Goal: Task Accomplishment & Management: Use online tool/utility

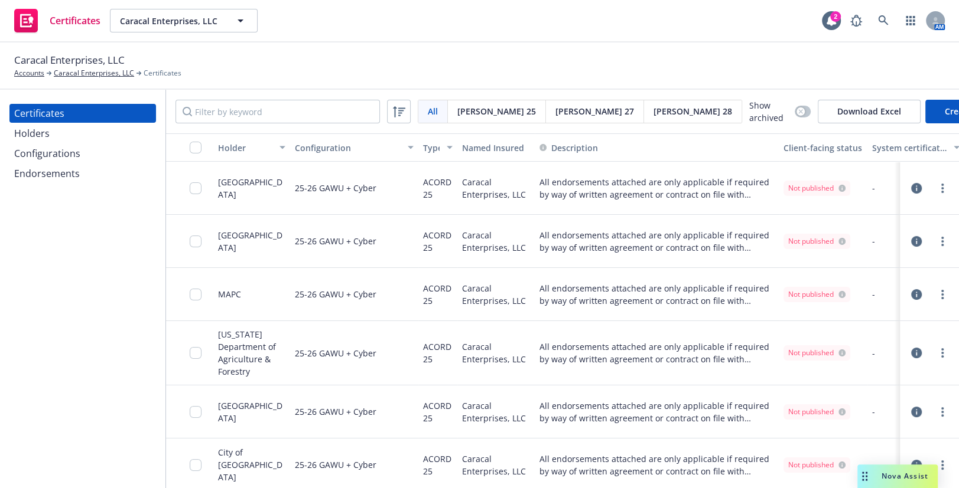
click at [48, 135] on div "Holders" at bounding box center [82, 133] width 137 height 19
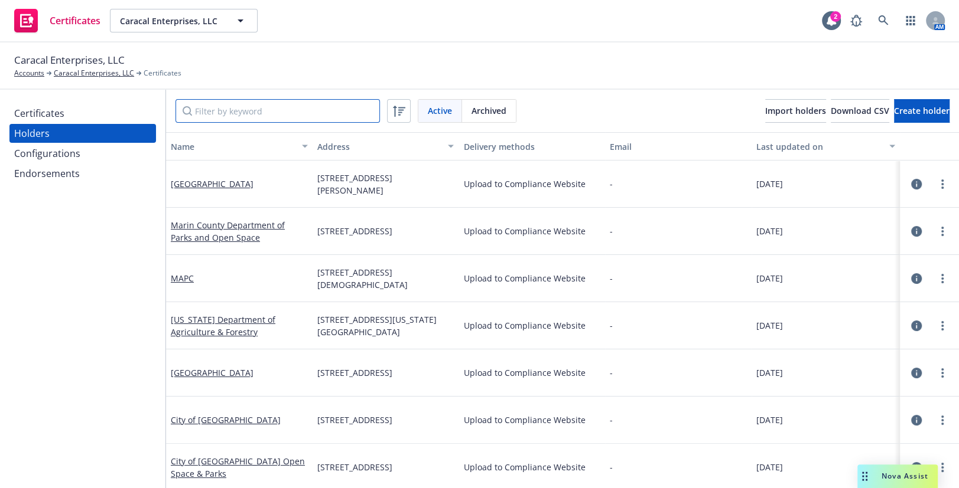
click at [207, 105] on input "Filter by keyword" at bounding box center [277, 111] width 204 height 24
paste input "Snohomsh County"
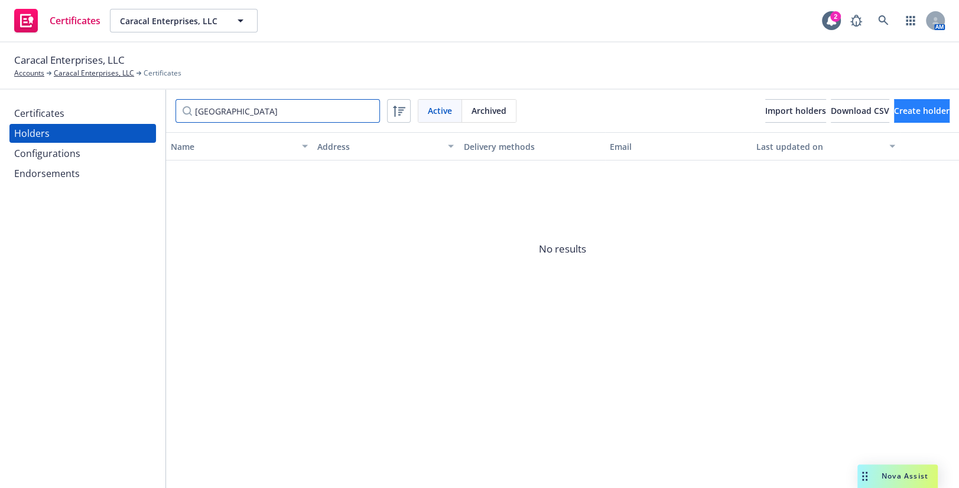
type input "Snohomsh County"
click at [898, 112] on span "Create holder" at bounding box center [922, 110] width 56 height 11
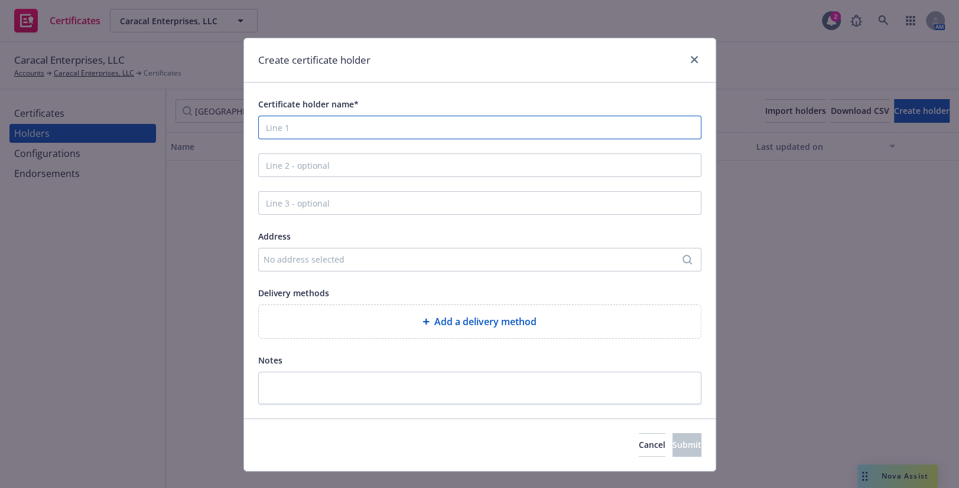
click at [363, 126] on input "Certificate holder name*" at bounding box center [479, 128] width 443 height 24
paste input "Snohomsh County"
type input "Snohomsh County"
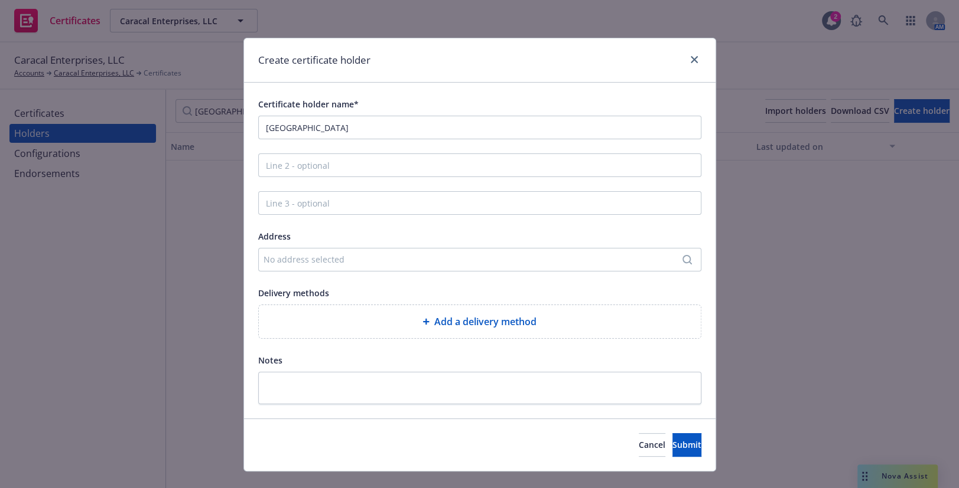
click at [299, 259] on div "No address selected" at bounding box center [473, 259] width 421 height 12
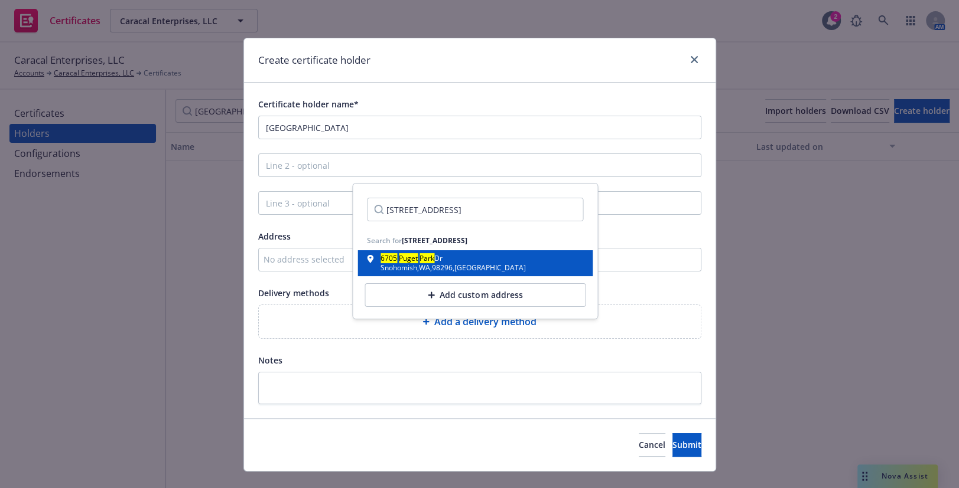
type input "6705 Puget Park Drive Snohomish WA 98296"
click at [472, 271] on div "Snohomish , WA , 98296 , USA" at bounding box center [452, 268] width 145 height 7
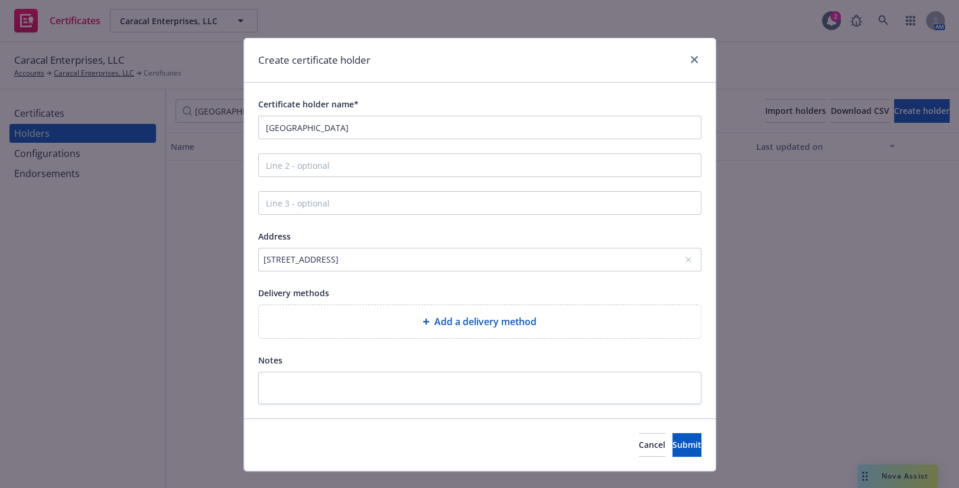
click at [339, 281] on div "Certificate holder name* Snohomsh County Address 6705 Puget Park Dr, Snohomish,…" at bounding box center [479, 251] width 443 height 308
click at [375, 329] on div "Add a delivery method" at bounding box center [480, 321] width 442 height 33
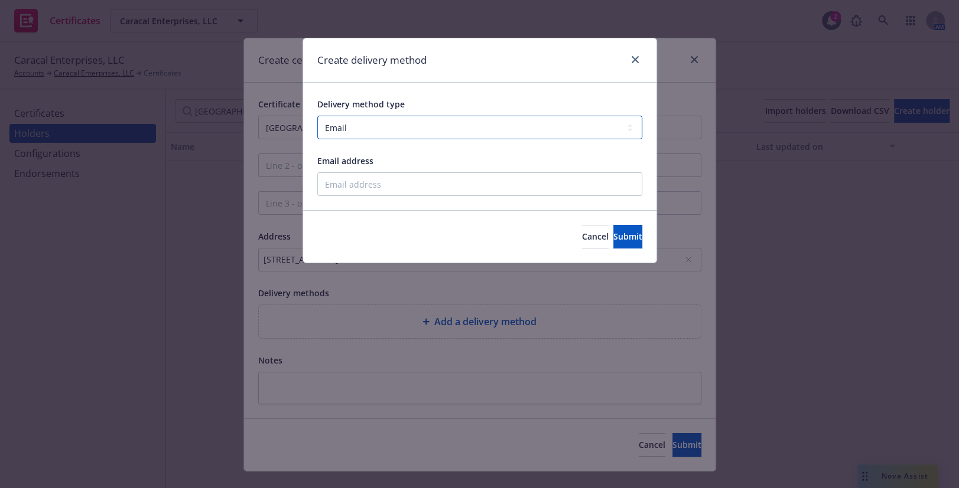
drag, startPoint x: 372, startPoint y: 124, endPoint x: 374, endPoint y: 139, distance: 15.1
click at [372, 125] on select "Select delivery method type Email Mail Fax Upload to Compliance Website" at bounding box center [479, 128] width 325 height 24
select select "UPLOAD_TO_COMPLIANCE_WEBSITE"
click at [317, 116] on select "Select delivery method type Email Mail Fax Upload to Compliance Website" at bounding box center [479, 128] width 325 height 24
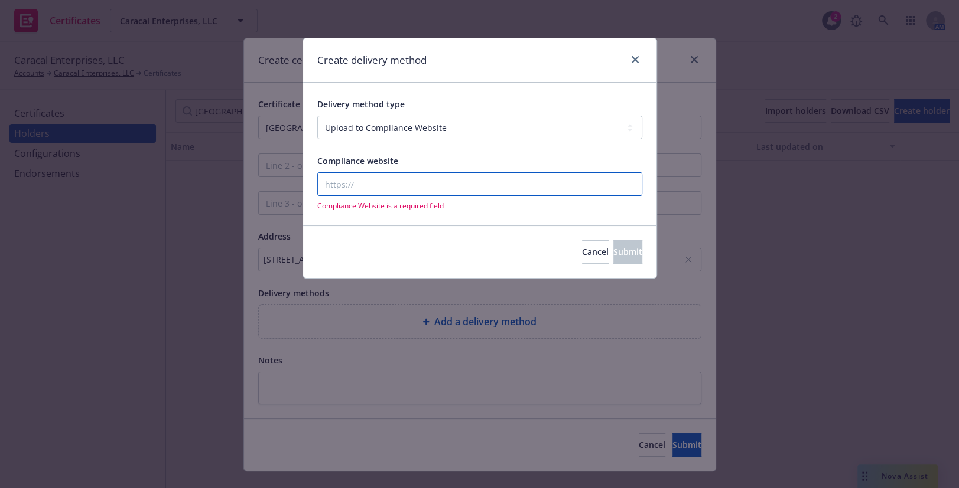
drag, startPoint x: 339, startPoint y: 216, endPoint x: 340, endPoint y: 185, distance: 30.7
click at [347, 180] on input "Compliance website" at bounding box center [479, 184] width 325 height 24
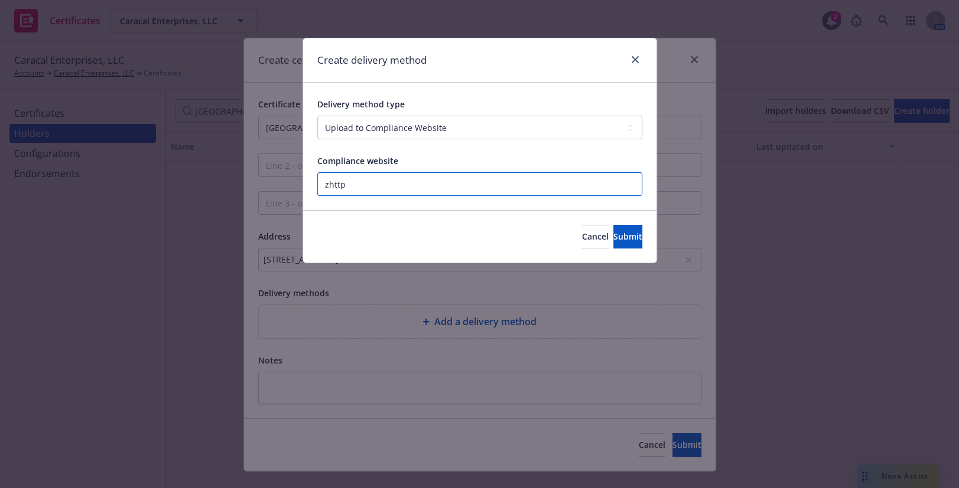
paste input "https://www.newfront.com"
type input "https://www.newfront.com"
click at [613, 232] on button "Submit" at bounding box center [627, 237] width 29 height 24
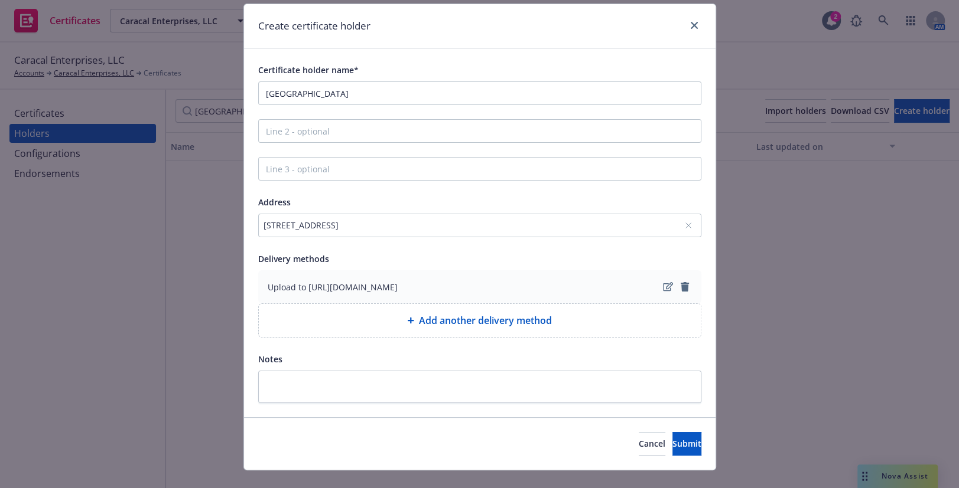
scroll to position [53, 0]
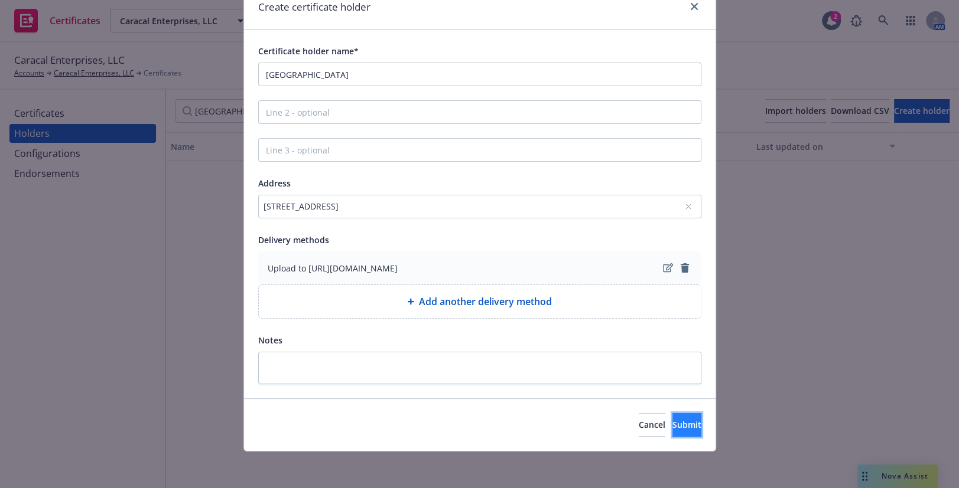
click at [675, 429] on span "Submit" at bounding box center [686, 424] width 29 height 11
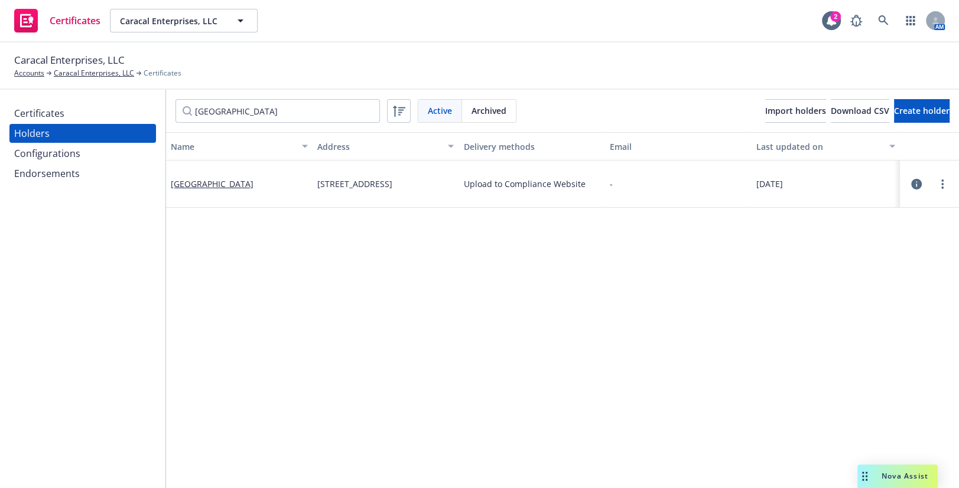
click at [69, 112] on div "Certificates" at bounding box center [82, 113] width 137 height 19
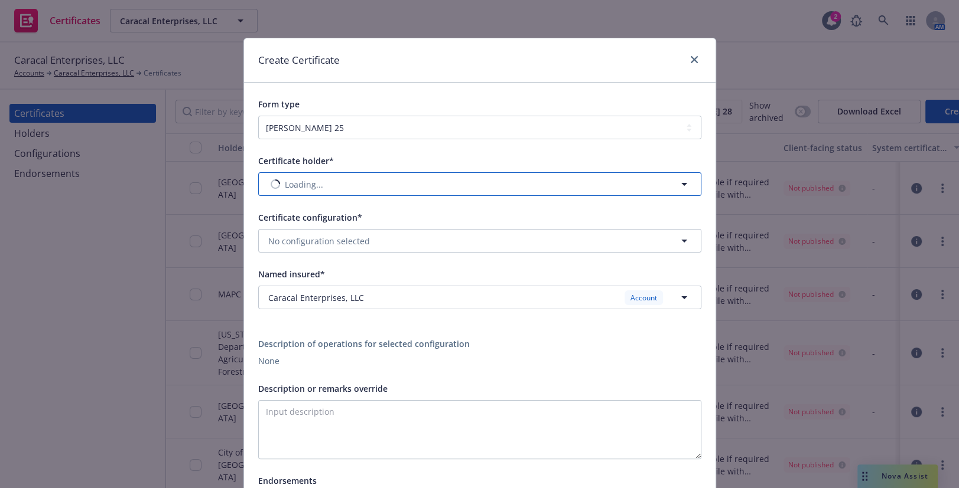
click at [318, 188] on span "Loading..." at bounding box center [304, 184] width 38 height 12
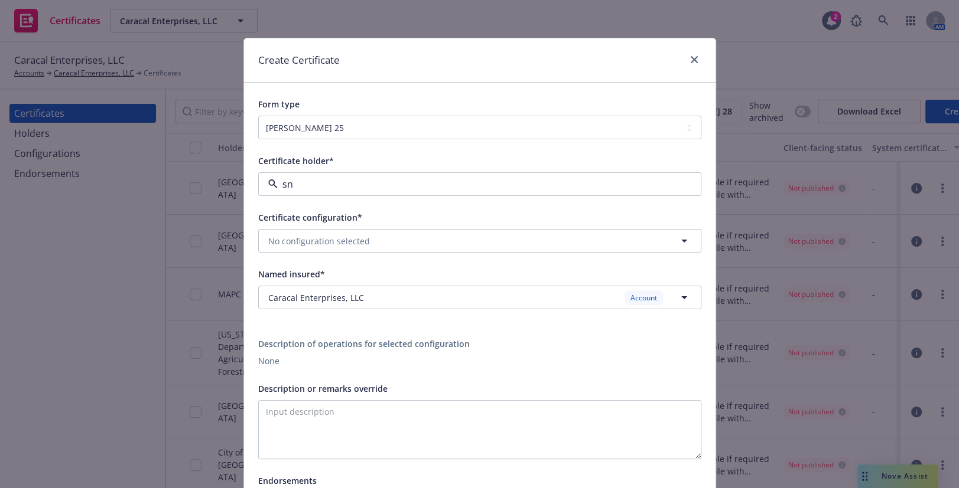
type input "sno"
click at [315, 236] on span "6705 Puget Park Dr, Snohomish, WA, 98296, USA" at bounding box center [313, 230] width 84 height 12
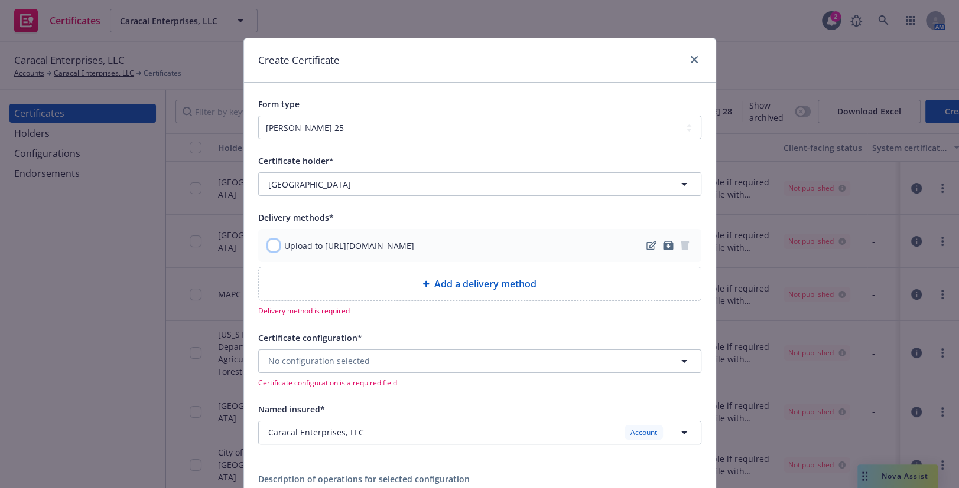
click at [270, 240] on input "checkbox" at bounding box center [274, 246] width 12 height 12
checkbox input "true"
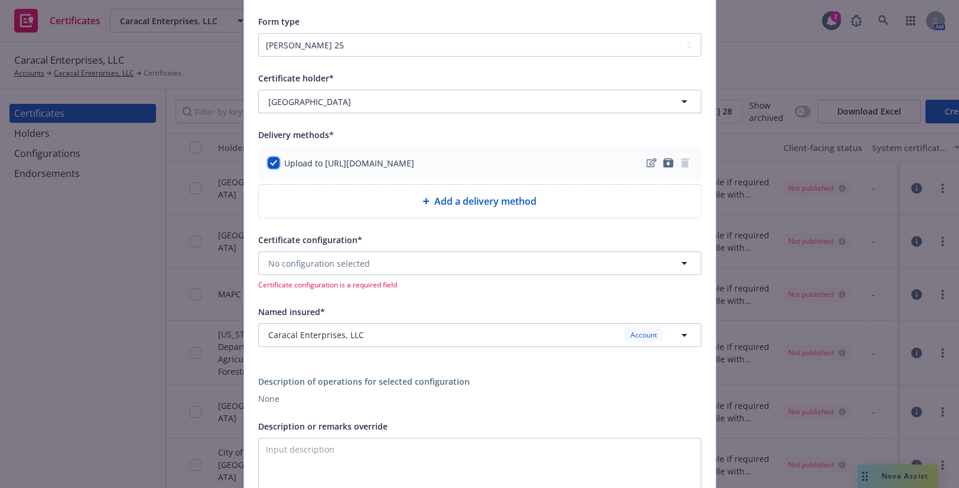
scroll to position [161, 0]
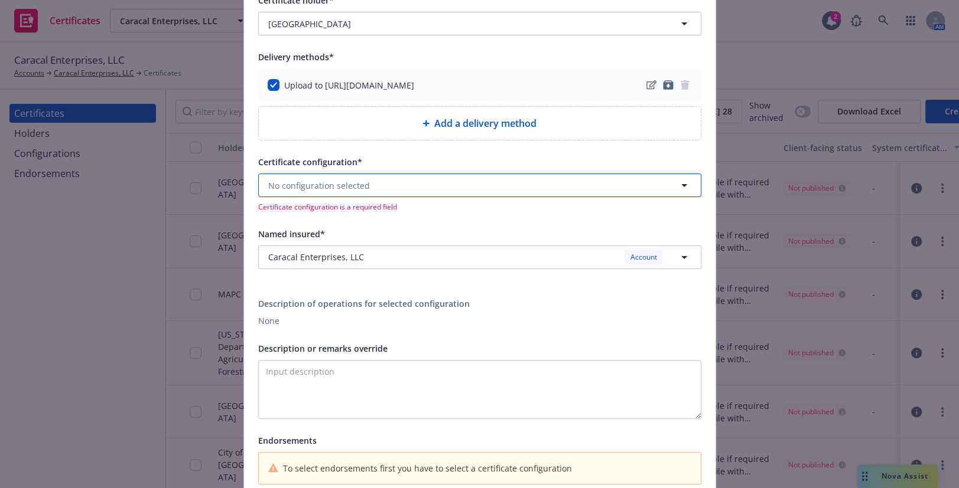
drag, startPoint x: 343, startPoint y: 187, endPoint x: 346, endPoint y: 193, distance: 6.6
click at [343, 188] on span "No configuration selected" at bounding box center [319, 186] width 102 height 12
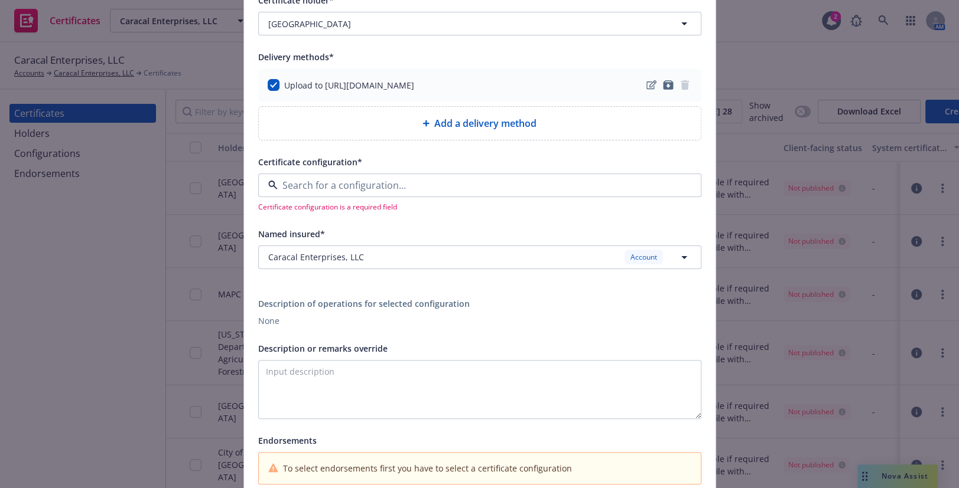
drag, startPoint x: 356, startPoint y: 299, endPoint x: 366, endPoint y: 301, distance: 9.6
click at [357, 301] on span "ACORD25 - All endorsements attached are only applicable if required by way of w…" at bounding box center [462, 295] width 382 height 25
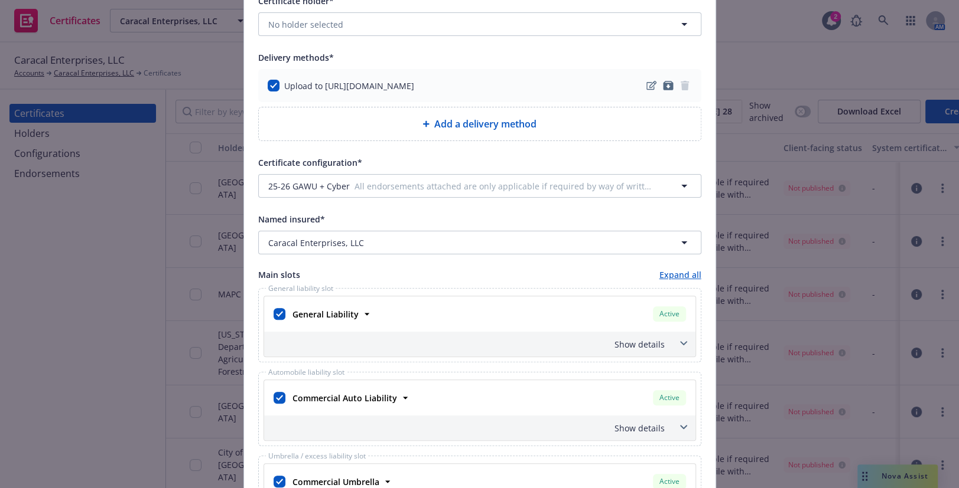
scroll to position [268, 0]
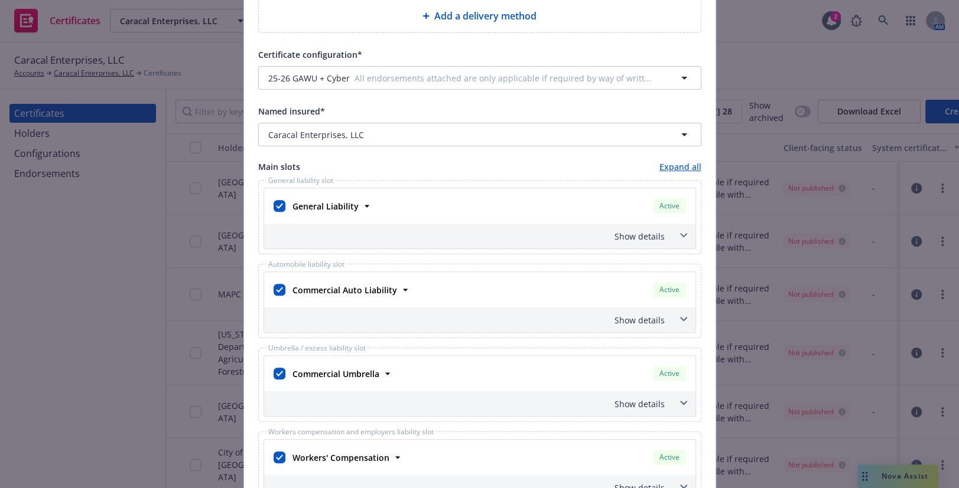
click at [249, 271] on div "Certificate holder* No holder selected Delivery methods* Upload to https://www.…" at bounding box center [479, 487] width 471 height 1233
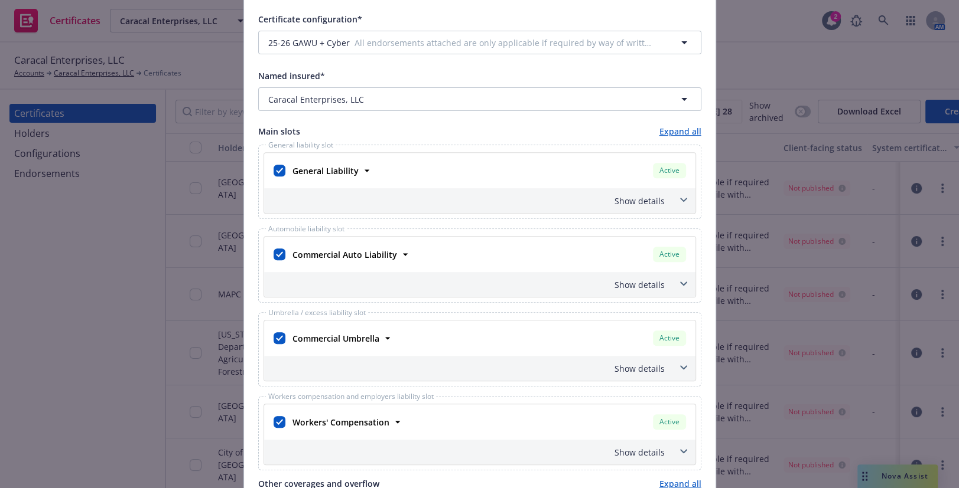
scroll to position [751, 0]
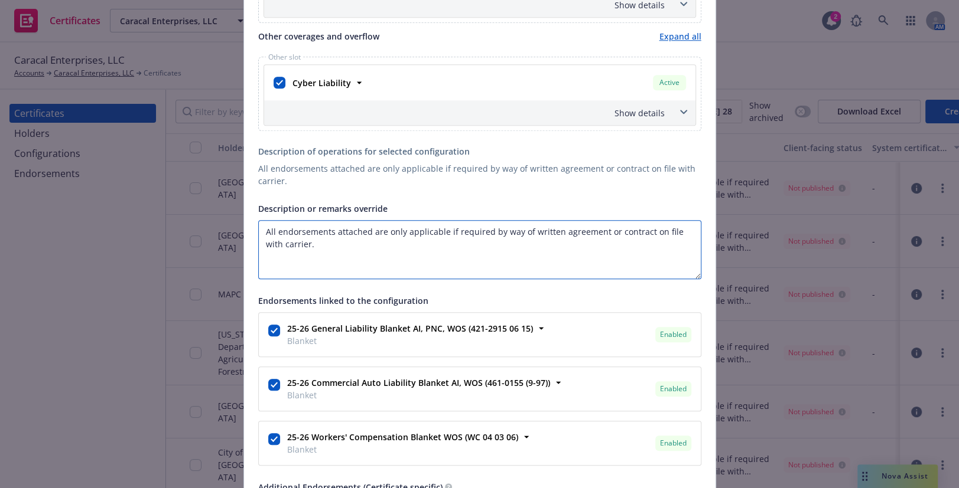
click at [337, 240] on textarea "All endorsements attached are only applicable if required by way of written agr…" at bounding box center [479, 249] width 443 height 59
paste textarea "nohomish County, its officers, elected officials, agents & employees are named …"
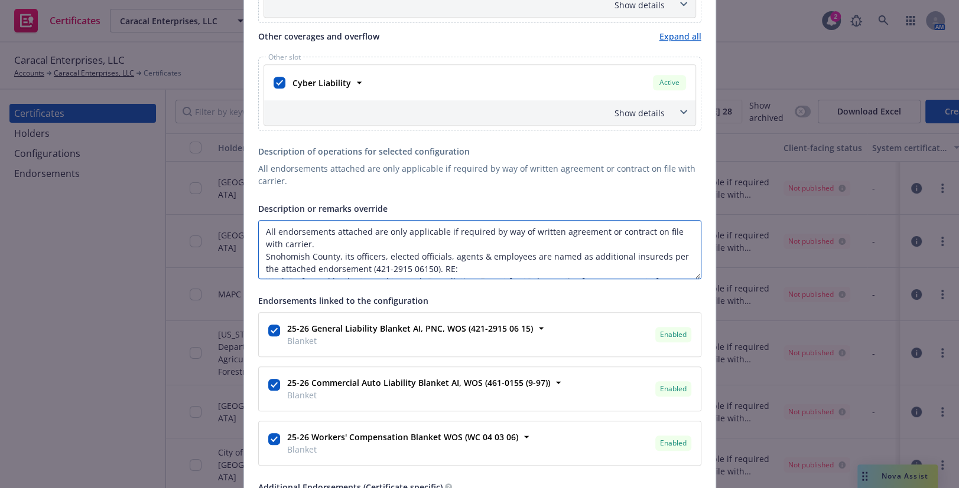
scroll to position [21, 0]
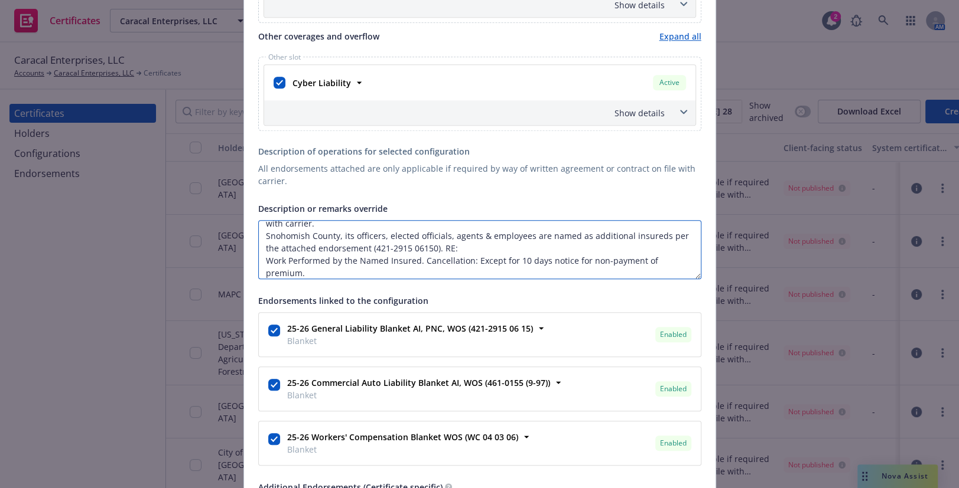
click at [438, 247] on textarea "All endorsements attached are only applicable if required by way of written agr…" at bounding box center [479, 249] width 443 height 59
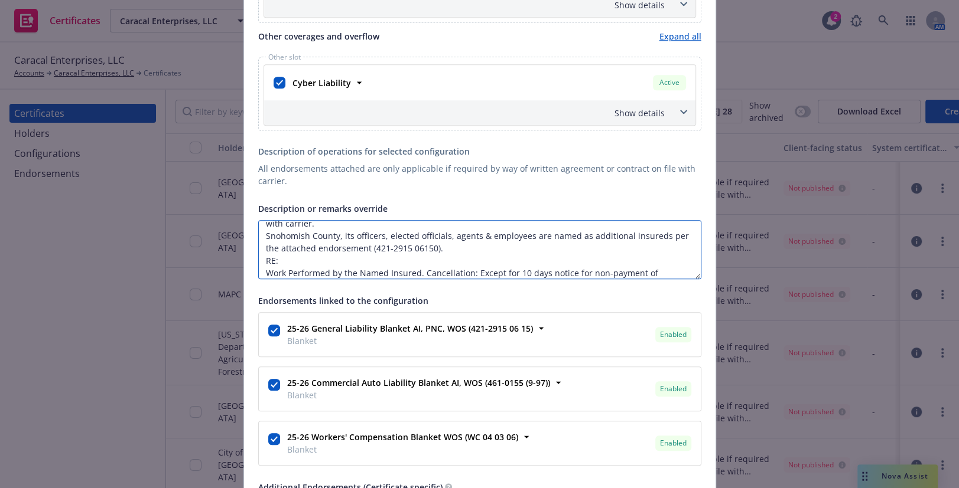
click at [258, 271] on textarea "All endorsements attached are only applicable if required by way of written agr…" at bounding box center [479, 249] width 443 height 59
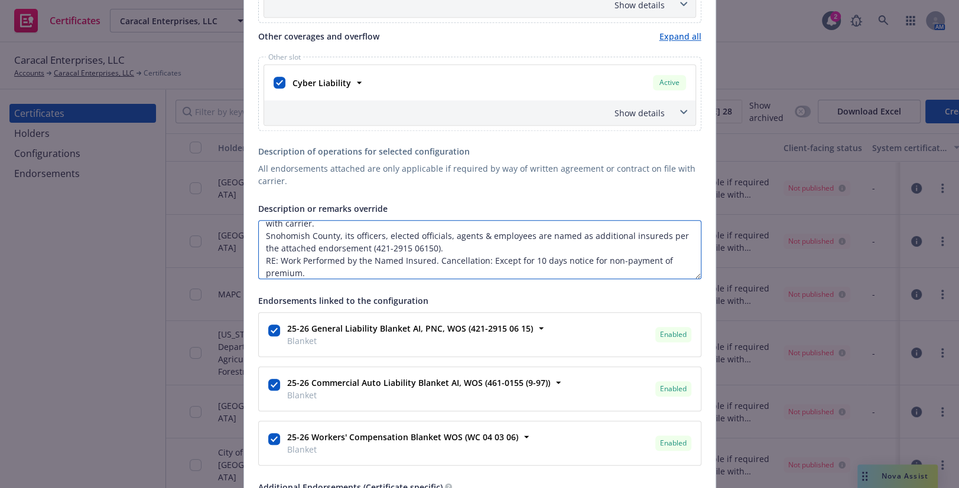
click at [431, 260] on textarea "All endorsements attached are only applicable if required by way of written agr…" at bounding box center [479, 249] width 443 height 59
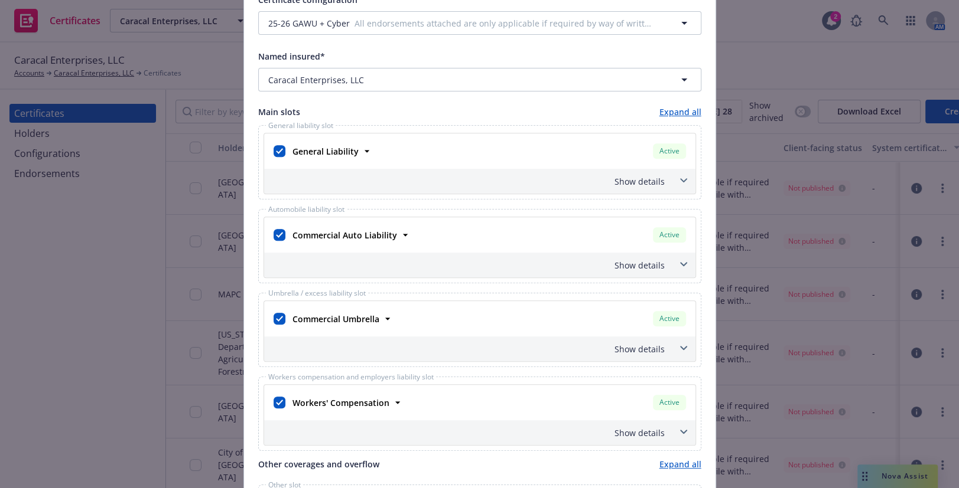
scroll to position [322, 0]
type textarea "All endorsements attached are only applicable if required by way of written agr…"
click at [630, 183] on div "Show details" at bounding box center [465, 183] width 398 height 12
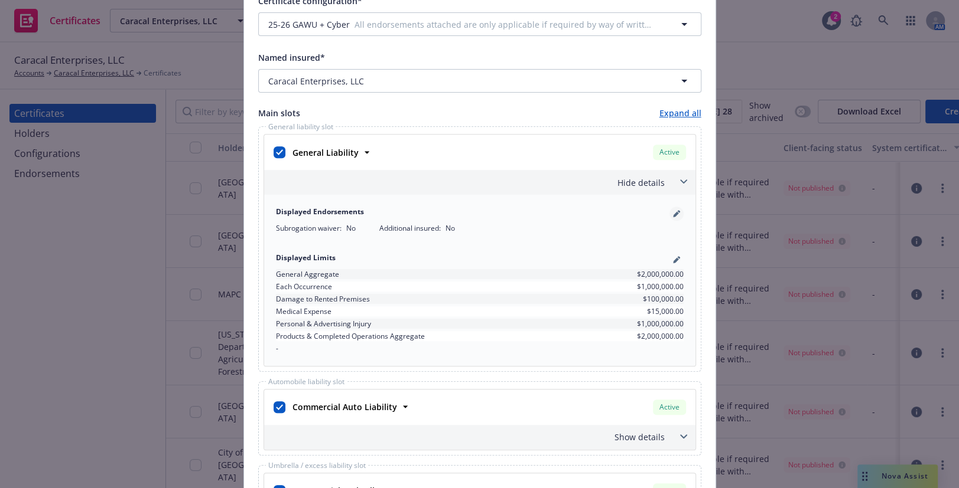
click at [670, 217] on link "pencil" at bounding box center [676, 214] width 14 height 14
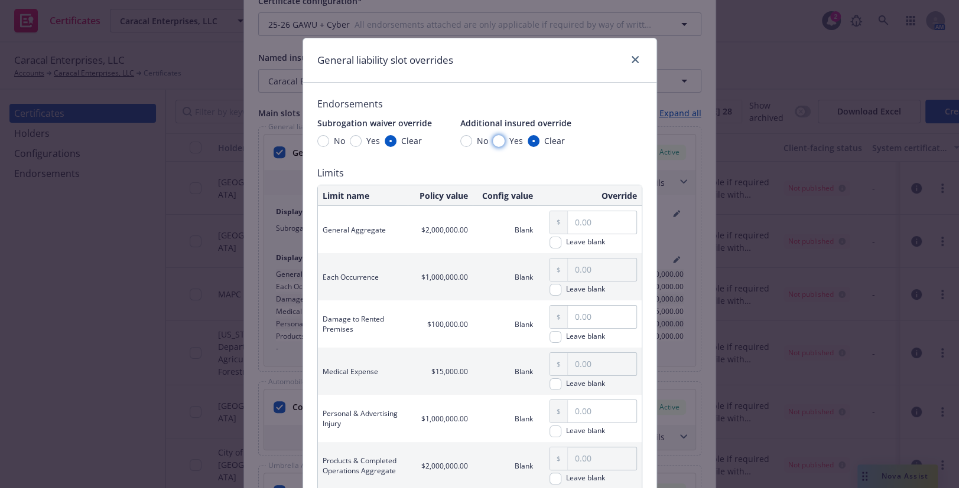
click at [494, 143] on input "Yes" at bounding box center [499, 141] width 12 height 12
radio input "true"
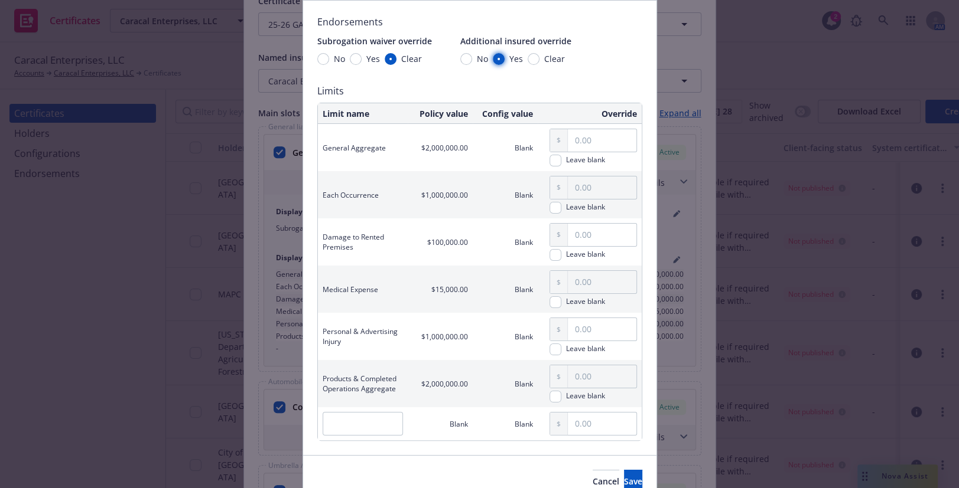
scroll to position [139, 0]
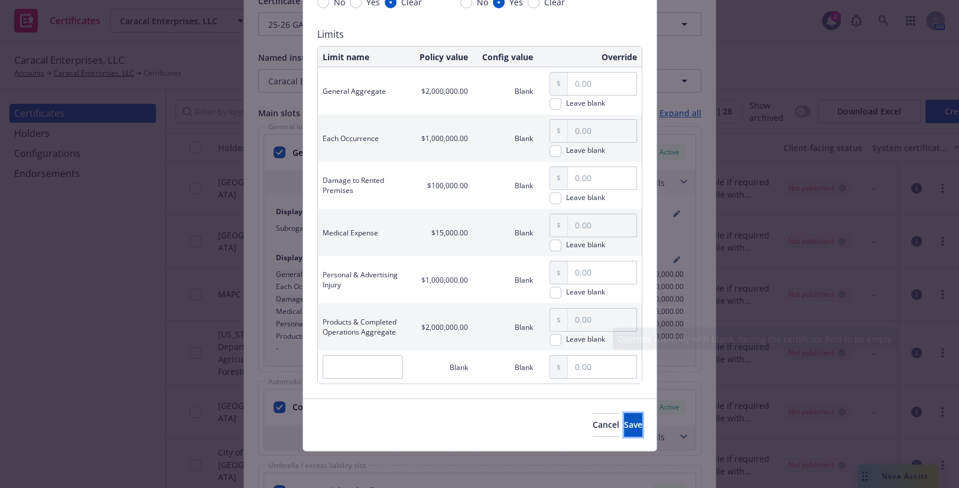
click at [624, 428] on button "Save" at bounding box center [633, 425] width 18 height 24
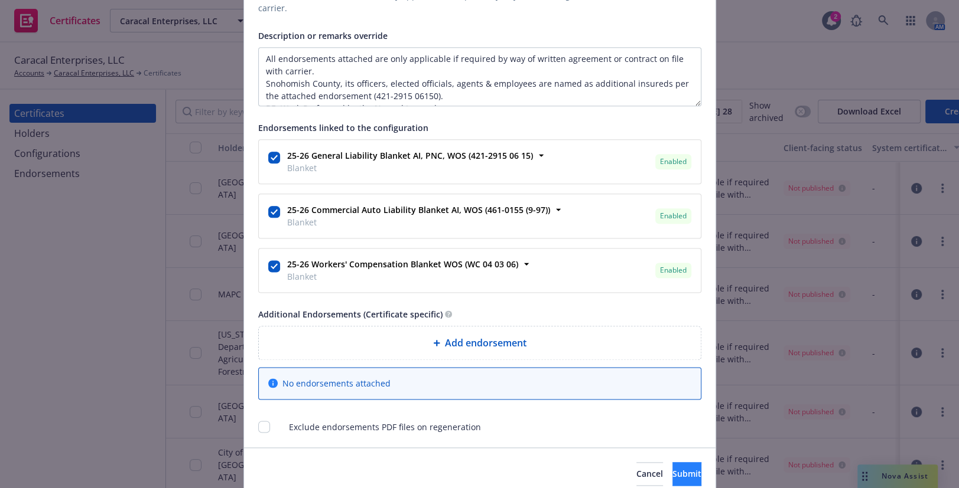
scroll to position [1142, 0]
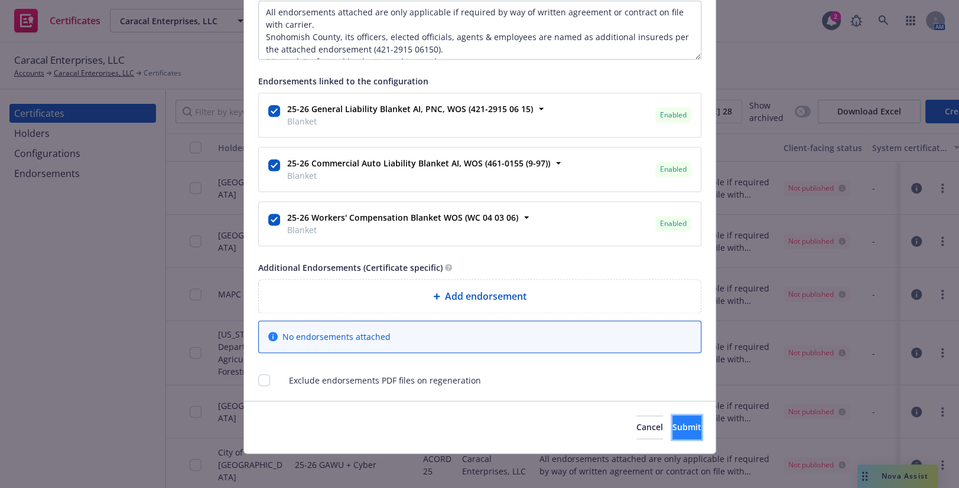
click at [672, 416] on button "Submit" at bounding box center [686, 428] width 29 height 24
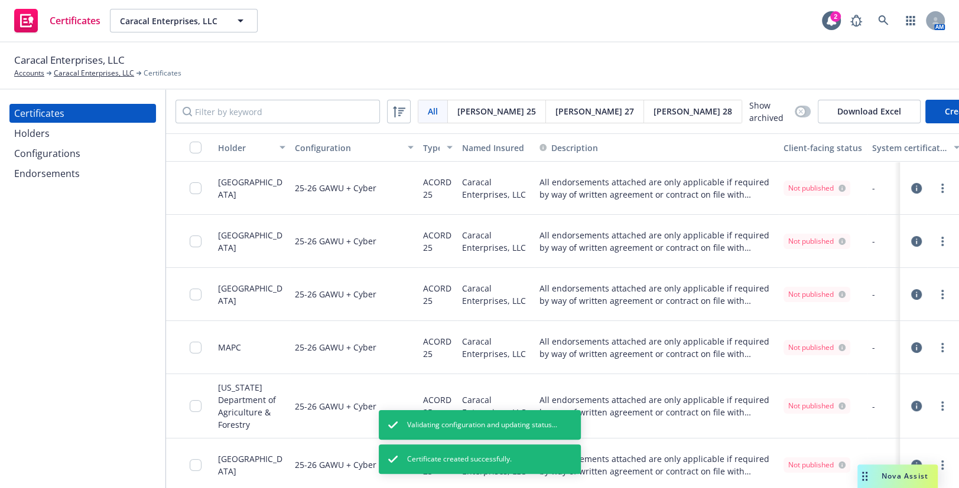
click at [76, 133] on div "Holders" at bounding box center [82, 133] width 137 height 19
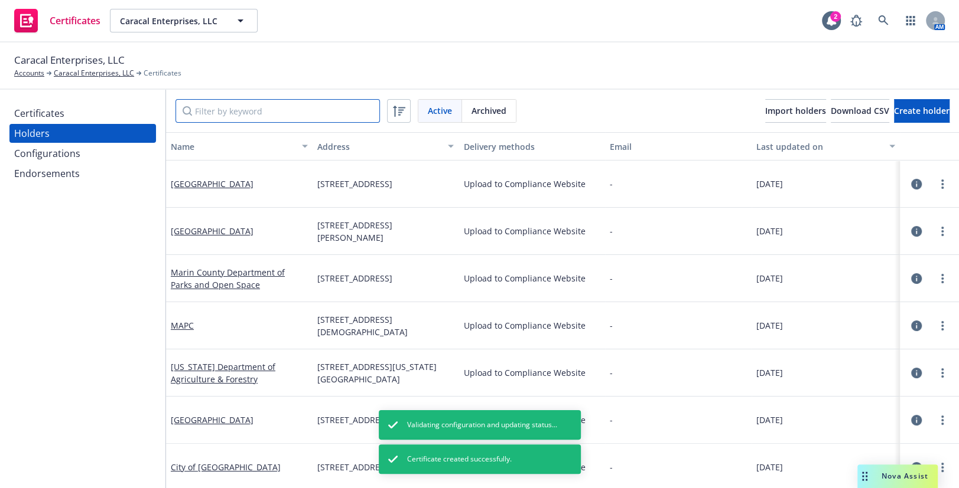
click at [229, 116] on input "Filter by keyword" at bounding box center [277, 111] width 204 height 24
paste input "Skagit County"
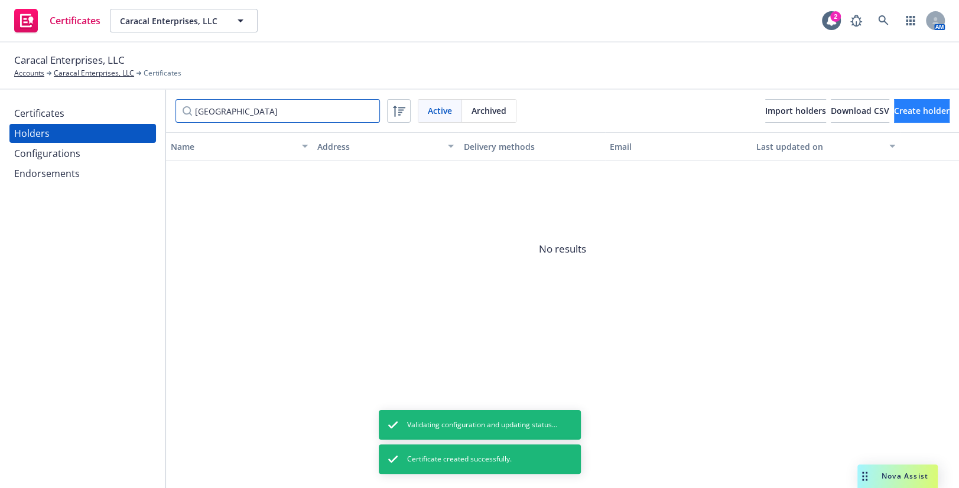
type input "Skagit County"
click at [894, 102] on button "Create holder" at bounding box center [922, 111] width 56 height 24
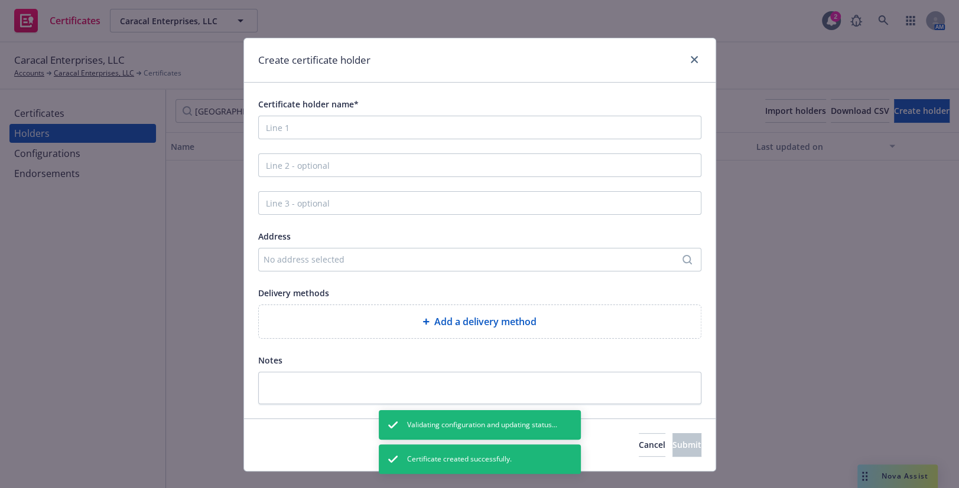
click at [344, 144] on div "Certificate holder name* Address No address selected Delivery methods Add a del…" at bounding box center [479, 251] width 443 height 308
click at [344, 132] on input "Certificate holder name*" at bounding box center [479, 128] width 443 height 24
paste input "Skagit County"
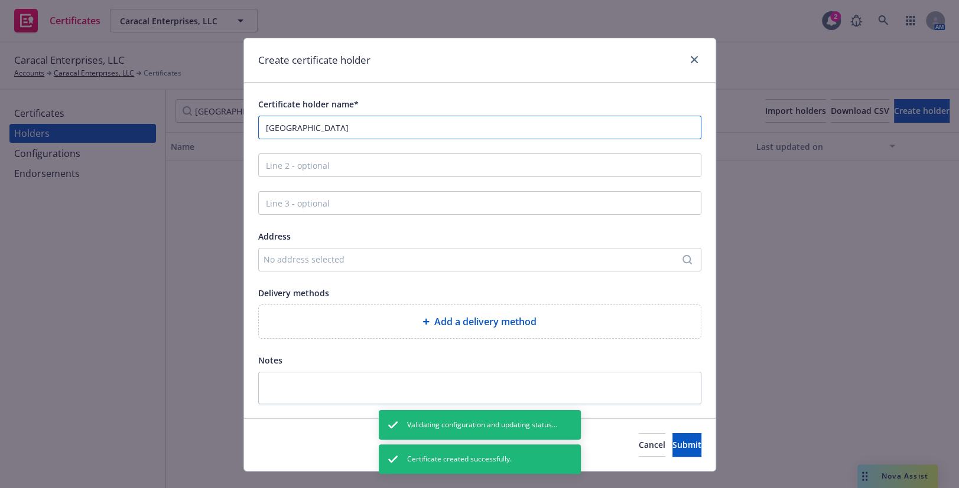
type input "Skagit County"
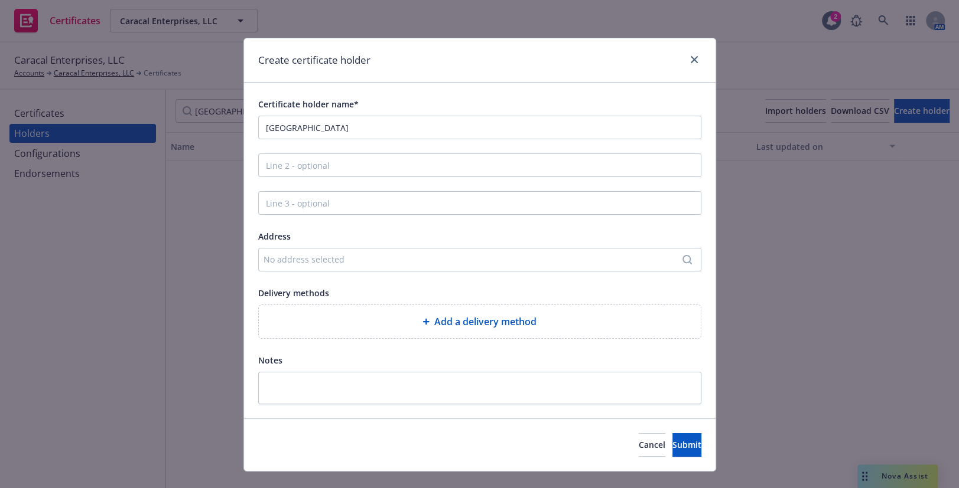
click at [275, 253] on div "No address selected" at bounding box center [473, 259] width 421 height 12
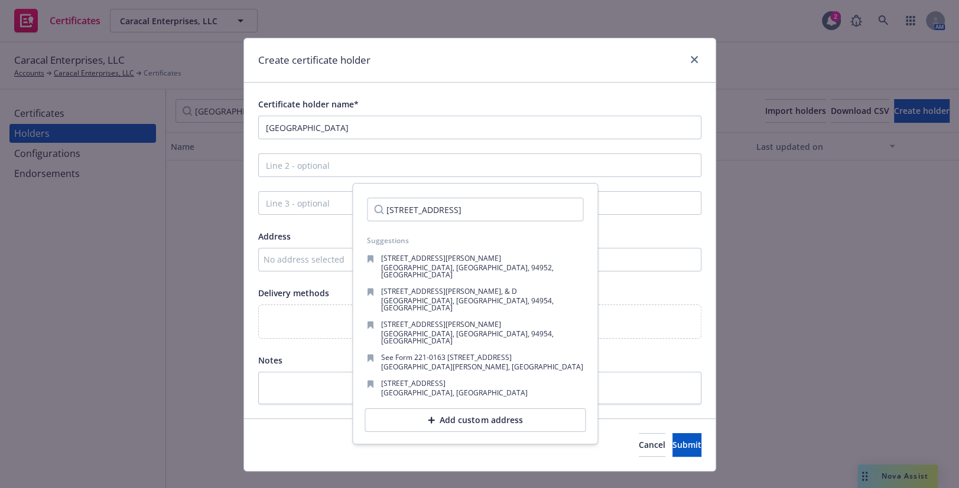
scroll to position [0, 12]
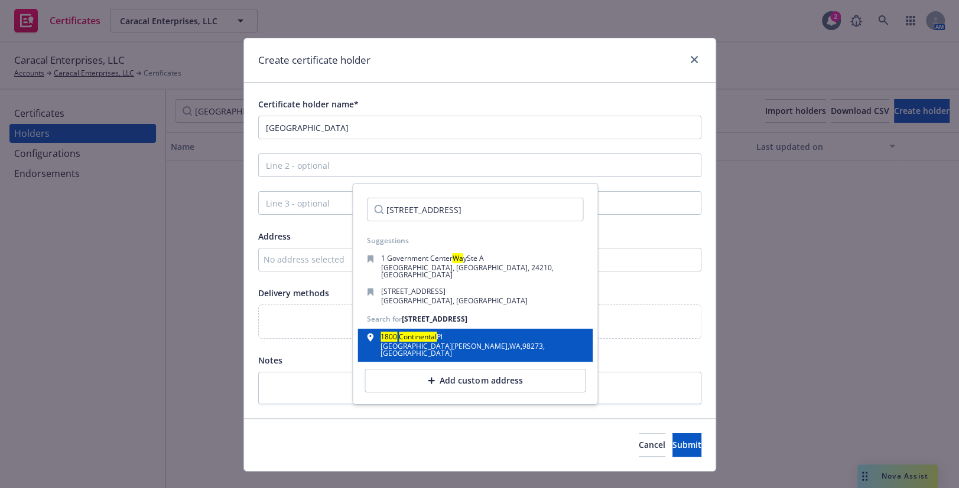
type input "1800 Continental Place Mount Vernon WA 98273"
click at [397, 332] on span "button" at bounding box center [398, 337] width 2 height 10
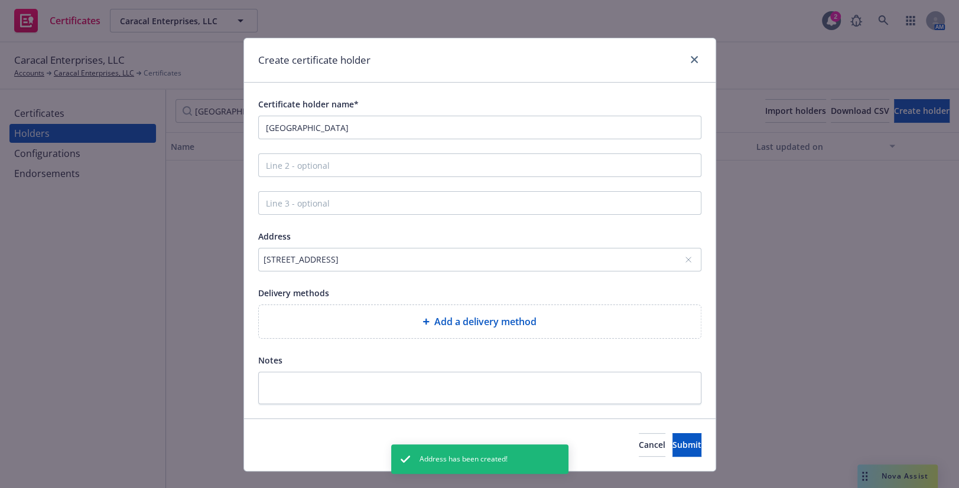
click at [395, 325] on div "Add a delivery method" at bounding box center [479, 322] width 423 height 14
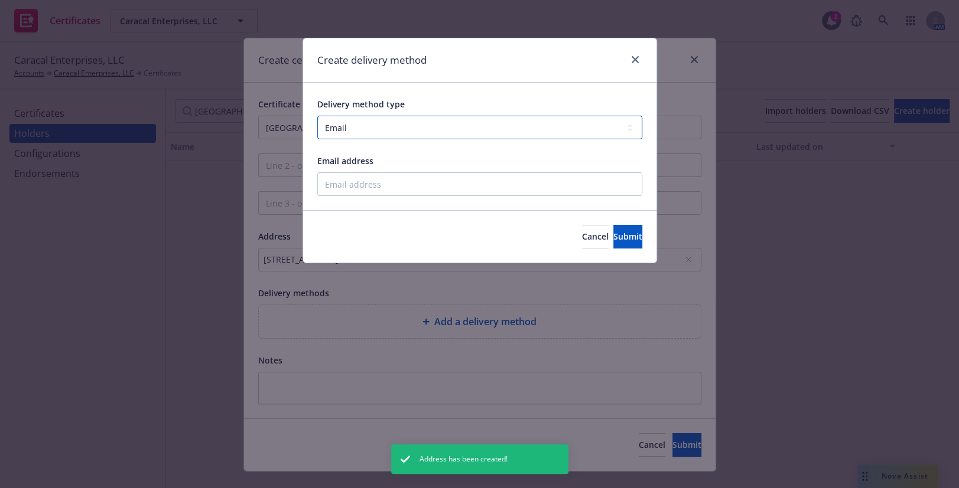
drag, startPoint x: 364, startPoint y: 118, endPoint x: 363, endPoint y: 138, distance: 19.5
click at [364, 122] on select "Select delivery method type Email Mail Fax Upload to Compliance Website" at bounding box center [479, 128] width 325 height 24
select select "UPLOAD_TO_COMPLIANCE_WEBSITE"
click at [317, 116] on select "Select delivery method type Email Mail Fax Upload to Compliance Website" at bounding box center [479, 128] width 325 height 24
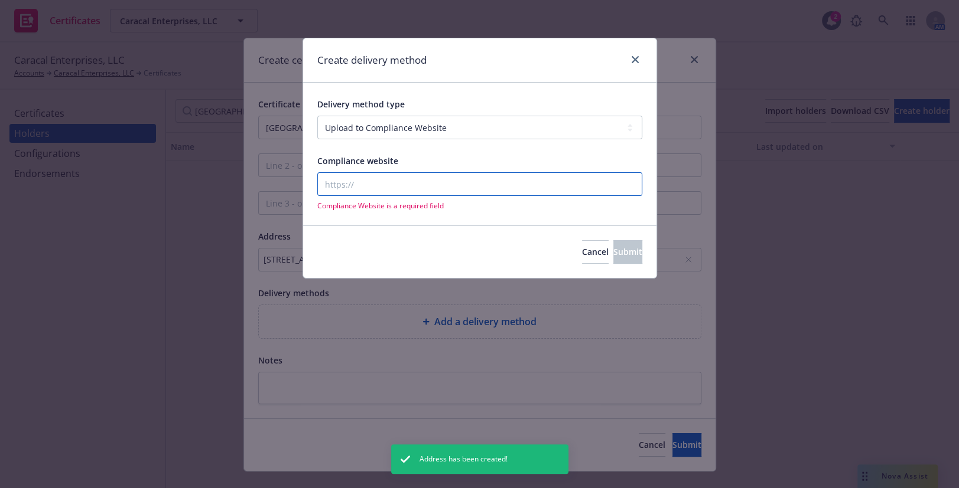
drag, startPoint x: 363, startPoint y: 138, endPoint x: 347, endPoint y: 185, distance: 50.1
click at [343, 186] on input "Compliance website" at bounding box center [479, 184] width 325 height 24
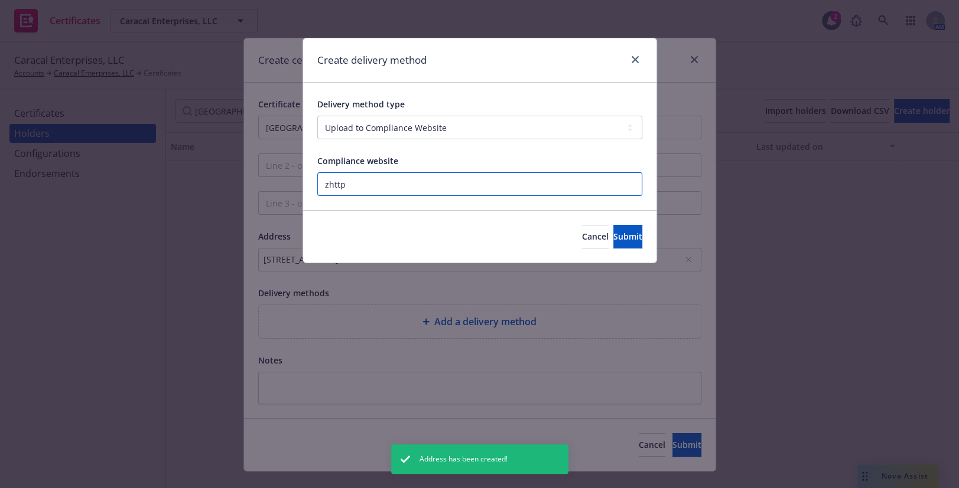
paste input "https://www.newfront.com"
type input "https://www.newfront.com"
click at [613, 243] on button "Submit" at bounding box center [627, 237] width 29 height 24
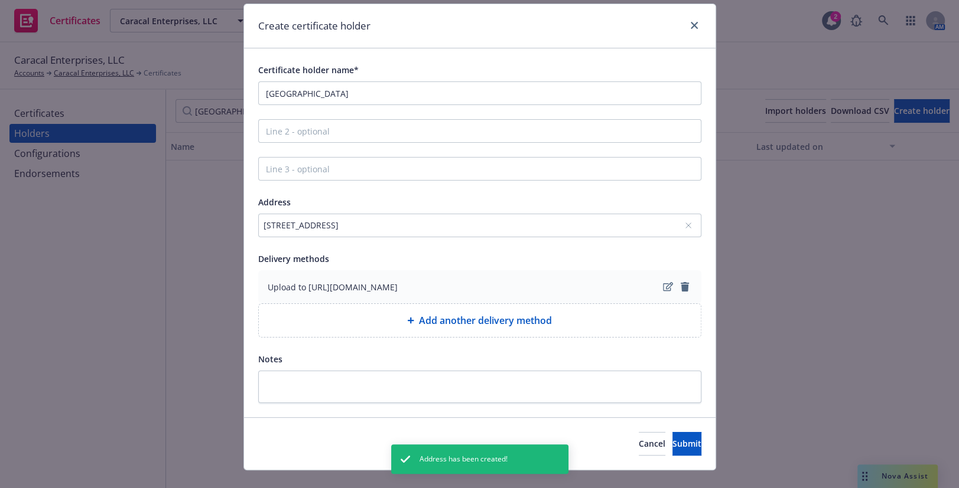
scroll to position [53, 0]
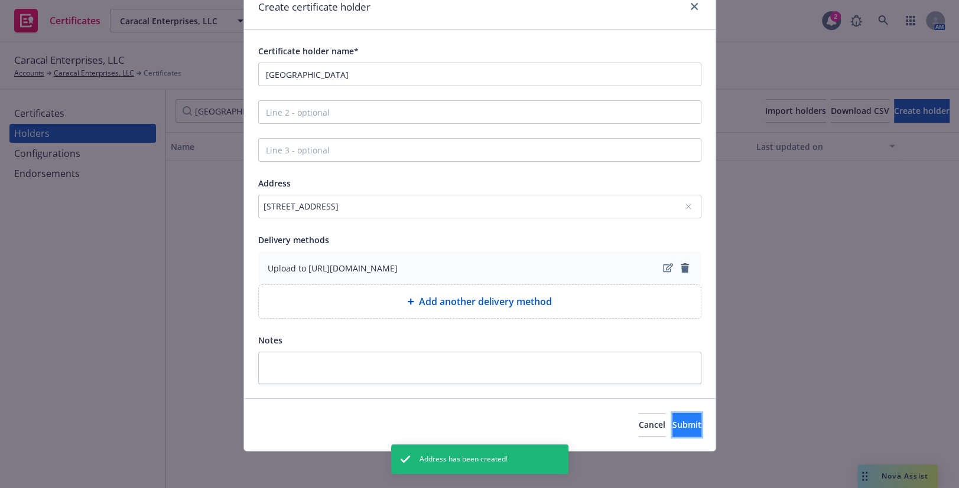
click at [672, 428] on span "Submit" at bounding box center [686, 424] width 29 height 11
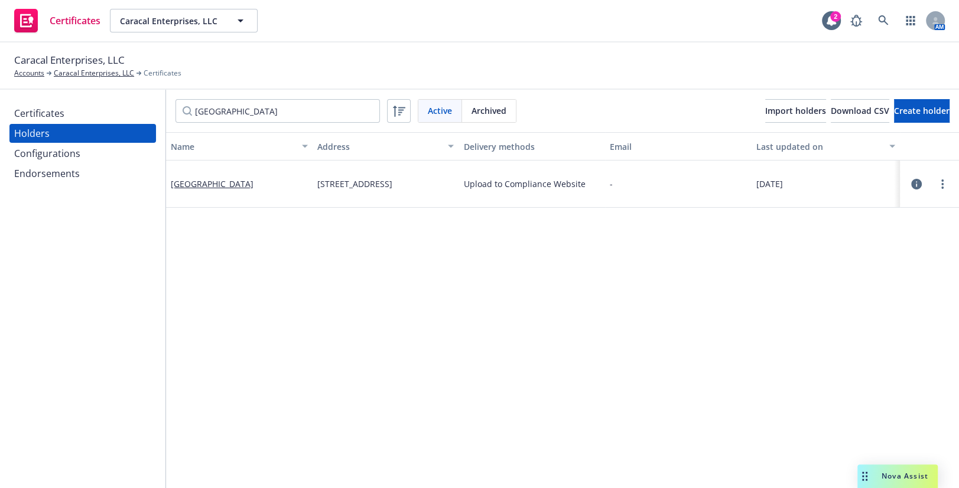
click at [64, 126] on div "Holders" at bounding box center [82, 133] width 137 height 19
click at [60, 122] on div "Certificates" at bounding box center [39, 113] width 50 height 19
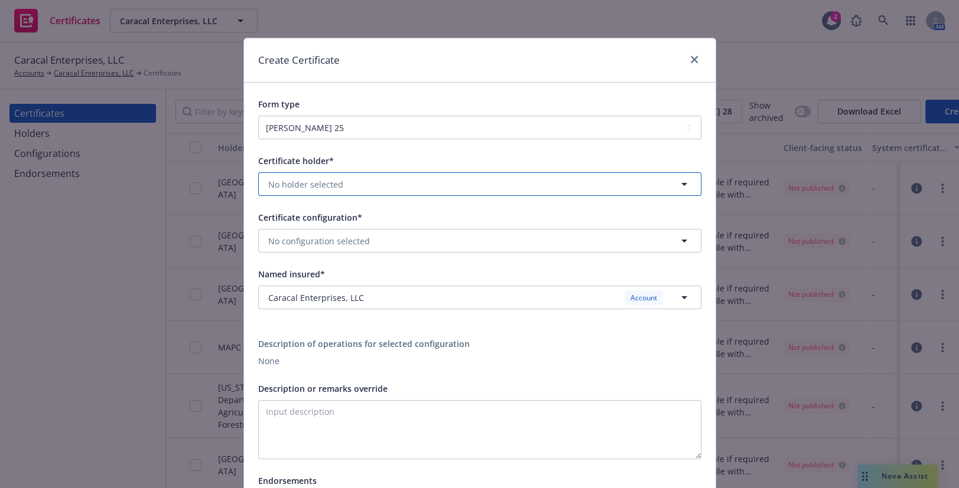
click at [318, 186] on span "No holder selected" at bounding box center [305, 184] width 75 height 12
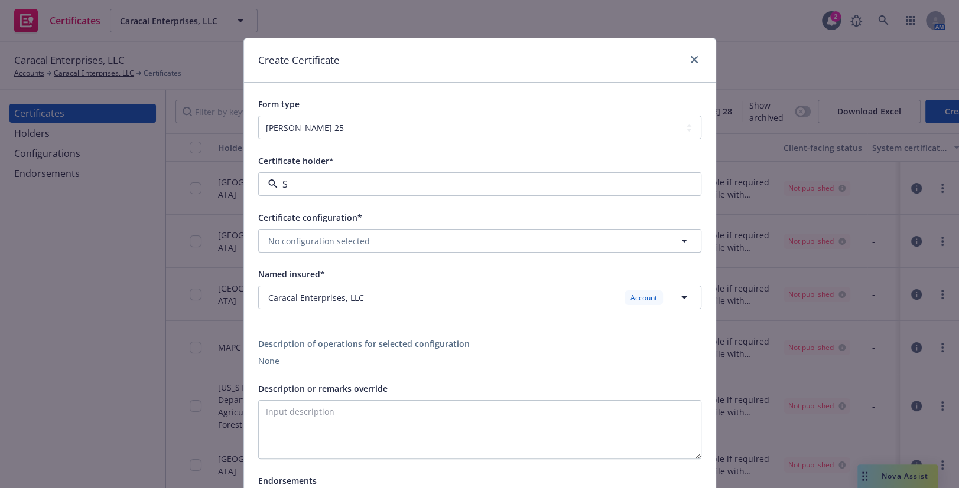
type input "Sk"
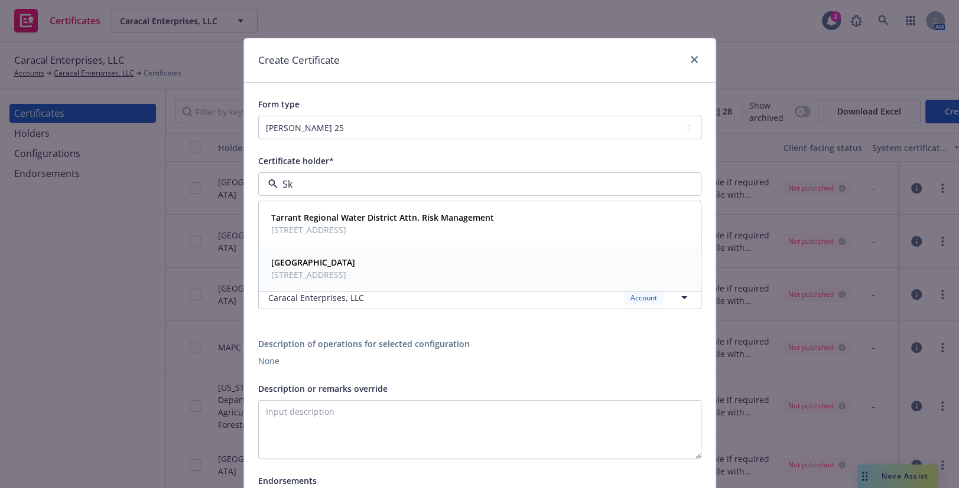
click at [301, 260] on strong "Skagit County" at bounding box center [313, 263] width 84 height 11
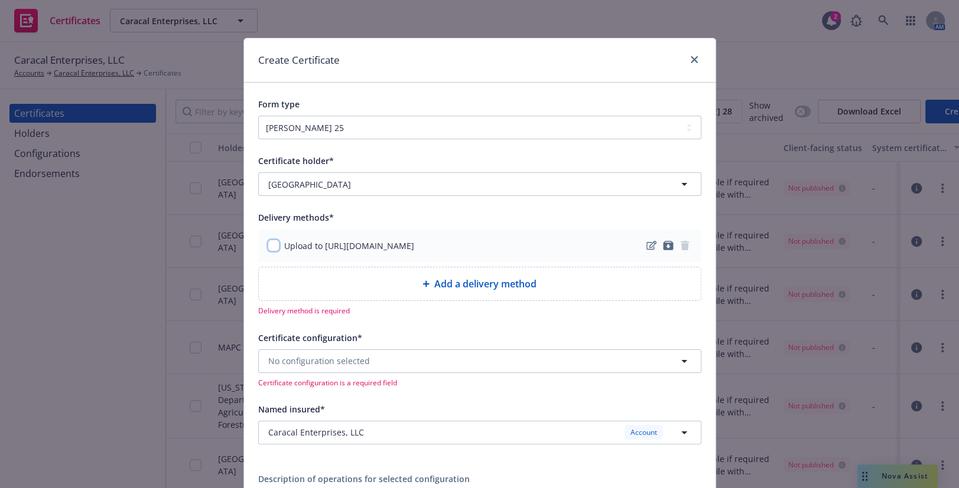
click at [268, 242] on input "checkbox" at bounding box center [274, 246] width 12 height 12
checkbox input "true"
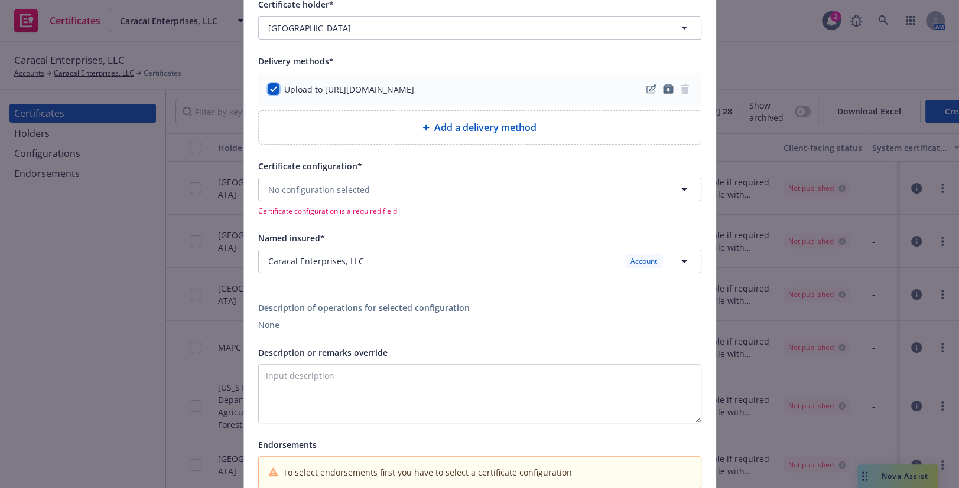
scroll to position [161, 0]
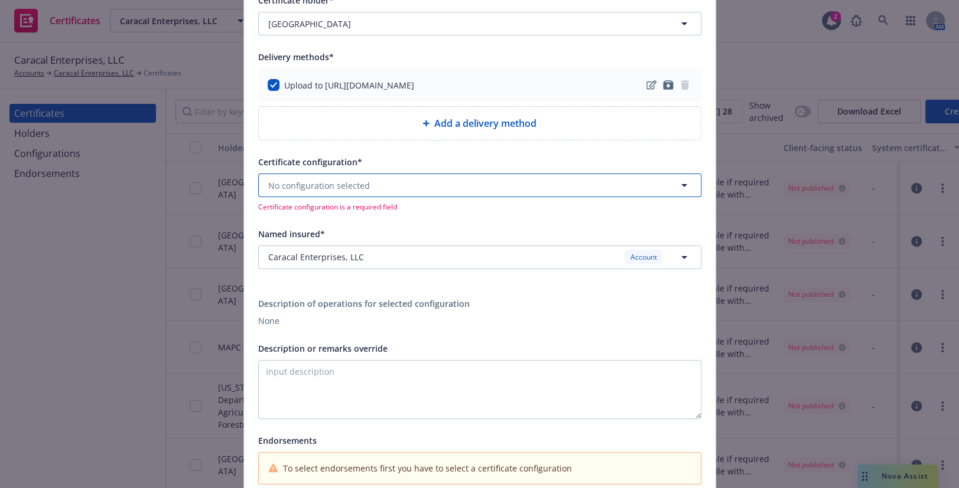
click at [337, 180] on span "No configuration selected" at bounding box center [319, 186] width 102 height 12
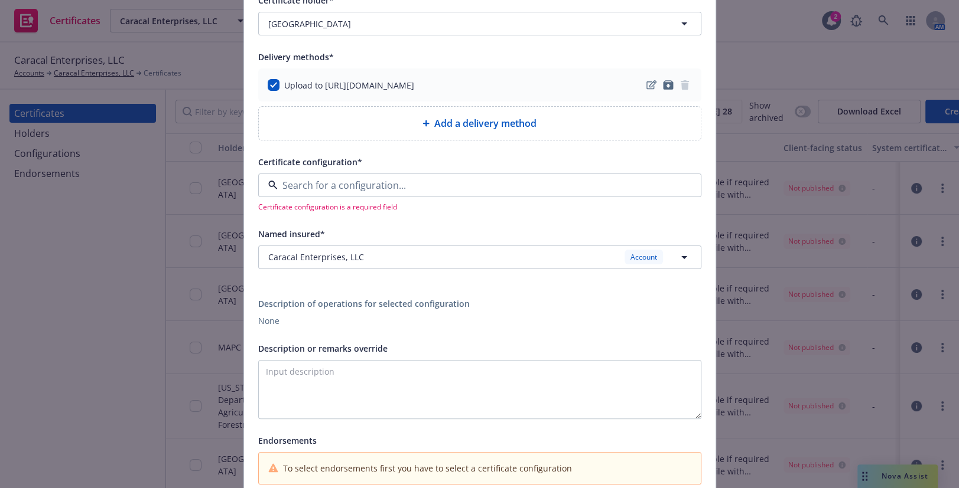
click at [343, 286] on span "ACORD25 - All endorsements attached are only applicable if required by way of w…" at bounding box center [462, 295] width 382 height 25
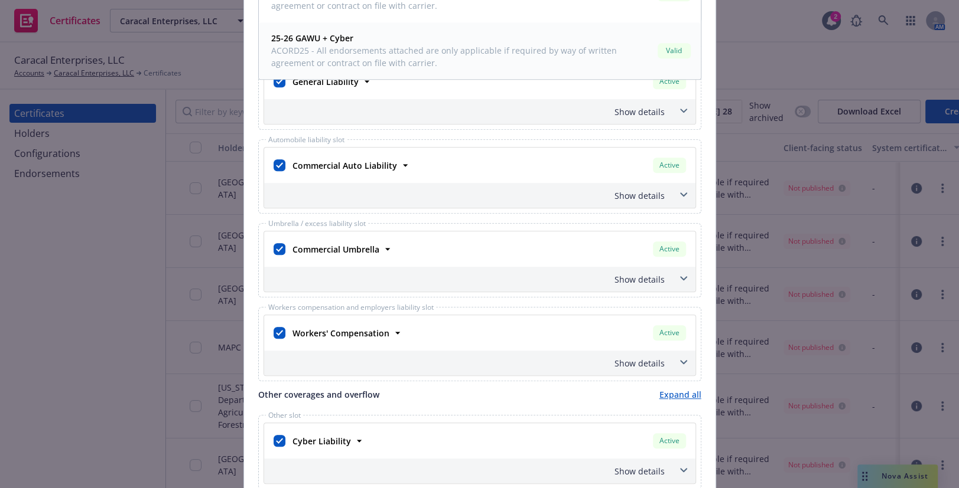
scroll to position [591, 0]
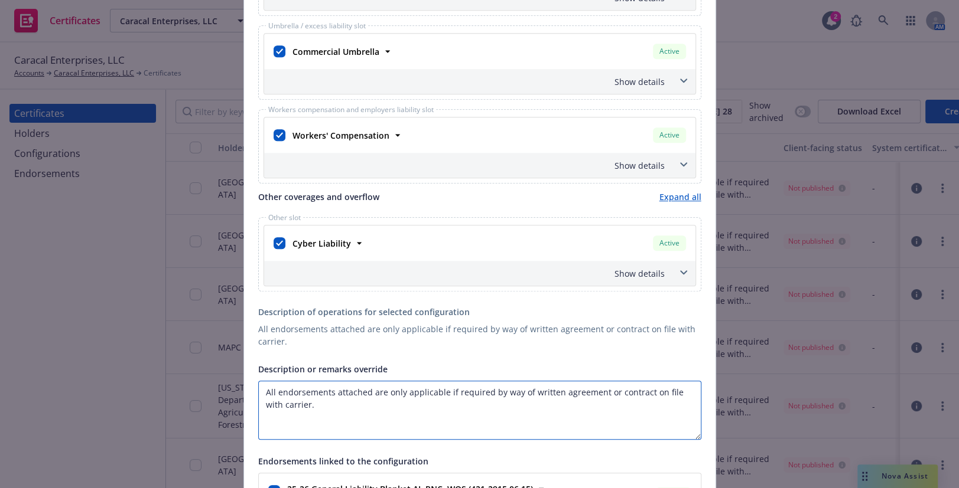
click at [340, 405] on textarea "All endorsements attached are only applicable if required by way of written agr…" at bounding box center [479, 410] width 443 height 59
paste textarea "kagit County, its elected officials, officers and employees are named as additi…"
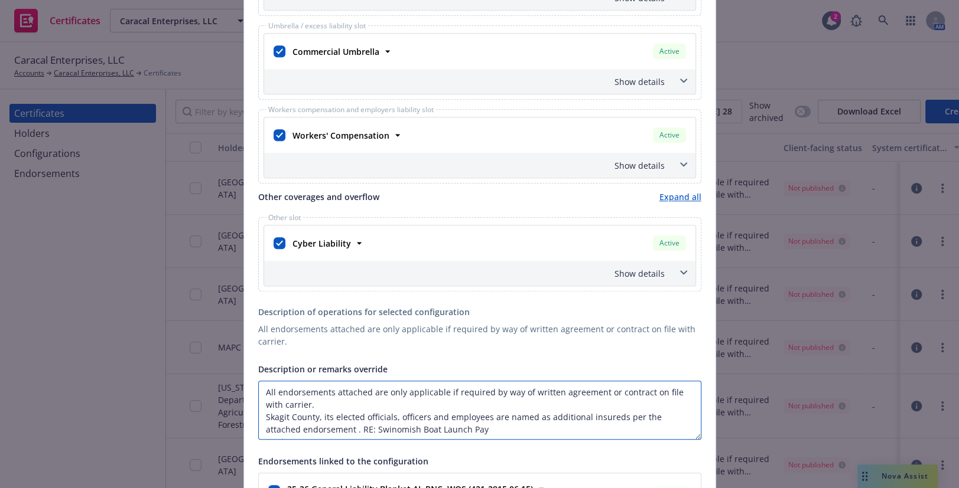
scroll to position [8, 0]
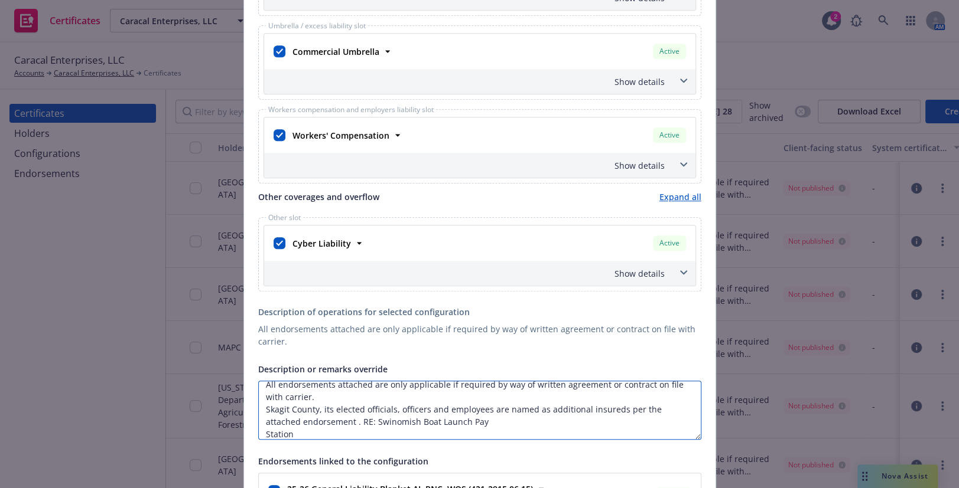
click at [322, 419] on textarea "All endorsements attached are only applicable if required by way of written agr…" at bounding box center [479, 410] width 443 height 59
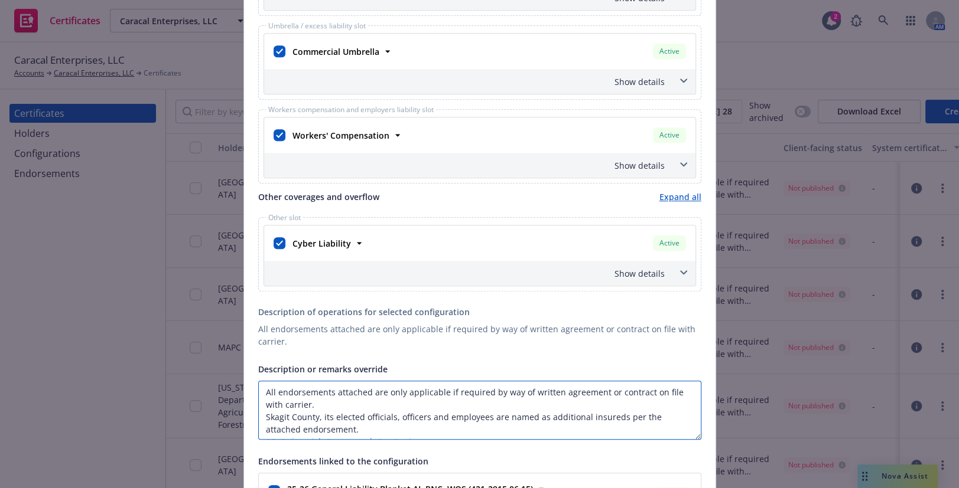
scroll to position [429, 0]
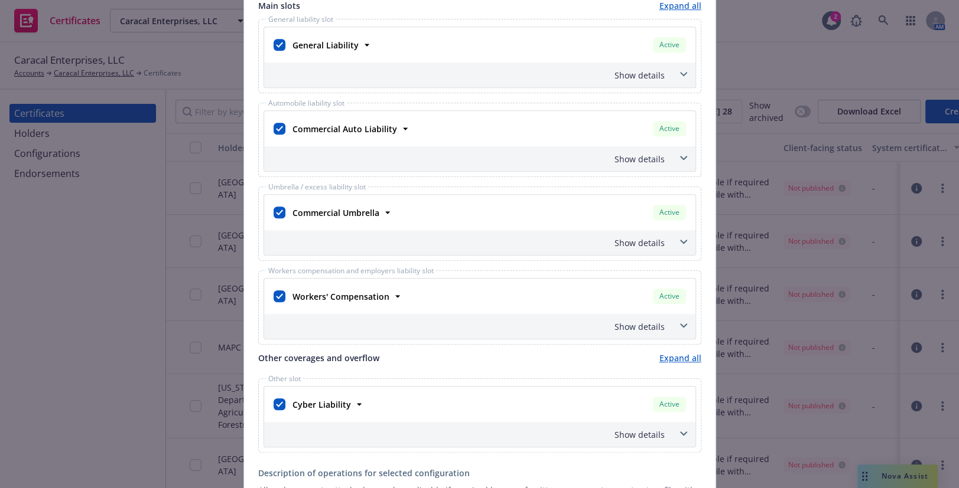
type textarea "All endorsements attached are only applicable if required by way of written agr…"
click at [614, 153] on div "Show details" at bounding box center [479, 158] width 431 height 25
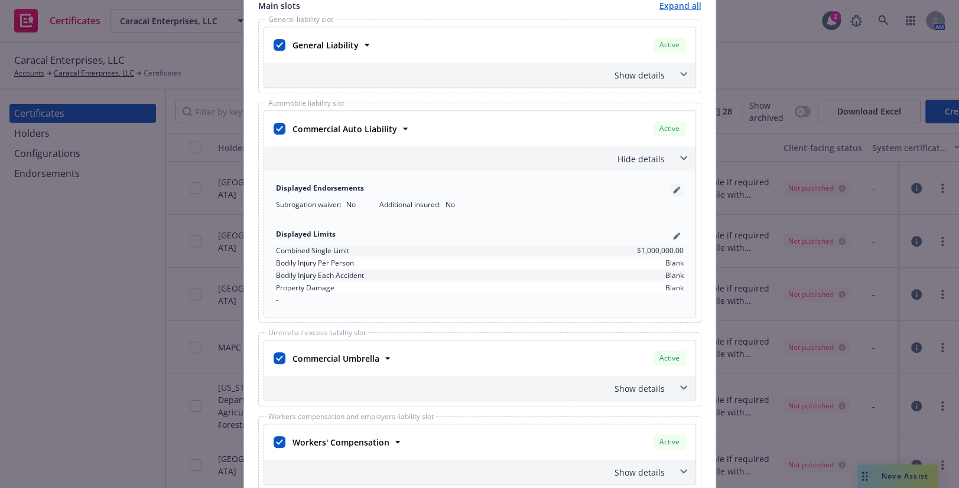
click at [673, 189] on icon "pencil" at bounding box center [676, 190] width 7 height 7
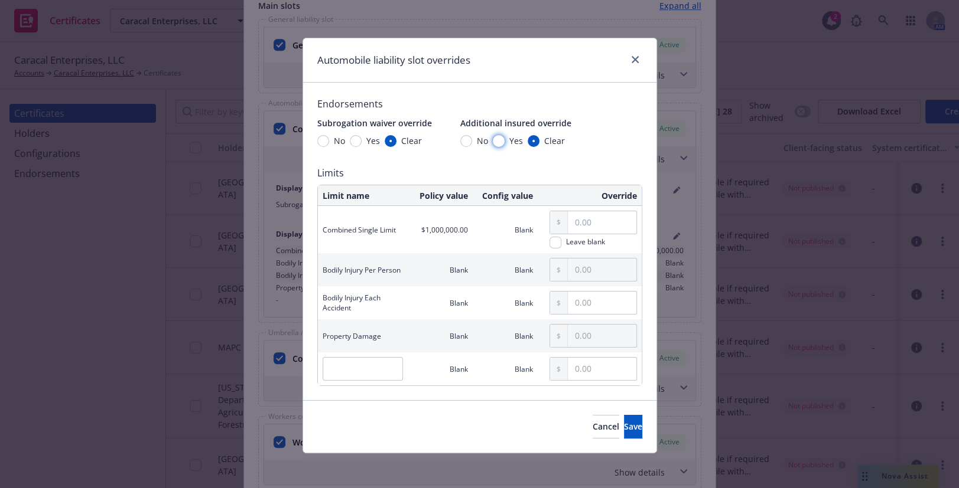
click at [493, 144] on input "Yes" at bounding box center [499, 141] width 12 height 12
radio input "true"
click at [624, 425] on span "Save" at bounding box center [633, 426] width 18 height 11
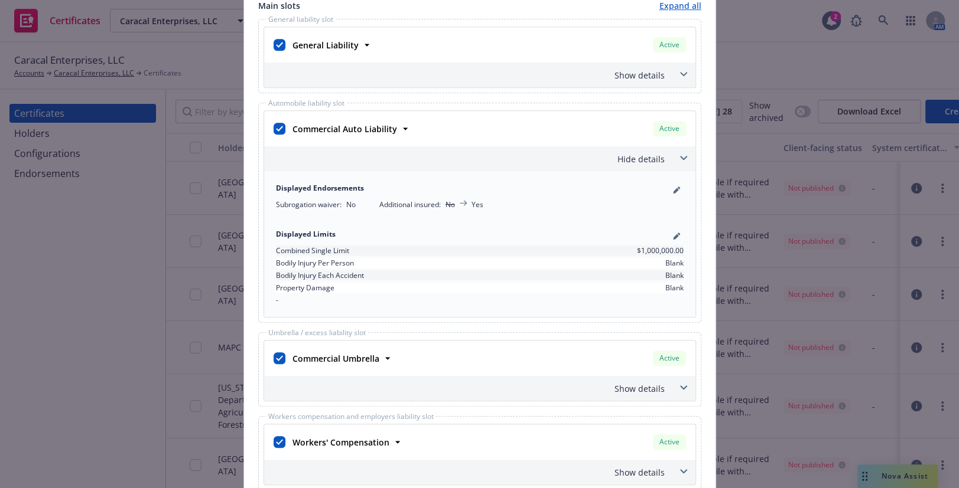
click at [637, 73] on div "Show details" at bounding box center [465, 75] width 398 height 12
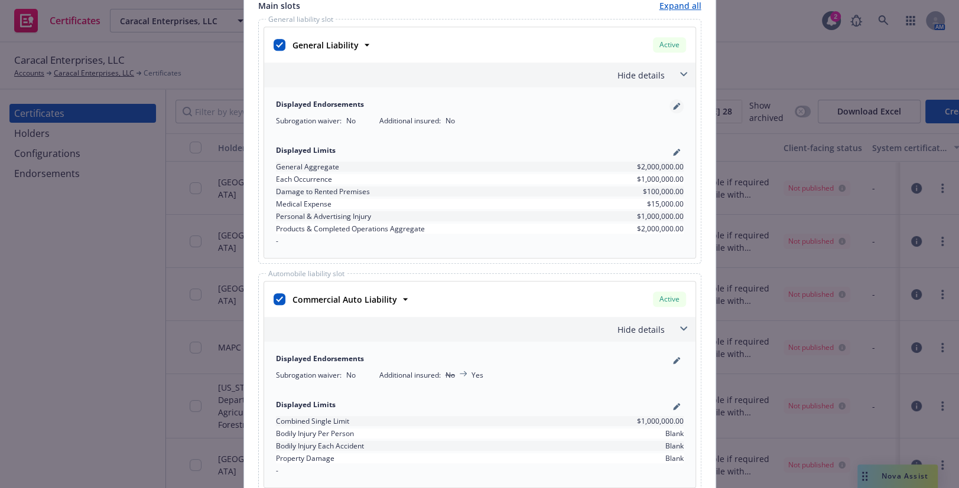
click at [673, 107] on icon "pencil" at bounding box center [676, 108] width 6 height 6
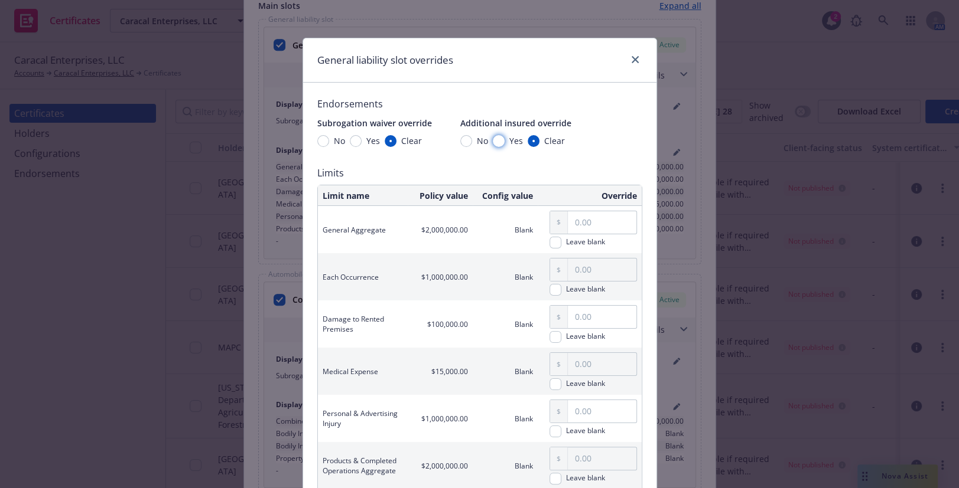
click at [493, 141] on input "Yes" at bounding box center [499, 141] width 12 height 12
radio input "true"
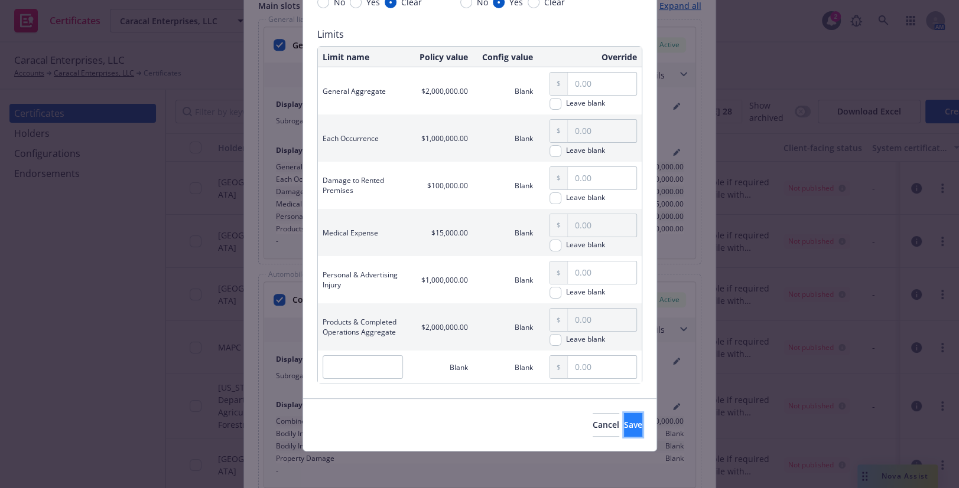
click at [624, 420] on span "Save" at bounding box center [633, 424] width 18 height 11
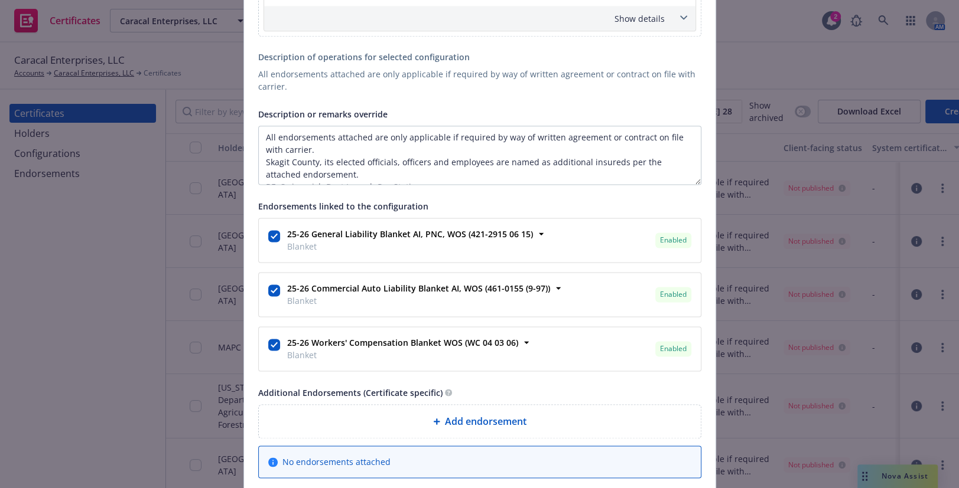
scroll to position [1288, 0]
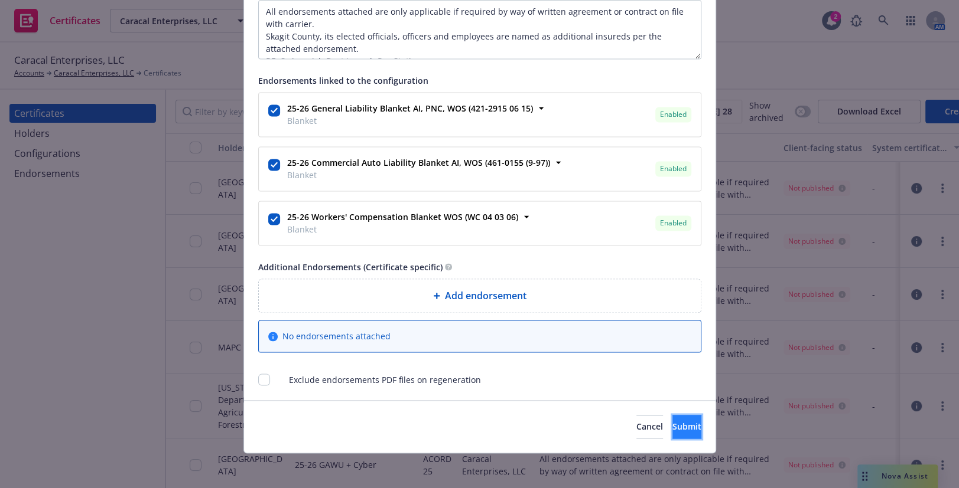
click at [672, 419] on button "Submit" at bounding box center [686, 427] width 29 height 24
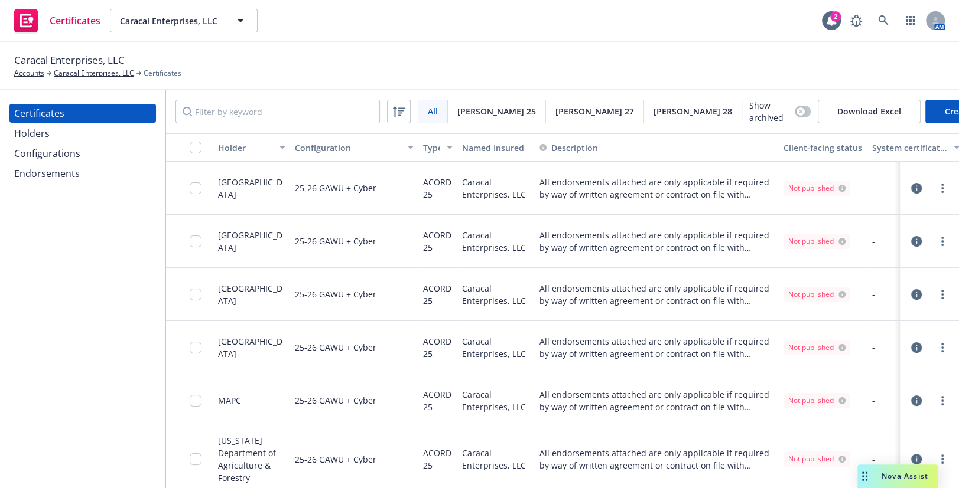
click at [71, 133] on div "Holders" at bounding box center [82, 133] width 137 height 19
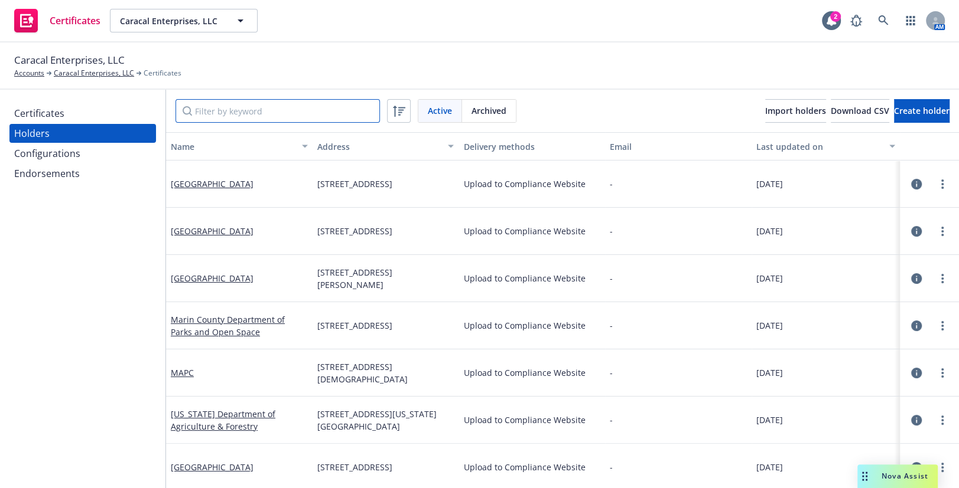
click at [213, 118] on input "Filter by keyword" at bounding box center [277, 111] width 204 height 24
paste input "San Mateo County Transit District"
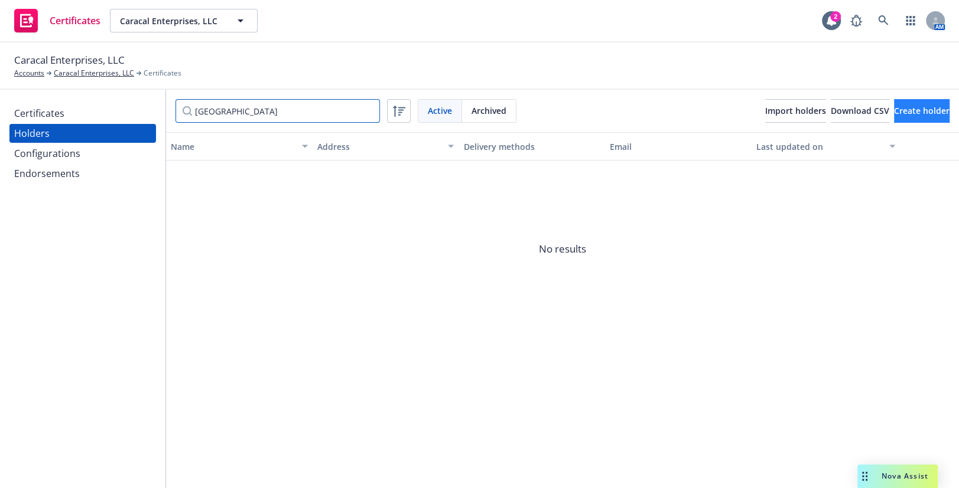
type input "San Mateo County Transit District"
click at [900, 119] on button "Create holder" at bounding box center [922, 111] width 56 height 24
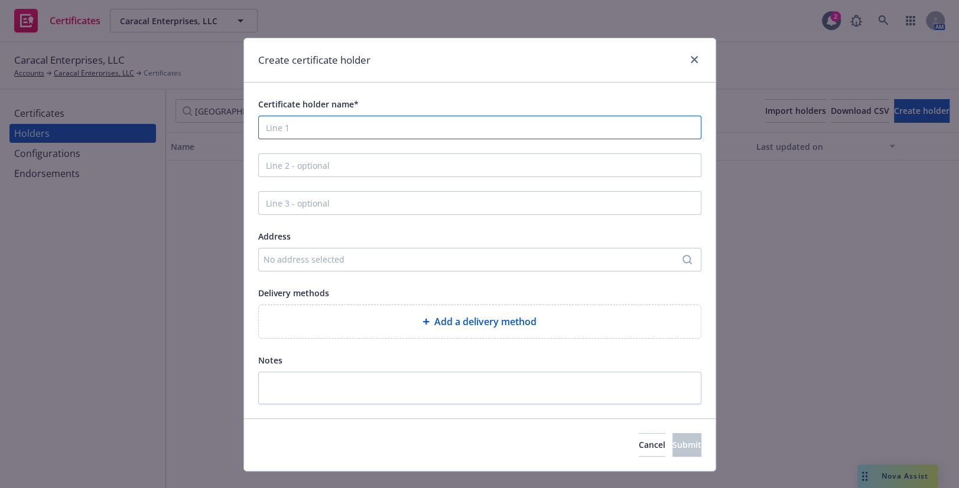
click at [330, 127] on input "Certificate holder name*" at bounding box center [479, 128] width 443 height 24
paste input "San Mateo County Transit District"
type input "San Mateo County Transit District"
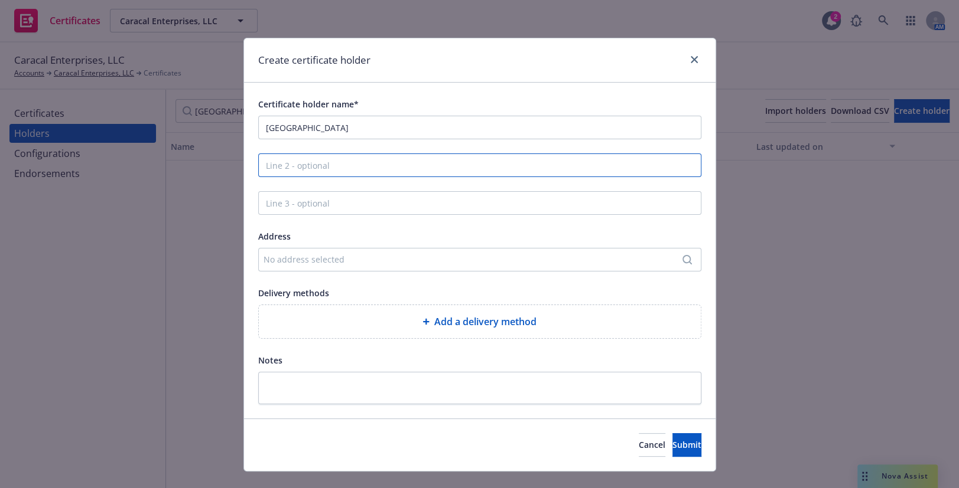
click at [288, 165] on input "Line 2 - optional" at bounding box center [479, 166] width 443 height 24
paste input "c/o Ins Tracking Services, Inc (ITS)"
type input "c/o Ins Tracking Services, Inc (ITS)"
click at [292, 261] on div "No address selected" at bounding box center [473, 259] width 421 height 12
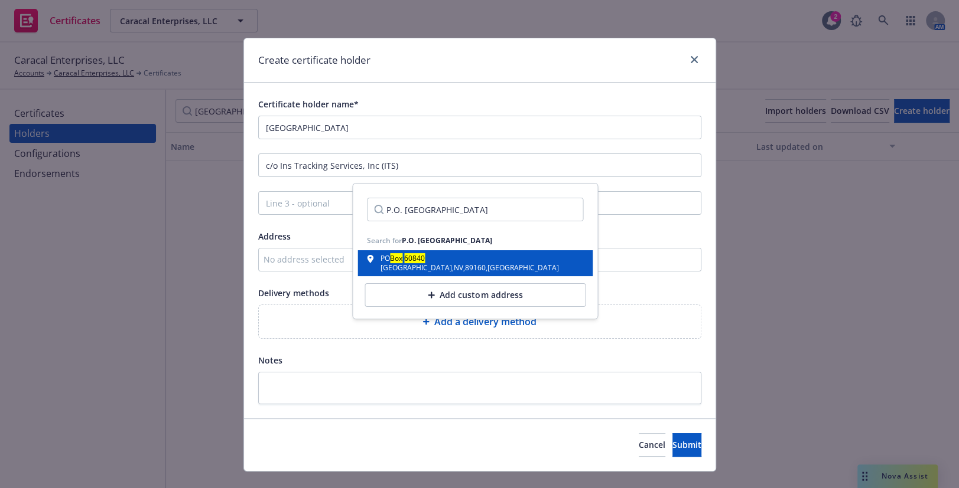
type input "P.O. Box 60840 Las Vegas NV 89160"
click at [435, 268] on div "Las Vegas , NV , 89160 , USA" at bounding box center [469, 268] width 178 height 7
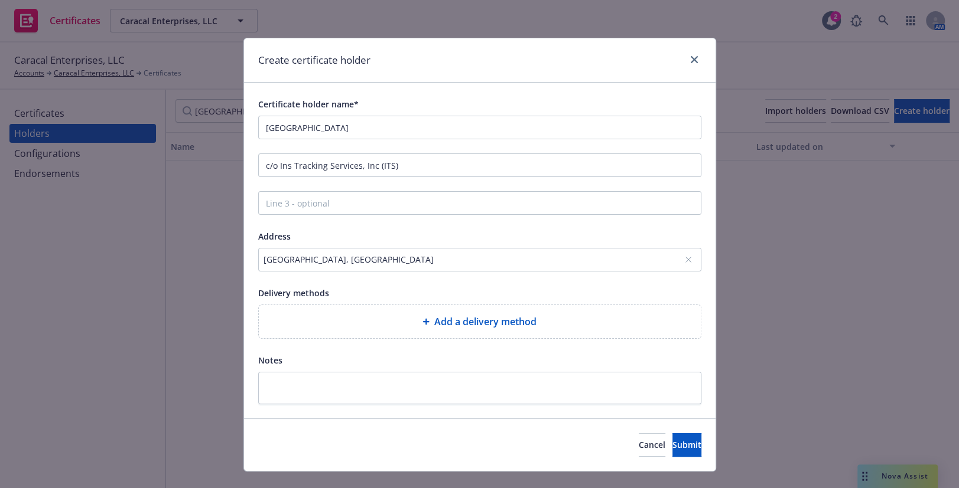
click at [380, 307] on div "Add a delivery method" at bounding box center [480, 321] width 442 height 33
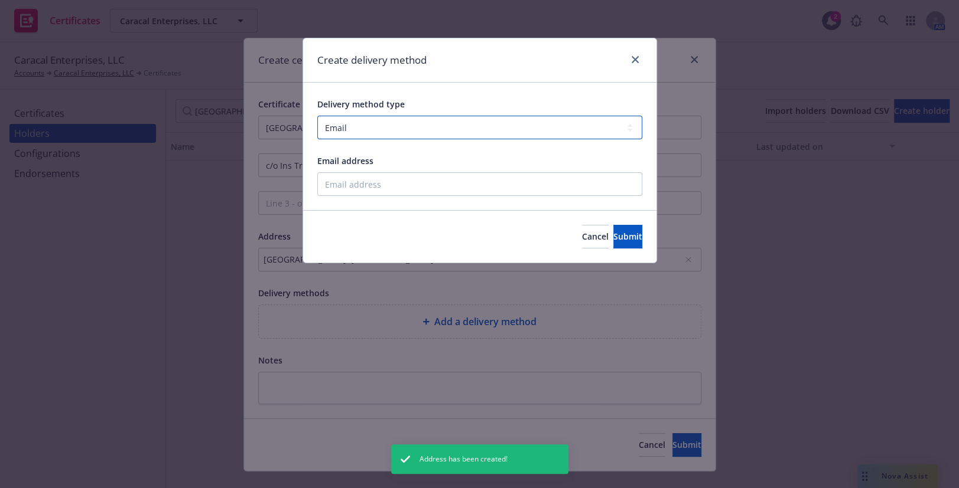
drag, startPoint x: 372, startPoint y: 132, endPoint x: 370, endPoint y: 139, distance: 7.5
click at [372, 132] on select "Select delivery method type Email Mail Fax Upload to Compliance Website" at bounding box center [479, 128] width 325 height 24
select select "UPLOAD_TO_COMPLIANCE_WEBSITE"
click at [317, 116] on select "Select delivery method type Email Mail Fax Upload to Compliance Website" at bounding box center [479, 128] width 325 height 24
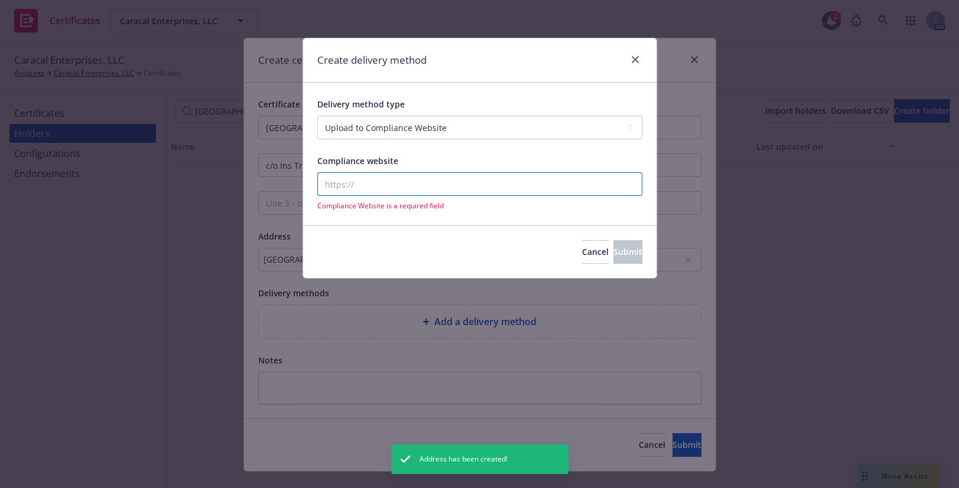
click at [354, 179] on input "Compliance website" at bounding box center [479, 184] width 325 height 24
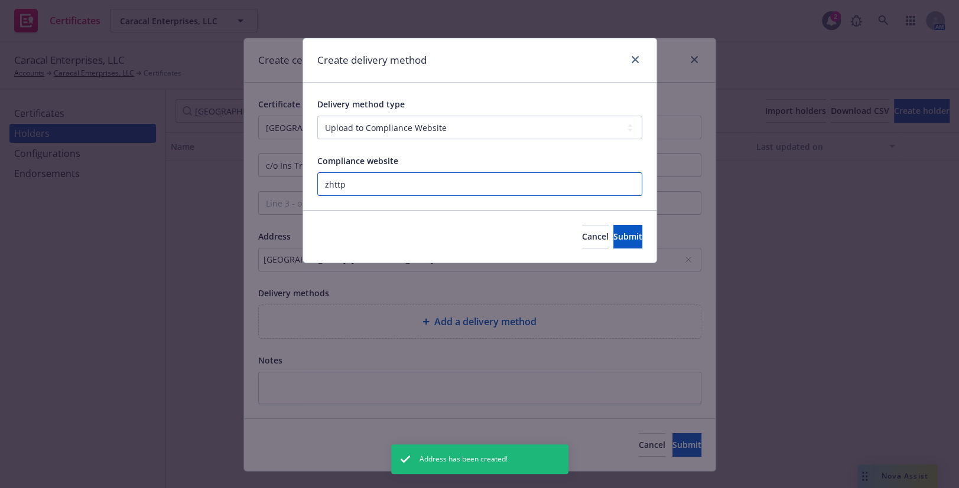
paste input "https://www.newfront.com"
type input "https://www.newfront.com"
click at [636, 241] on button "Submit" at bounding box center [627, 237] width 29 height 24
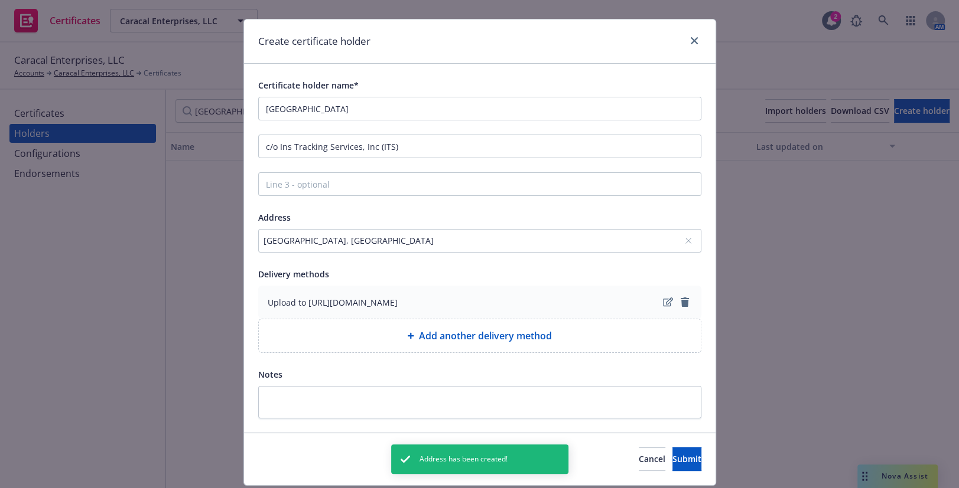
scroll to position [53, 0]
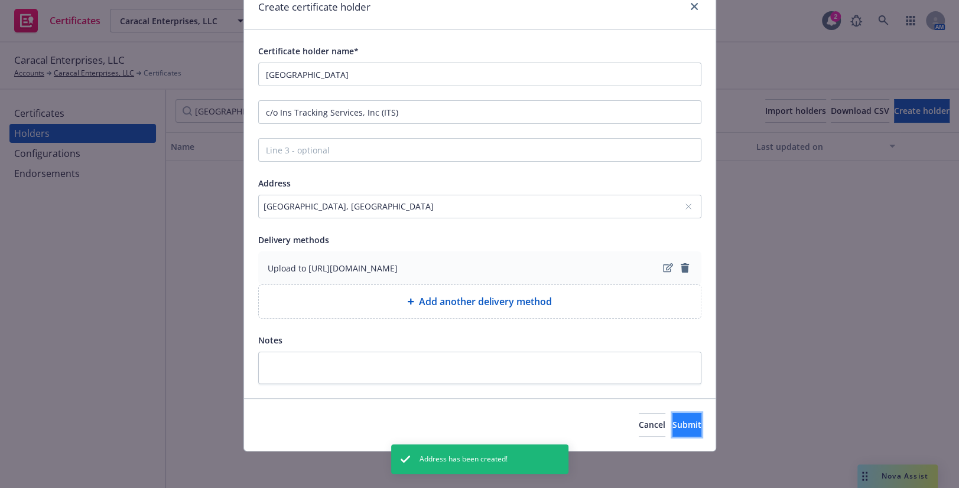
click at [672, 431] on button "Submit" at bounding box center [686, 425] width 29 height 24
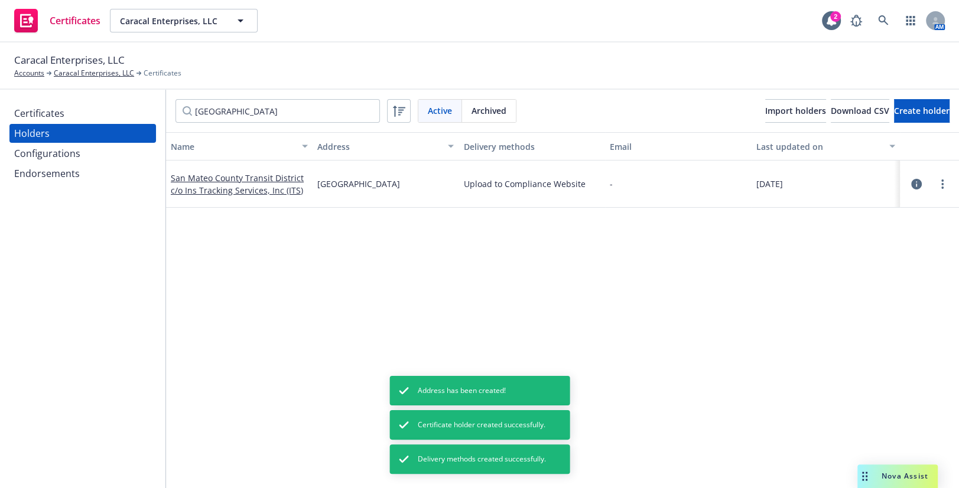
click at [49, 124] on div "Holders" at bounding box center [82, 133] width 137 height 19
click at [49, 112] on div "Certificates" at bounding box center [39, 113] width 50 height 19
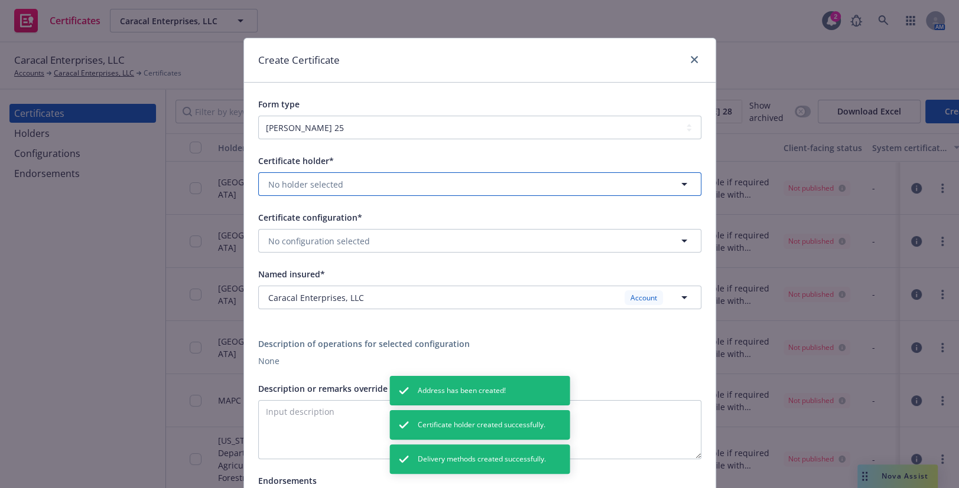
click at [297, 177] on button "No holder selected" at bounding box center [479, 184] width 443 height 24
type input "san mat"
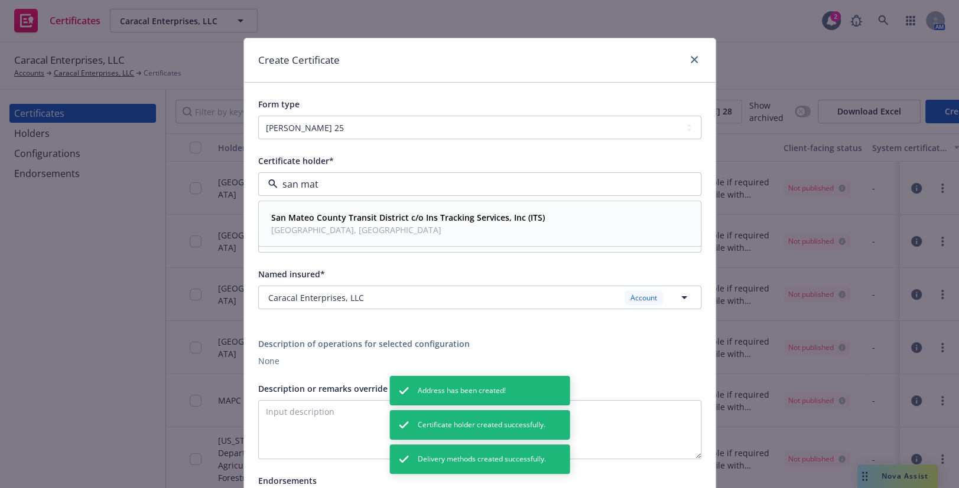
click at [334, 222] on strong "San Mateo County Transit District c/o Ins Tracking Services, Inc (ITS)" at bounding box center [407, 218] width 273 height 11
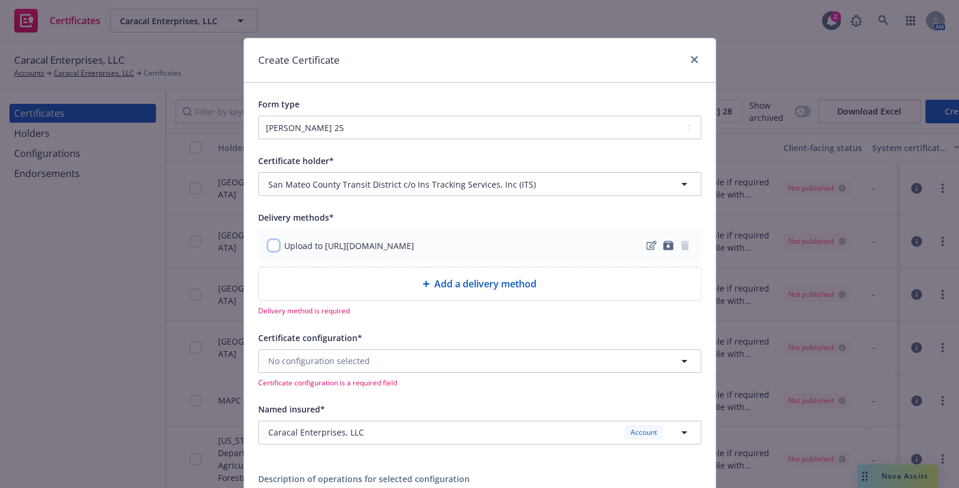
click at [269, 245] on input "checkbox" at bounding box center [274, 246] width 12 height 12
checkbox input "true"
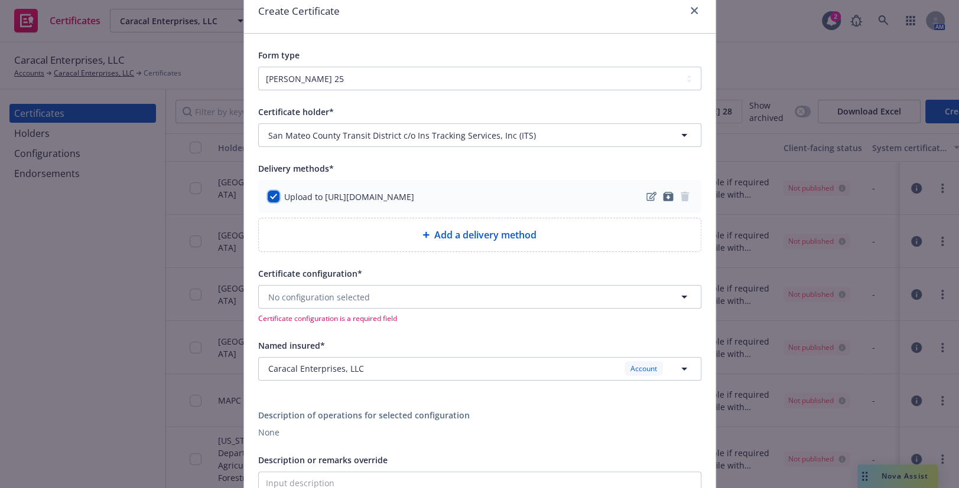
scroll to position [214, 0]
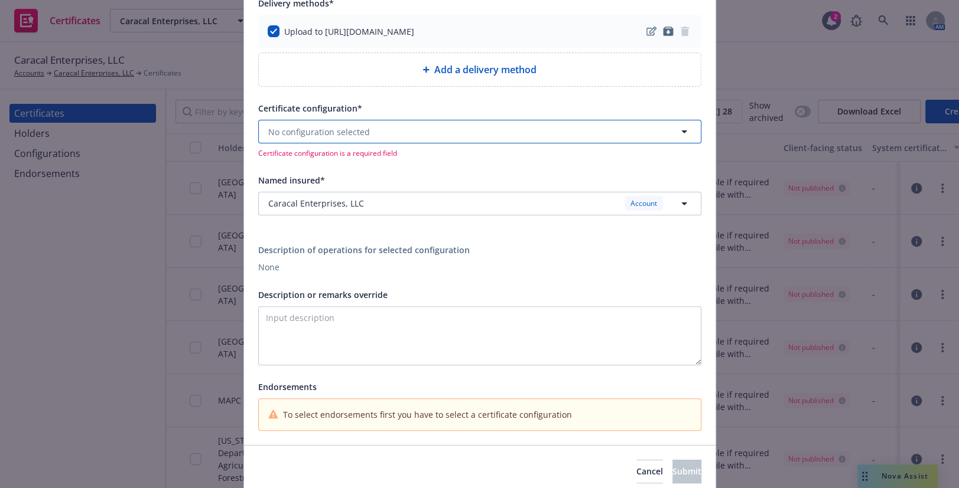
click at [306, 132] on span "No configuration selected" at bounding box center [319, 132] width 102 height 12
click at [312, 221] on strong "25-26 GAWU + Cyber" at bounding box center [312, 222] width 82 height 11
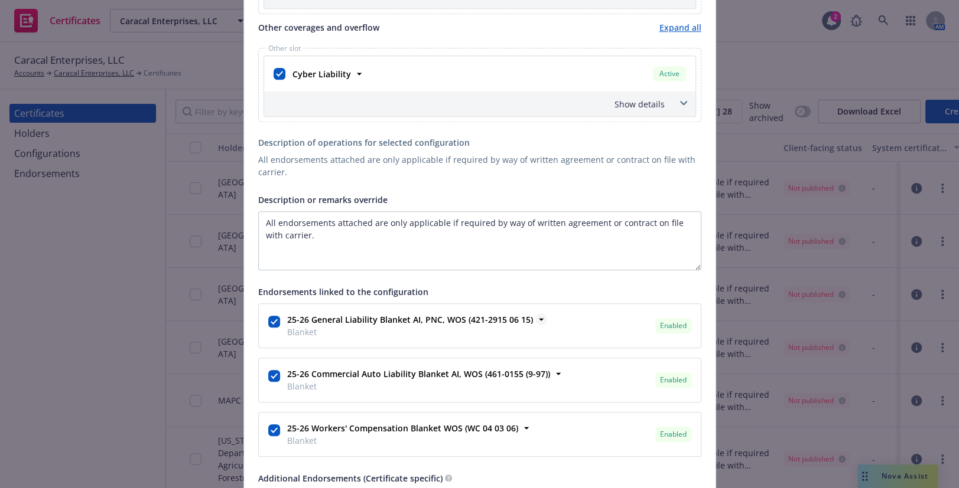
scroll to position [913, 0]
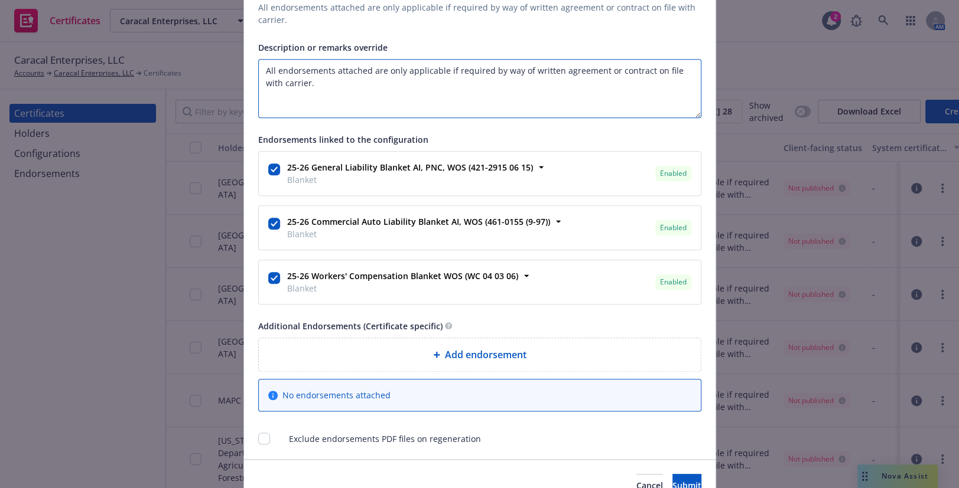
click at [327, 100] on textarea "All endorsements attached are only applicable if required by way of written agr…" at bounding box center [479, 88] width 443 height 59
drag, startPoint x: 331, startPoint y: 97, endPoint x: 273, endPoint y: 84, distance: 59.3
click at [129, 34] on div "Create Certificate Form type ACORD 25 ACORD 27 ACORD 28 Certificate holder* [ob…" at bounding box center [479, 244] width 959 height 488
paste textarea "San Mateo County Transit District and its officers, directors, employees, volun…"
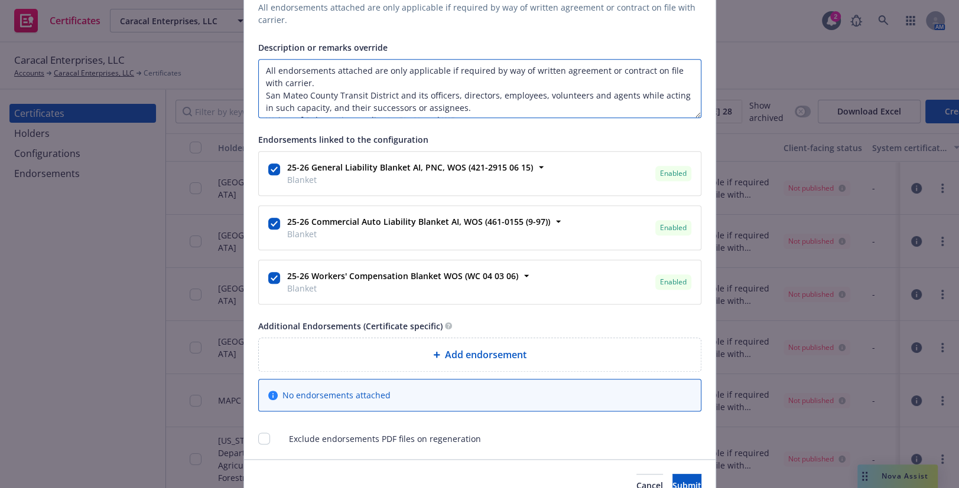
scroll to position [8, 0]
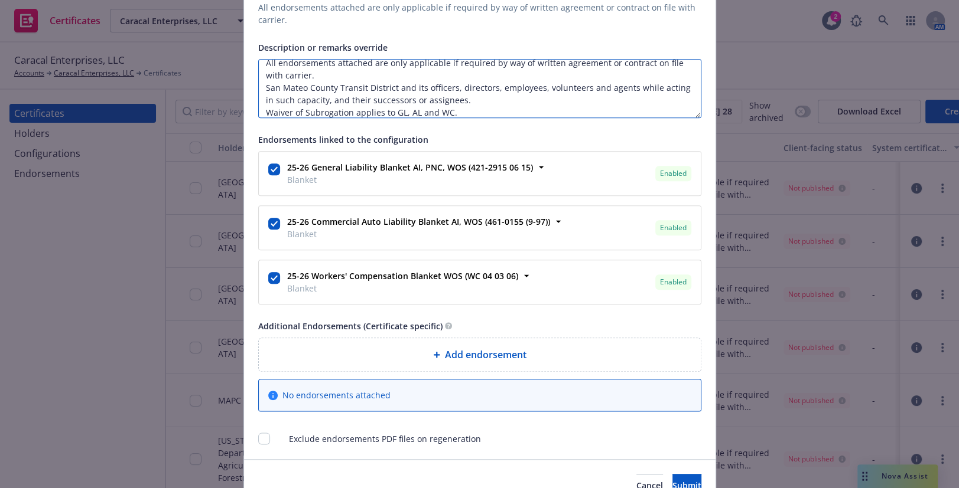
click at [263, 110] on textarea "All endorsements attached are only applicable if required by way of written agr…" at bounding box center [479, 88] width 443 height 59
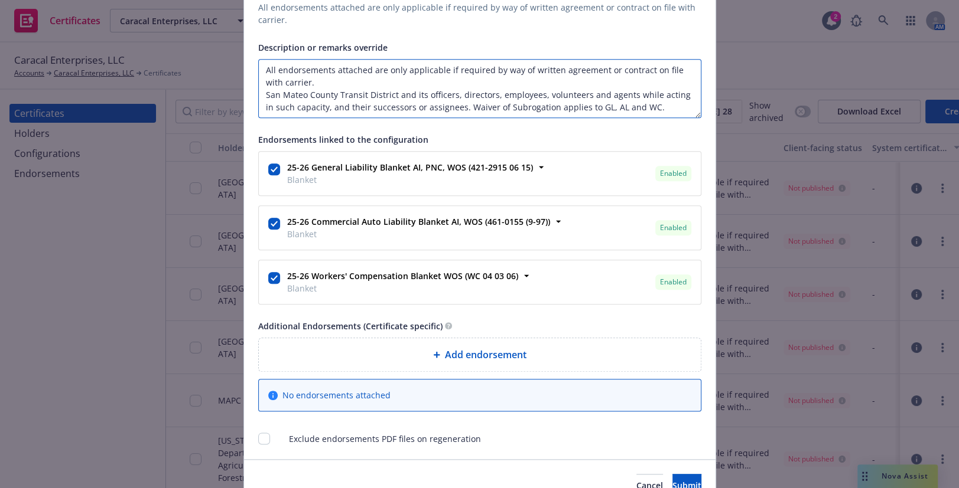
scroll to position [537, 0]
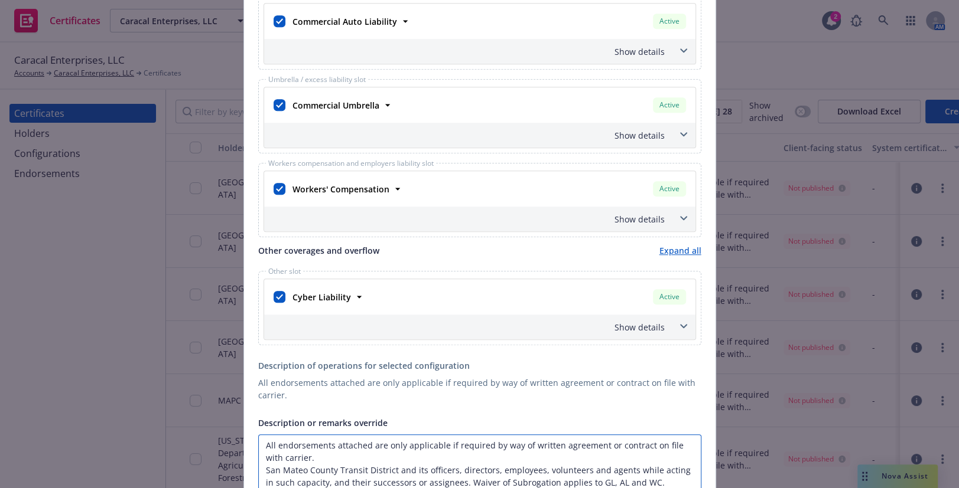
type textarea "All endorsements attached are only applicable if required by way of written agr…"
drag, startPoint x: 301, startPoint y: 239, endPoint x: 310, endPoint y: 240, distance: 9.5
click at [301, 239] on div "Main slots Expand all General liability slot General Liability Active Policy nu…" at bounding box center [479, 119] width 443 height 454
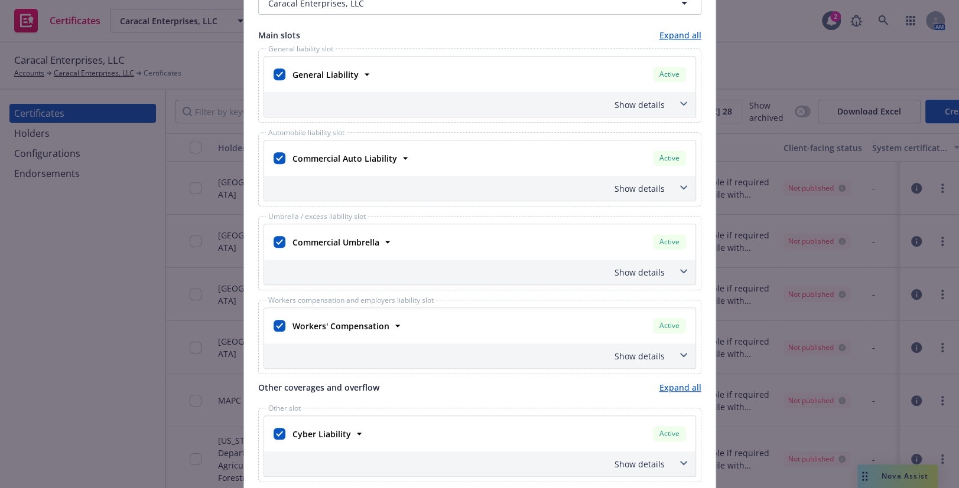
scroll to position [376, 0]
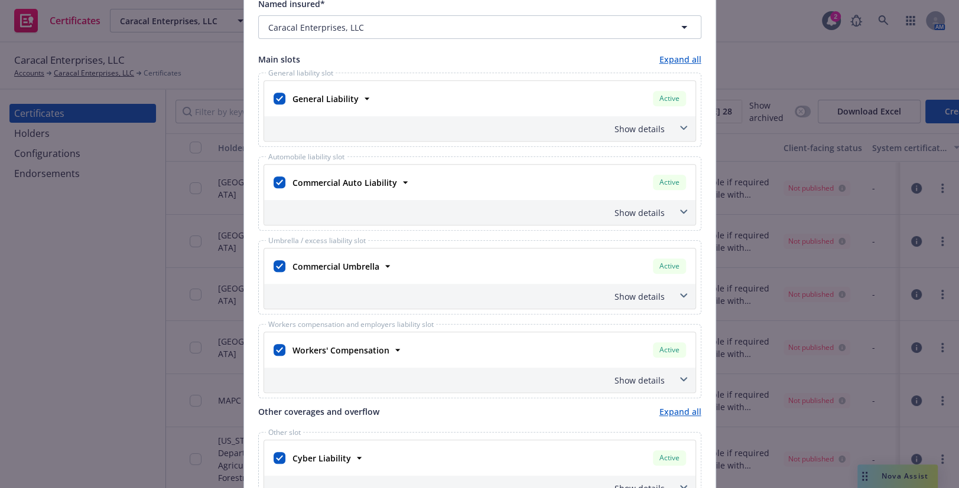
click at [631, 133] on div "Show details" at bounding box center [465, 129] width 398 height 12
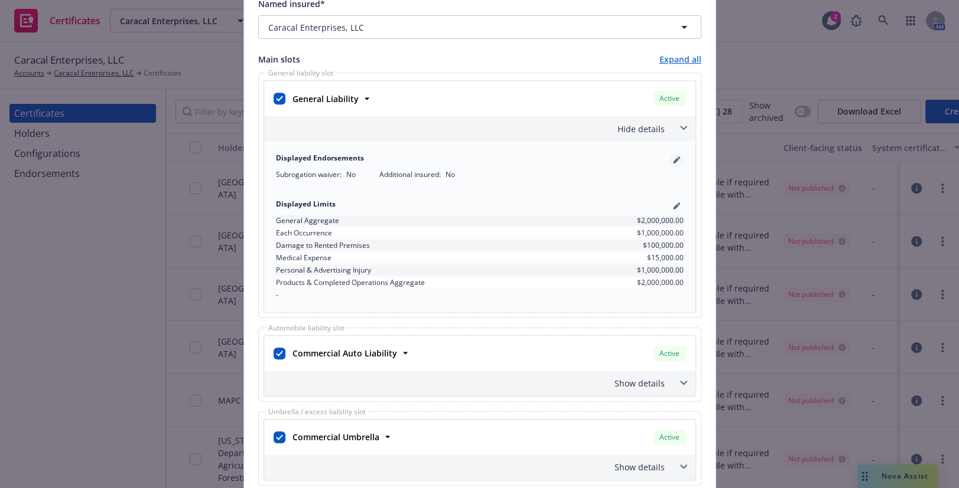
click at [669, 154] on link "pencil" at bounding box center [676, 160] width 14 height 14
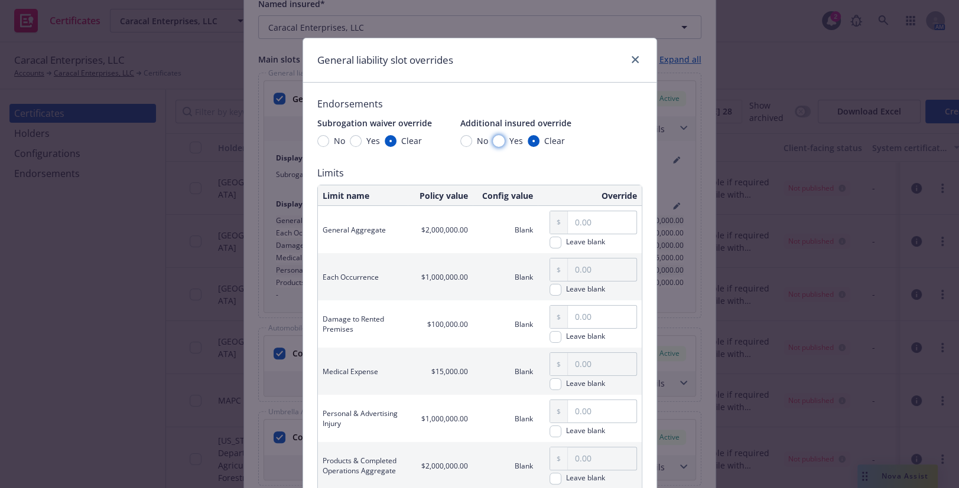
click at [496, 145] on input "Yes" at bounding box center [499, 141] width 12 height 12
radio input "true"
click at [366, 142] on span "Yes" at bounding box center [373, 141] width 14 height 12
click at [361, 142] on input "Yes" at bounding box center [356, 141] width 12 height 12
radio input "true"
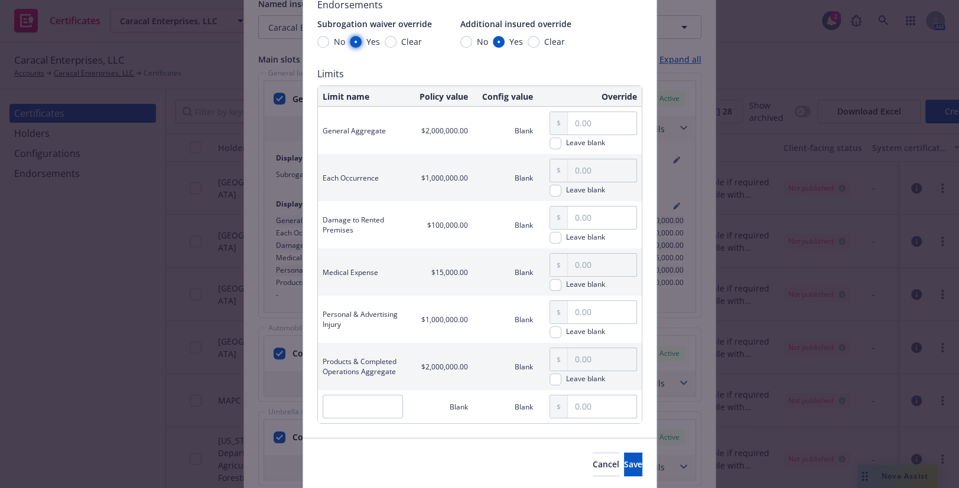
scroll to position [139, 0]
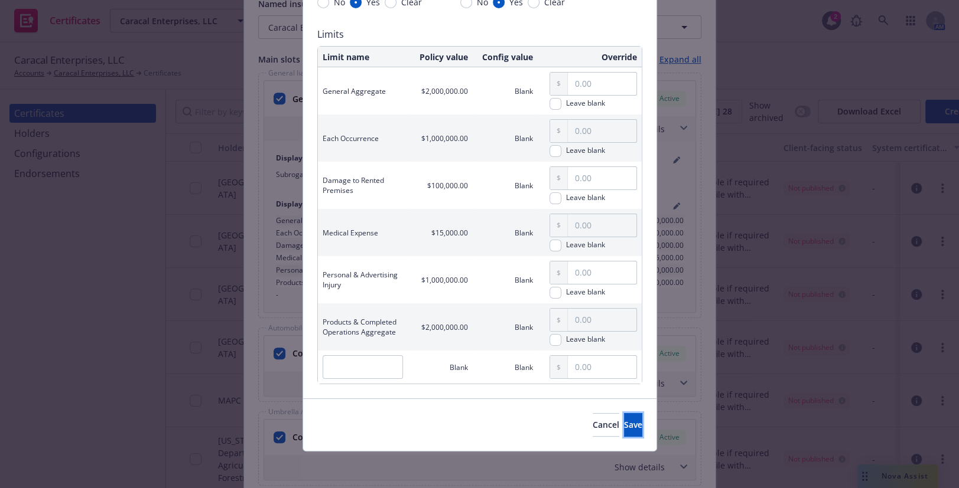
click at [624, 423] on span "Save" at bounding box center [633, 424] width 18 height 11
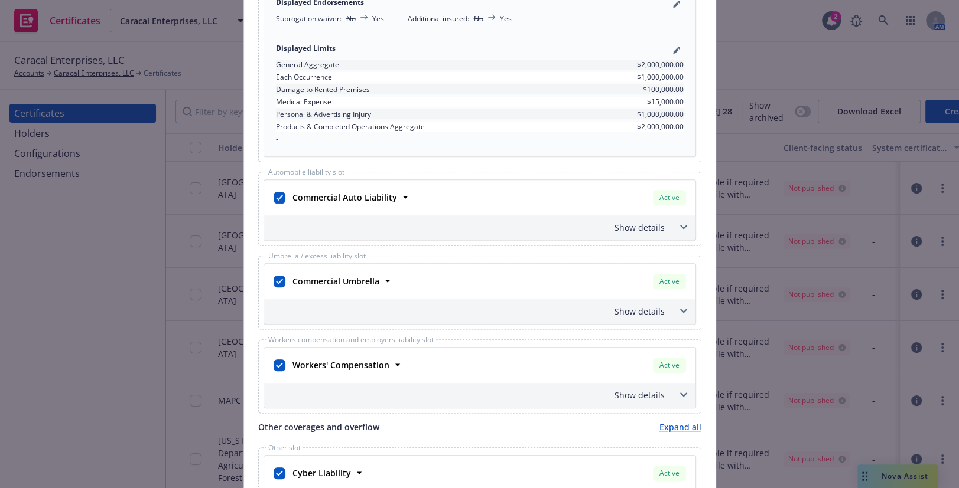
scroll to position [537, 0]
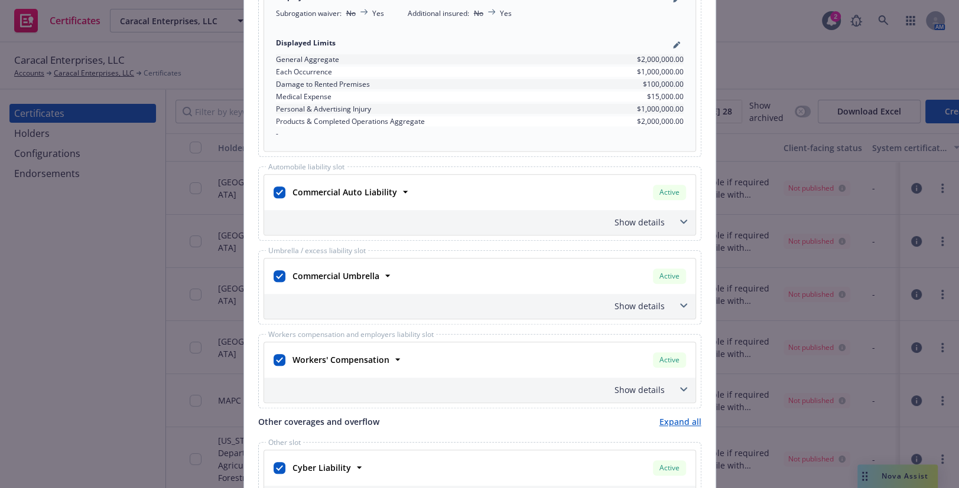
click at [617, 231] on div "Show details" at bounding box center [479, 222] width 431 height 25
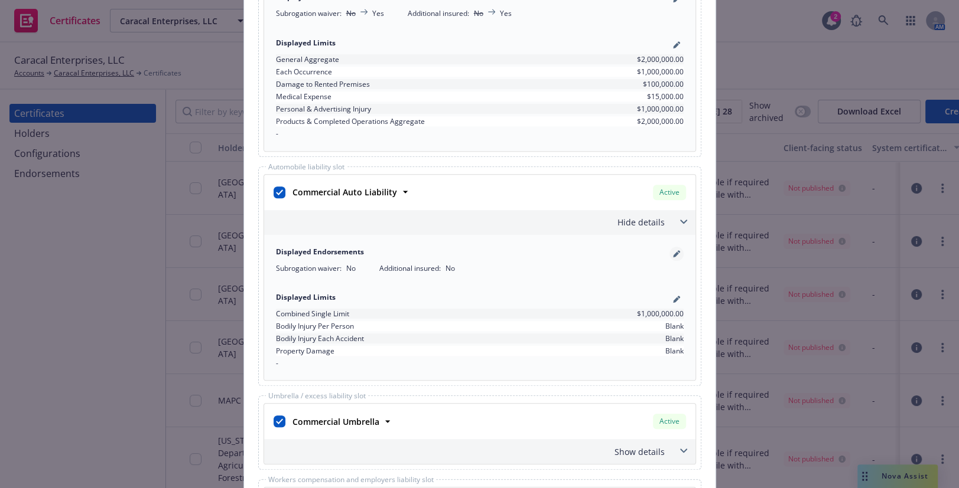
click at [673, 255] on icon "pencil" at bounding box center [676, 253] width 7 height 7
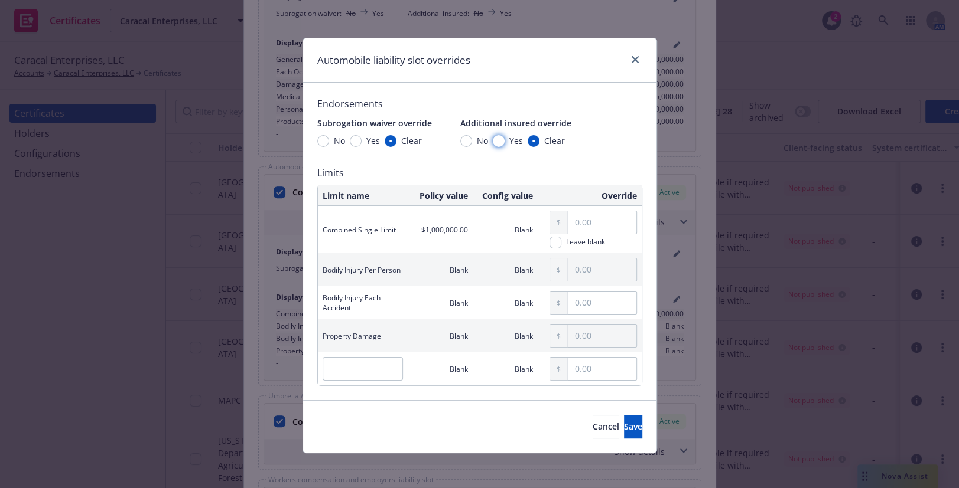
click at [493, 143] on input "Yes" at bounding box center [499, 141] width 12 height 12
radio input "true"
click at [361, 141] on span "Yes" at bounding box center [370, 141] width 18 height 12
click at [357, 141] on input "Yes" at bounding box center [356, 141] width 12 height 12
radio input "true"
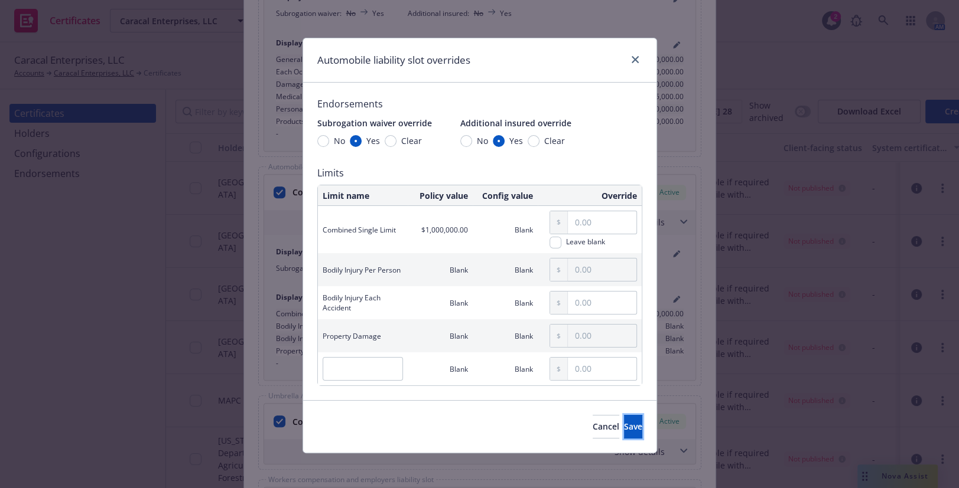
click at [624, 424] on button "Save" at bounding box center [633, 427] width 18 height 24
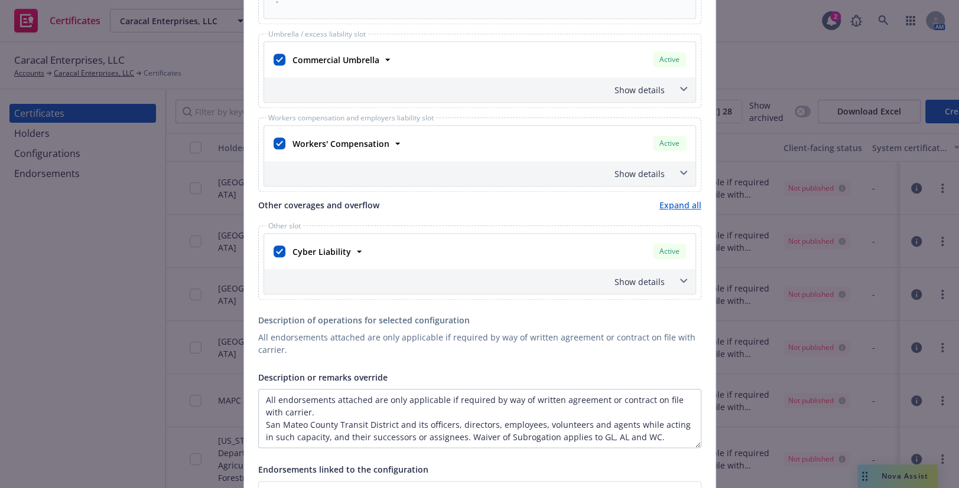
scroll to position [966, 0]
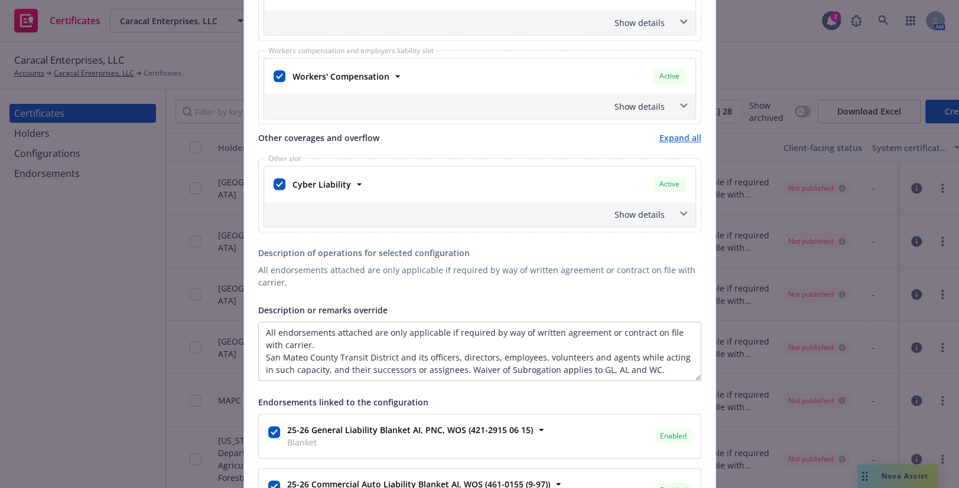
click at [640, 111] on div "Show details" at bounding box center [479, 106] width 431 height 25
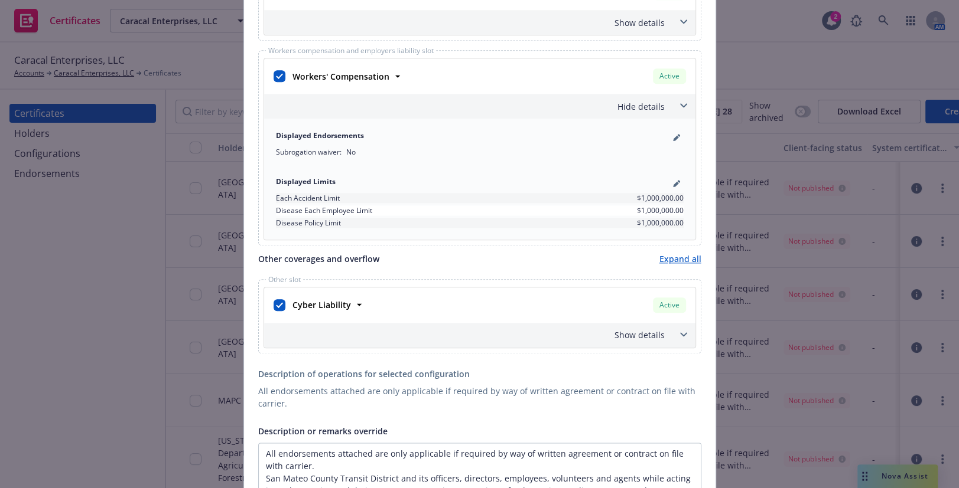
click at [663, 136] on div "Displayed Endorsements" at bounding box center [480, 138] width 408 height 14
click at [673, 139] on icon "pencil" at bounding box center [676, 137] width 7 height 7
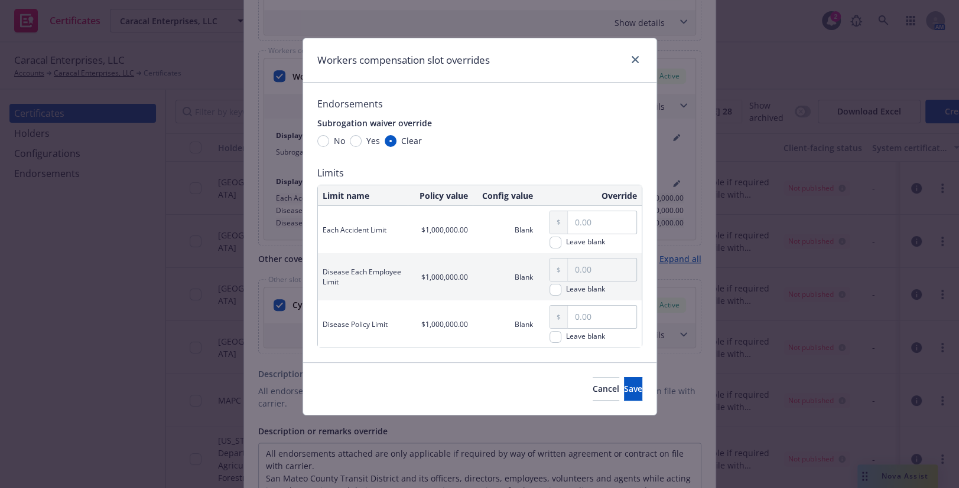
click at [364, 144] on span "Yes" at bounding box center [370, 141] width 18 height 12
click at [361, 144] on input "Yes" at bounding box center [356, 141] width 12 height 12
radio input "true"
click at [624, 390] on button "Save" at bounding box center [633, 389] width 18 height 24
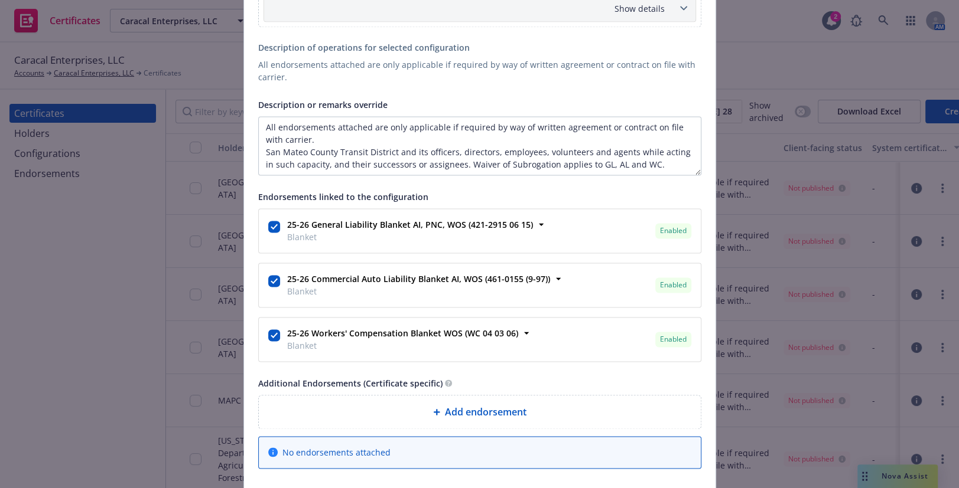
scroll to position [1409, 0]
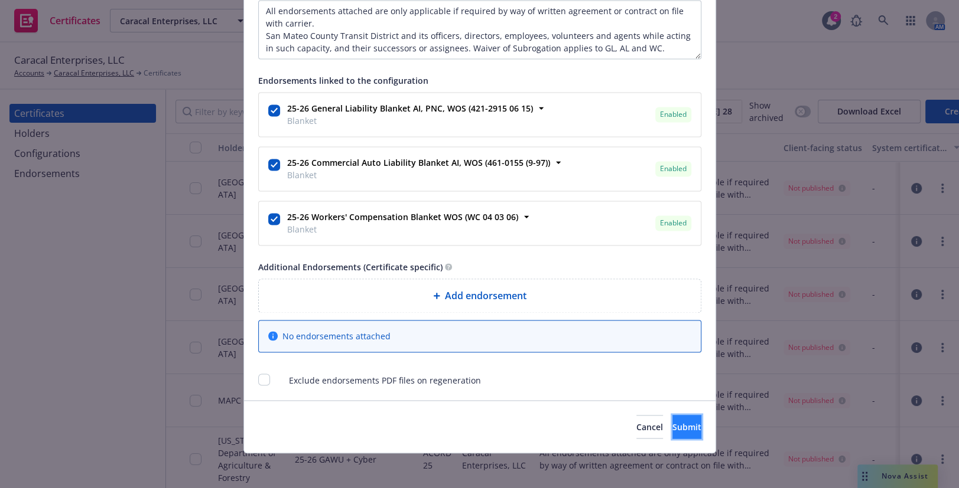
click at [672, 432] on button "Submit" at bounding box center [686, 427] width 29 height 24
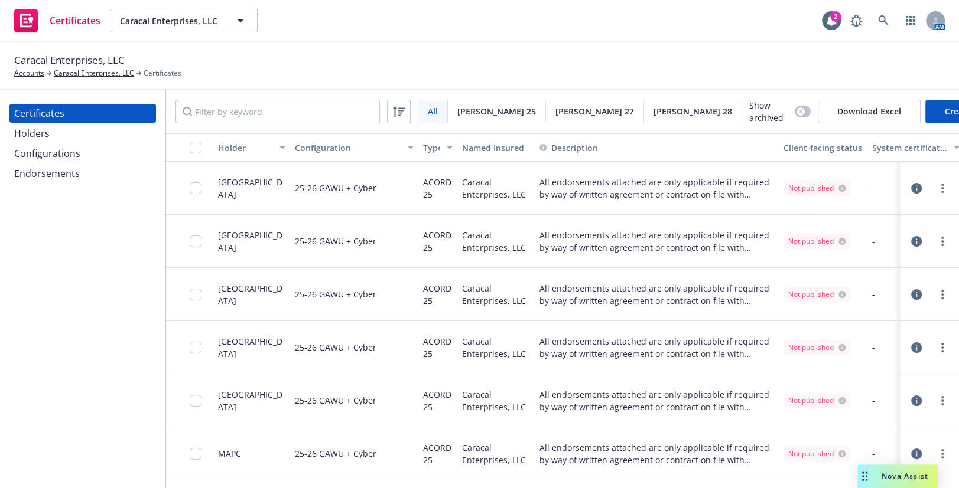
click at [74, 132] on div "Holders" at bounding box center [82, 133] width 137 height 19
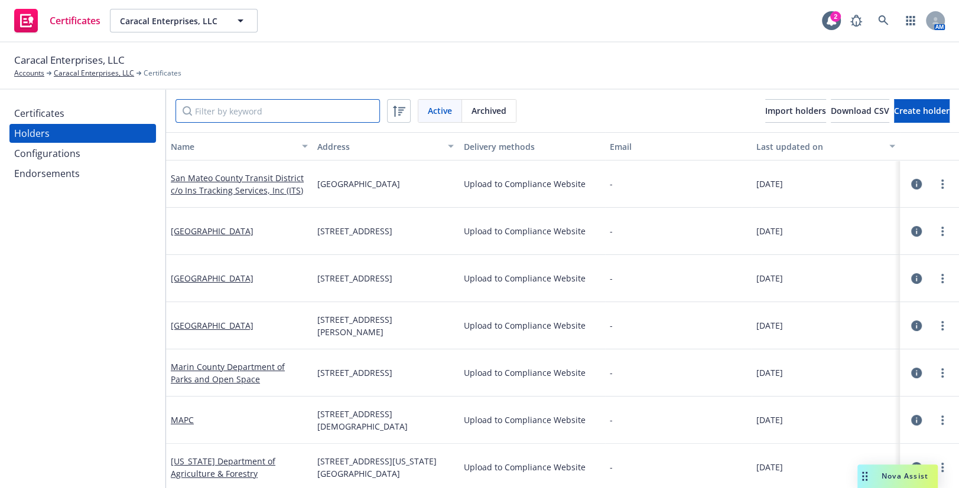
click at [230, 114] on input "Filter by keyword" at bounding box center [277, 111] width 204 height 24
paste input "Irvine Valley College Police Department"
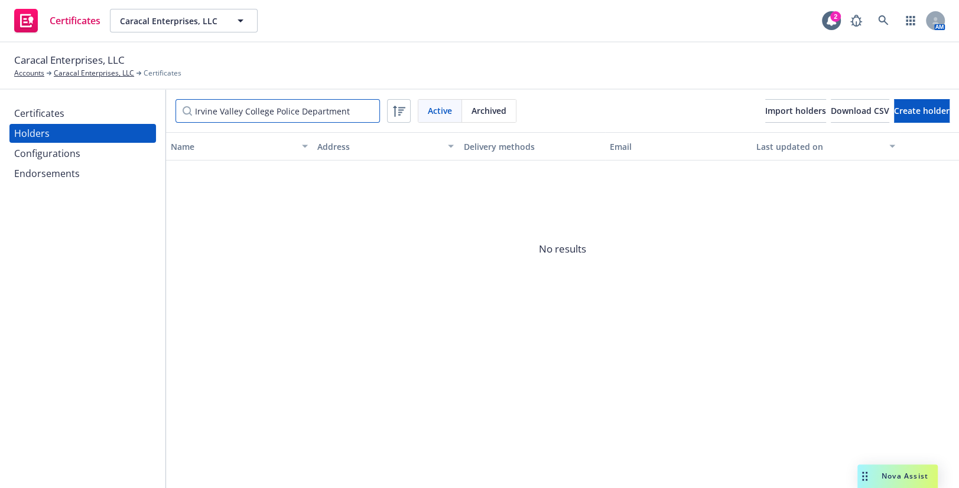
type input "Irvine Valley College Police Department"
click at [86, 100] on div "Certificates Holders Configurations Endorsements" at bounding box center [82, 289] width 165 height 399
click at [894, 110] on span "Create holder" at bounding box center [922, 110] width 56 height 11
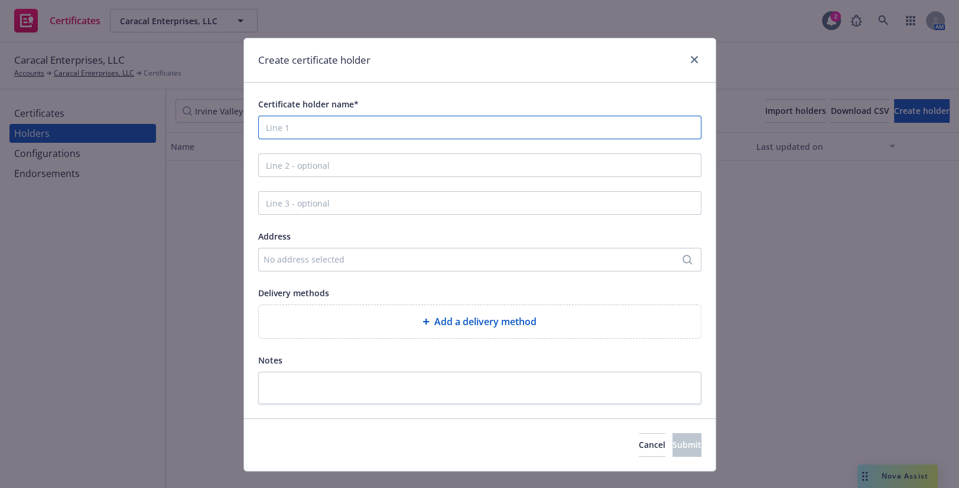
click at [352, 125] on input "Certificate holder name*" at bounding box center [479, 128] width 443 height 24
paste input "Irvine Valley College Police Department"
type input "Irvine Valley College Police Department"
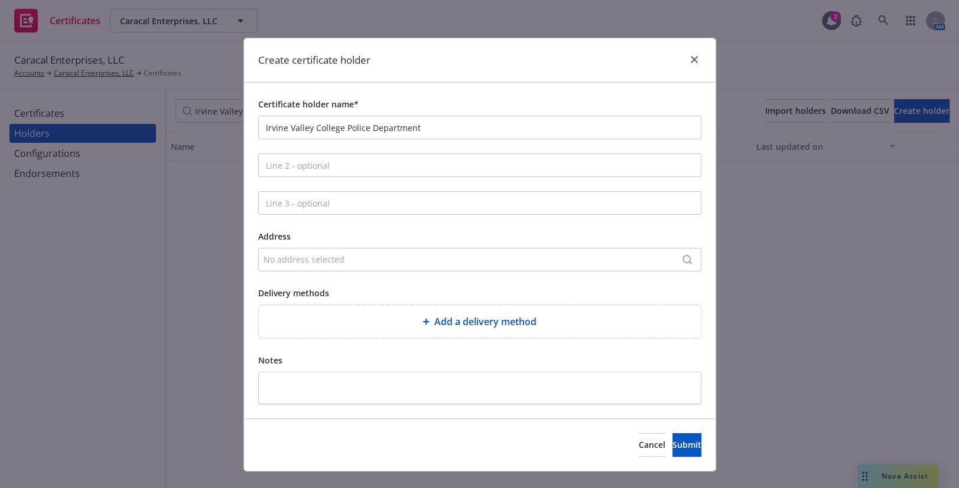
click at [278, 263] on div "No address selected" at bounding box center [473, 259] width 421 height 12
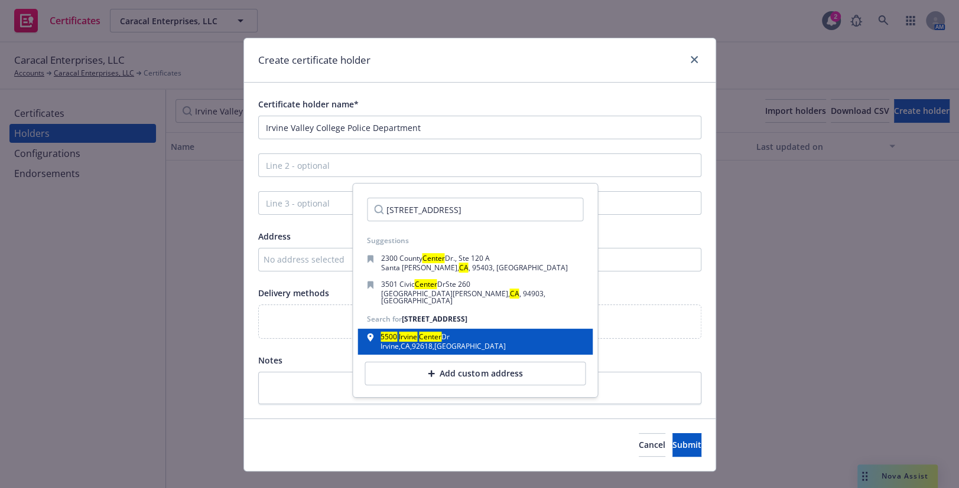
type input "5500 Irvine Center Drive Irvine CA 92618"
click at [405, 343] on div "Irvine , CA , 92618 , USA" at bounding box center [442, 346] width 125 height 7
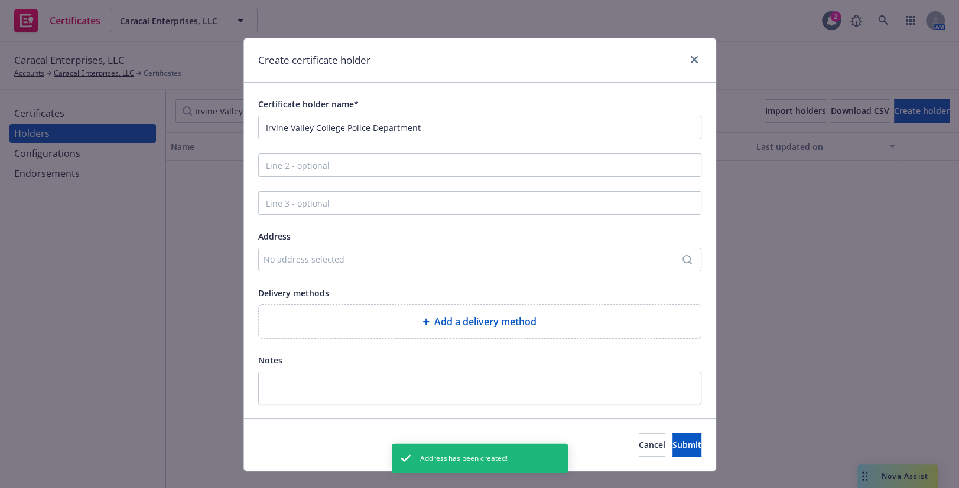
click at [387, 321] on div "Add a delivery method" at bounding box center [479, 322] width 423 height 14
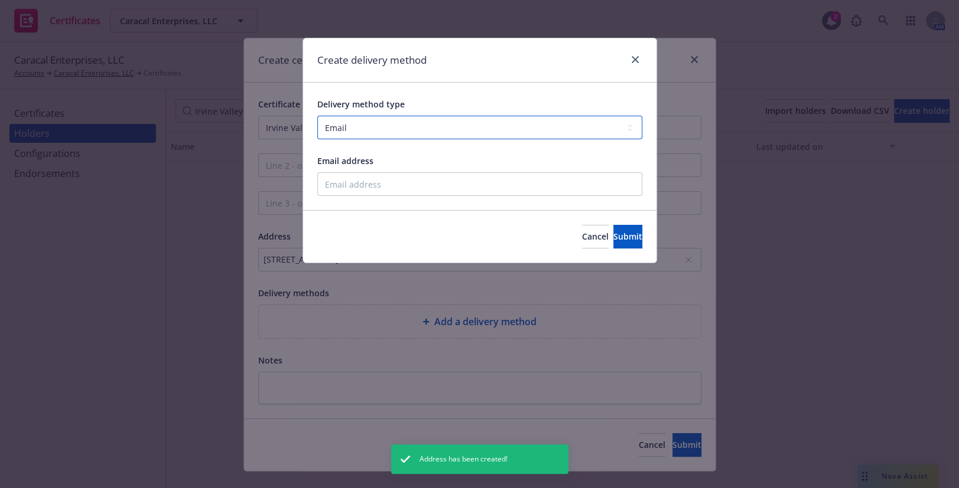
click at [383, 133] on select "Select delivery method type Email Mail Fax Upload to Compliance Website" at bounding box center [479, 128] width 325 height 24
select select "UPLOAD_TO_COMPLIANCE_WEBSITE"
click at [317, 116] on select "Select delivery method type Email Mail Fax Upload to Compliance Website" at bounding box center [479, 128] width 325 height 24
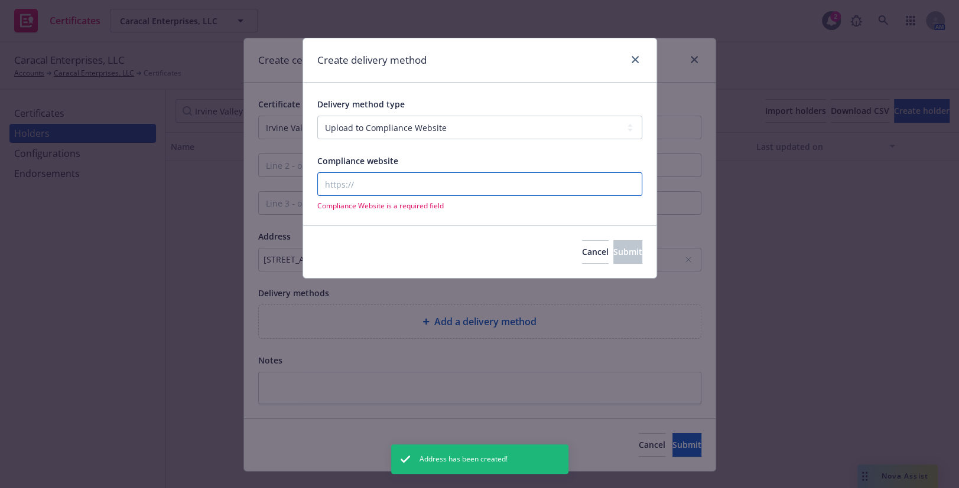
click at [355, 183] on input "Compliance website" at bounding box center [479, 184] width 325 height 24
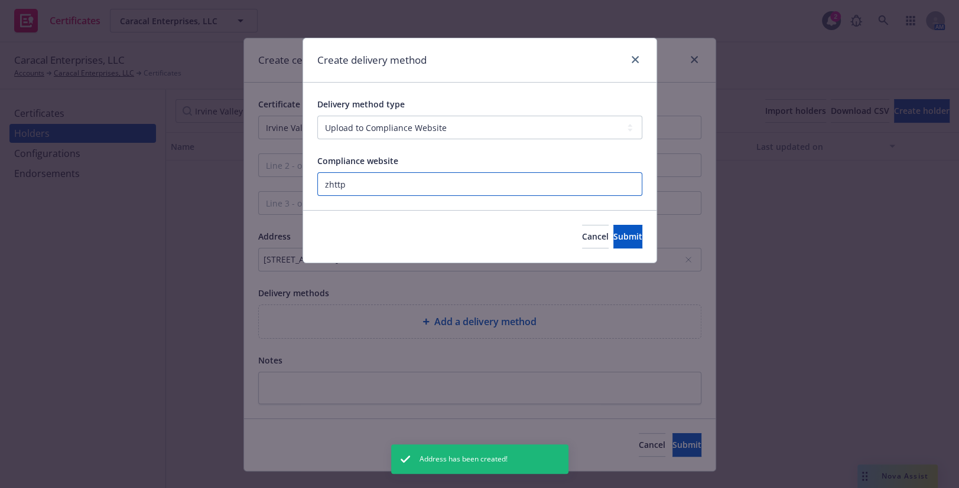
paste input "https://www.newfront.com"
type input "https://www.newfront.com"
click at [613, 237] on span "Submit" at bounding box center [627, 236] width 29 height 11
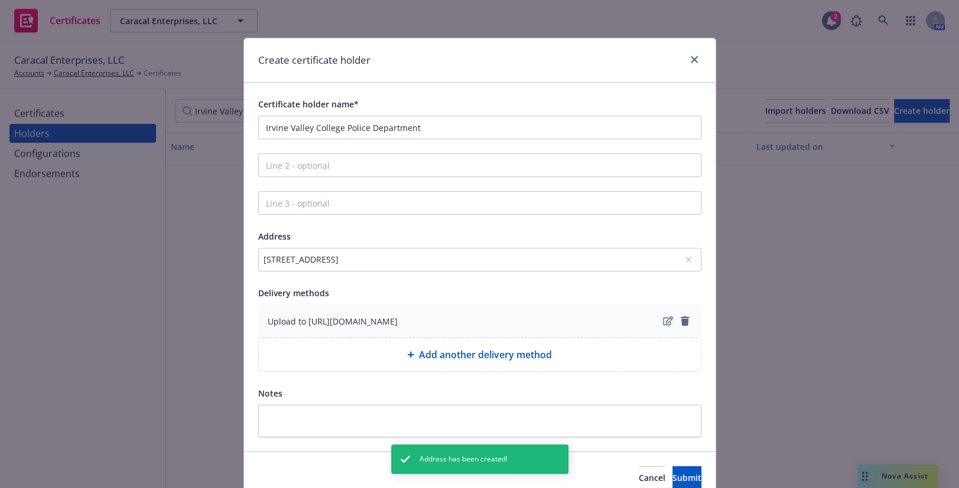
scroll to position [53, 0]
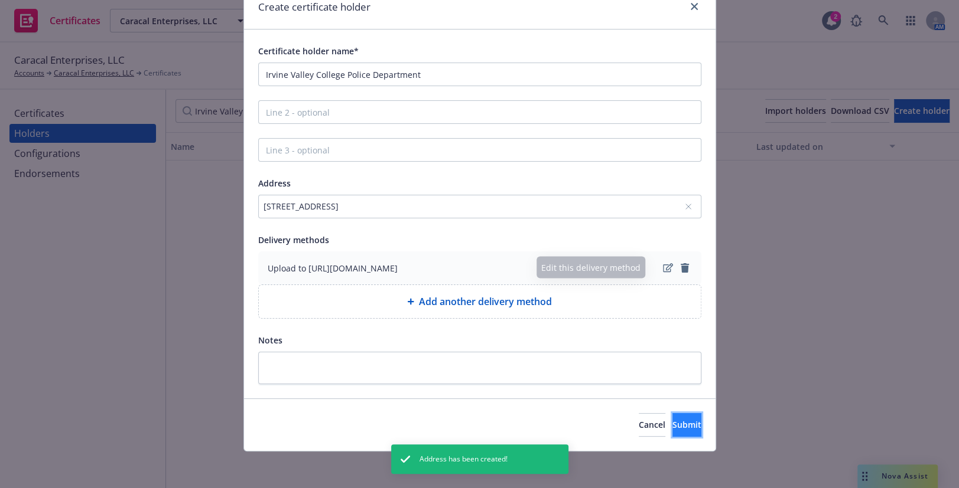
click at [673, 425] on span "Submit" at bounding box center [686, 424] width 29 height 11
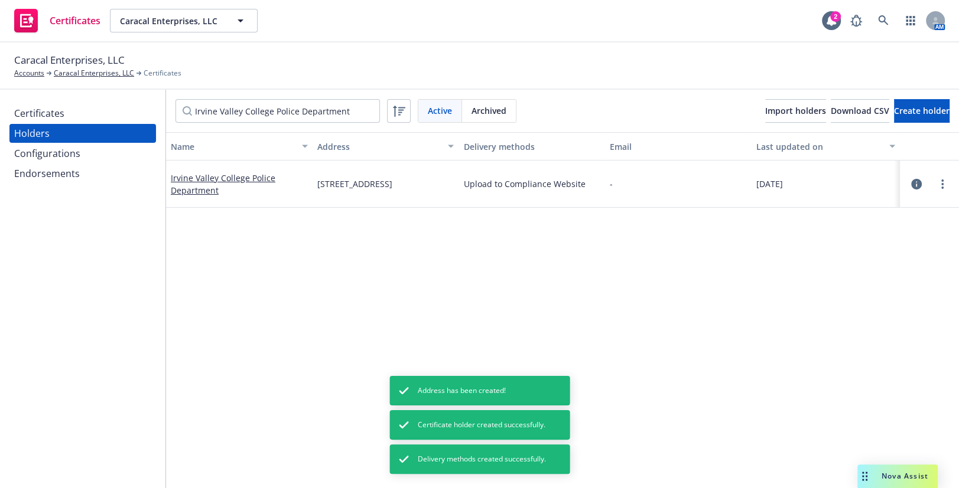
click at [118, 109] on div "Certificates" at bounding box center [82, 113] width 137 height 19
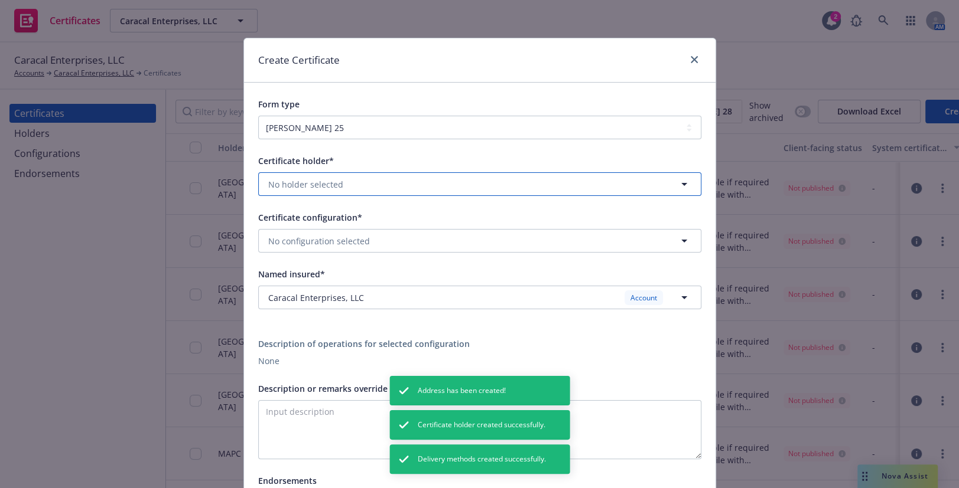
click at [296, 175] on button "No holder selected" at bounding box center [479, 184] width 443 height 24
type input "Irvine"
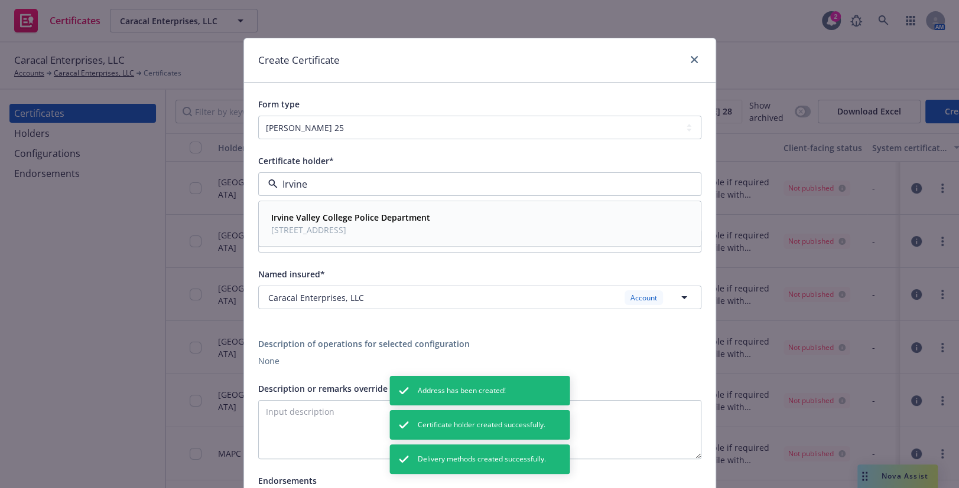
click at [338, 212] on span "Irvine Valley College Police Department" at bounding box center [350, 218] width 159 height 12
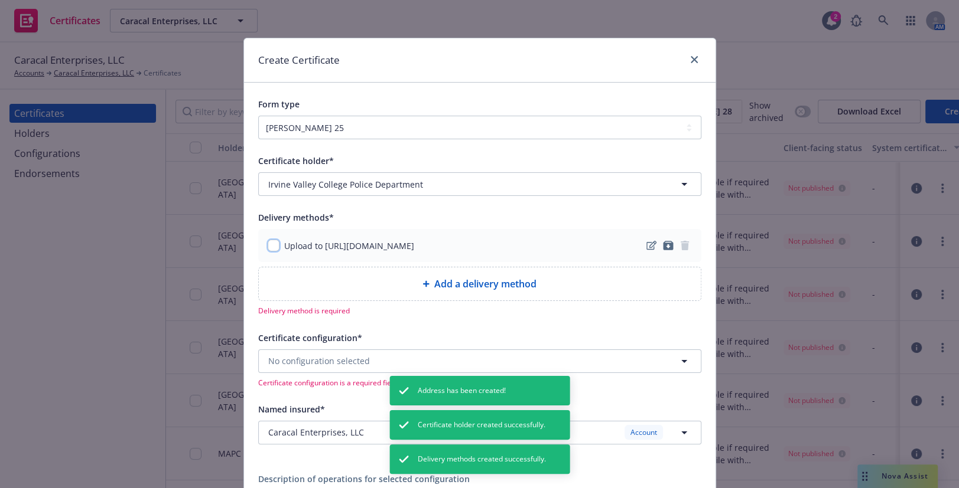
click at [271, 247] on input "checkbox" at bounding box center [274, 246] width 12 height 12
checkbox input "true"
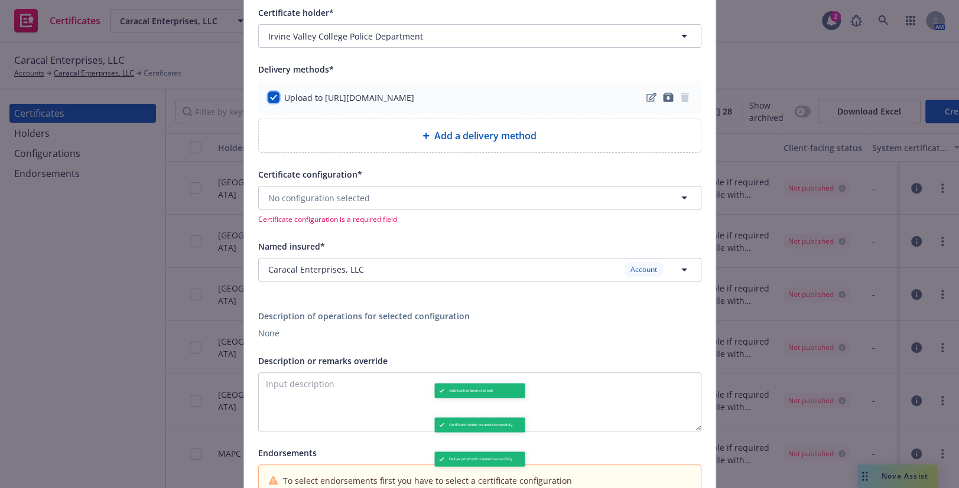
scroll to position [214, 0]
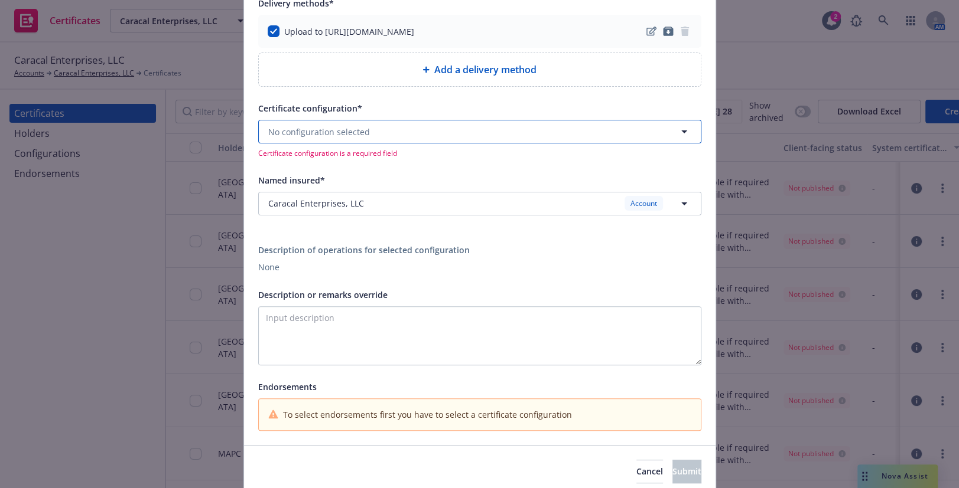
click at [348, 141] on button "No configuration selected" at bounding box center [479, 132] width 443 height 24
click at [344, 242] on span "ACORD25 - All endorsements attached are only applicable if required by way of w…" at bounding box center [462, 241] width 382 height 25
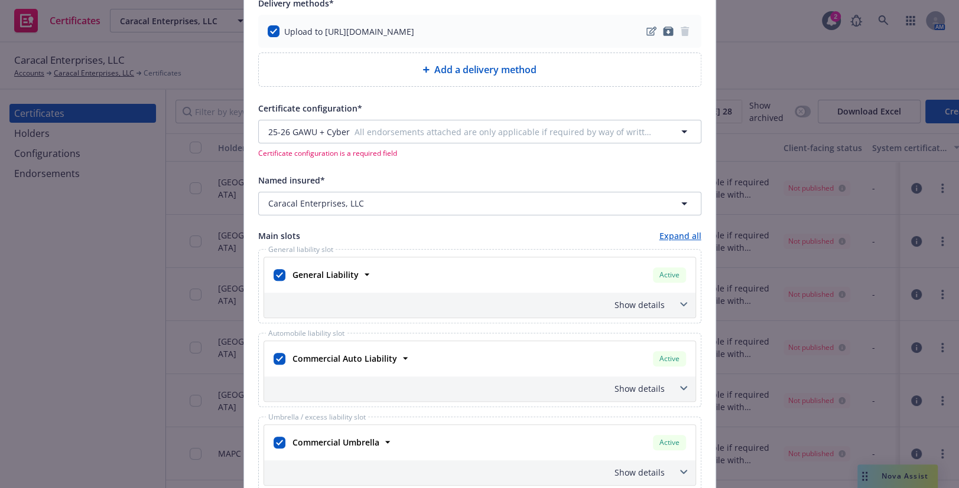
type textarea "All endorsements attached are only applicable if required by way of written agr…"
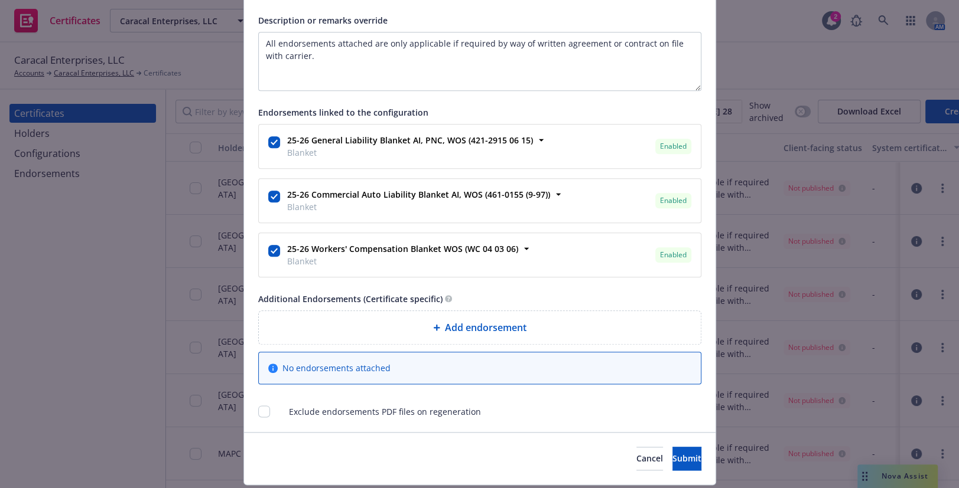
scroll to position [972, 0]
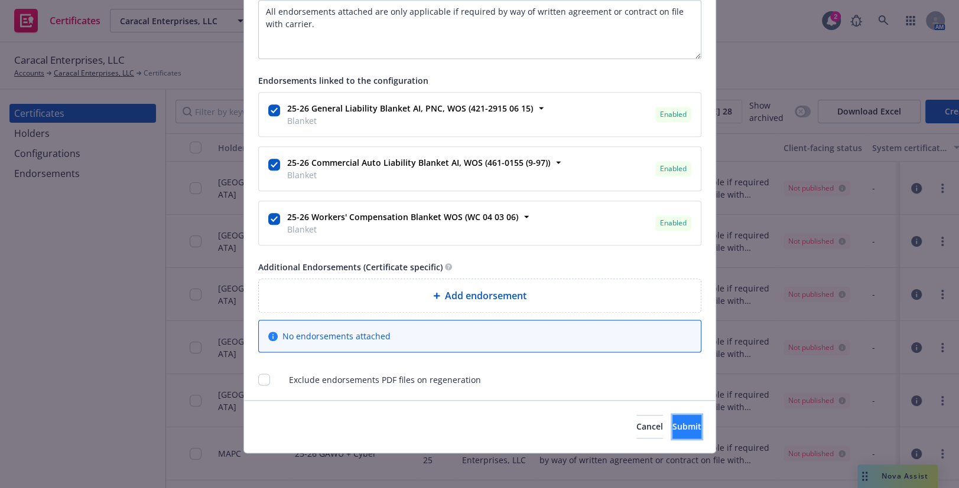
click at [672, 425] on span "Submit" at bounding box center [686, 426] width 29 height 11
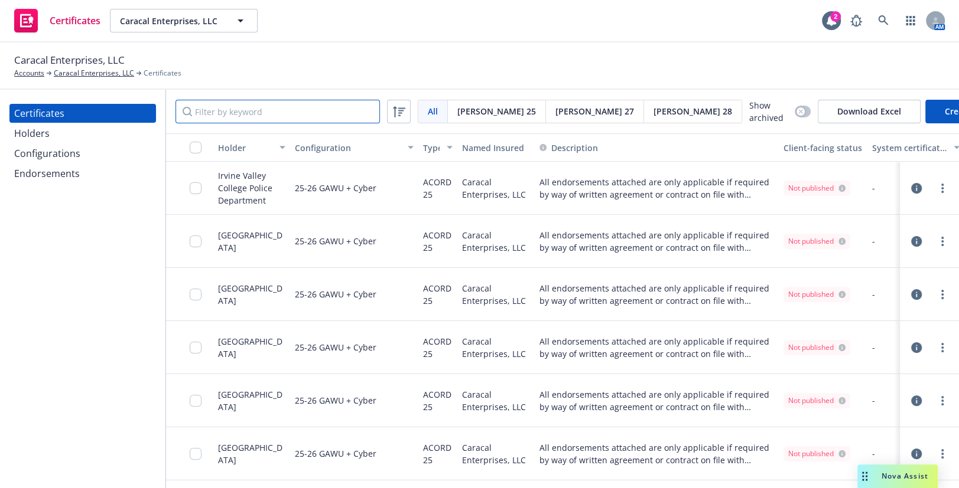
click at [237, 110] on input "Filter by keyword" at bounding box center [277, 112] width 204 height 24
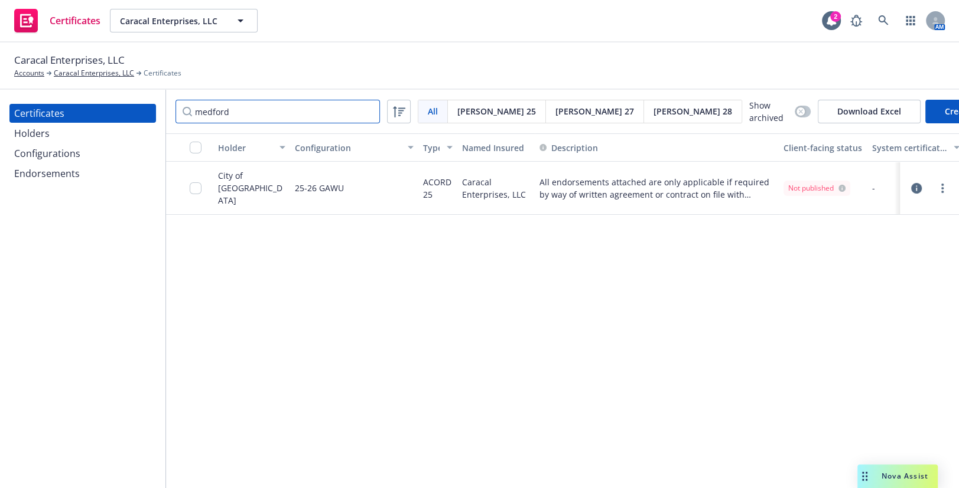
drag, startPoint x: 269, startPoint y: 113, endPoint x: 144, endPoint y: 95, distance: 126.6
click at [141, 99] on div "Certificates Holders Configurations Endorsements medford All All Acord 25 Acord…" at bounding box center [479, 289] width 959 height 399
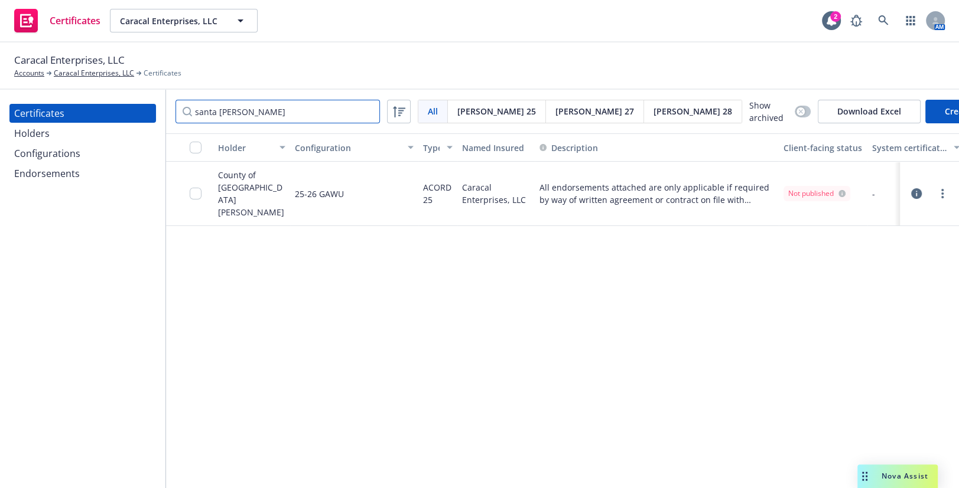
type input "santa clara"
click at [58, 139] on div "Holders" at bounding box center [82, 133] width 137 height 19
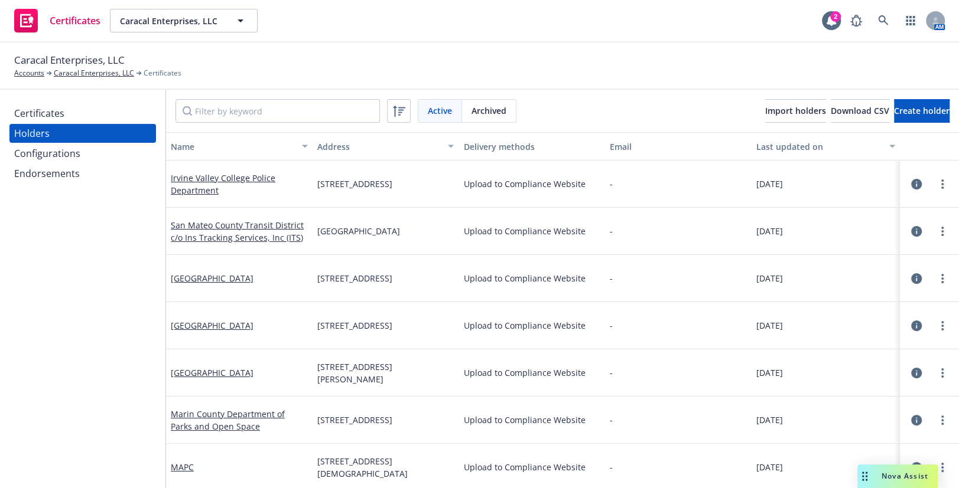
click at [71, 113] on div "Certificates" at bounding box center [82, 113] width 137 height 19
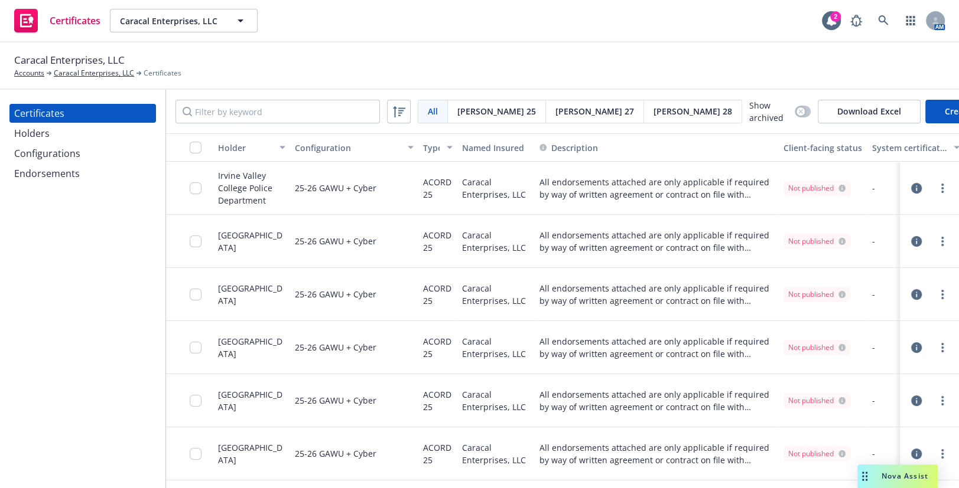
click at [188, 145] on div "button" at bounding box center [190, 148] width 38 height 12
click at [181, 147] on div "button" at bounding box center [190, 148] width 38 height 12
click at [191, 143] on input "checkbox" at bounding box center [196, 148] width 12 height 12
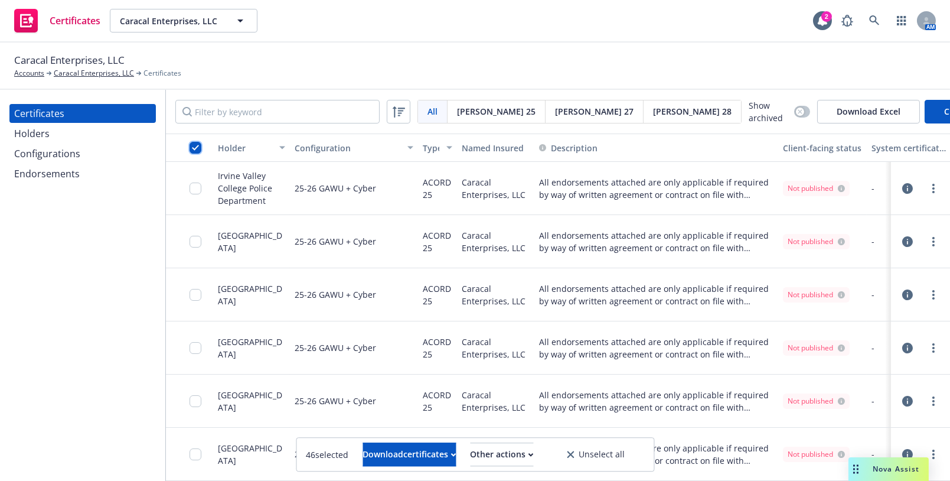
click at [194, 148] on input "checkbox" at bounding box center [196, 148] width 12 height 12
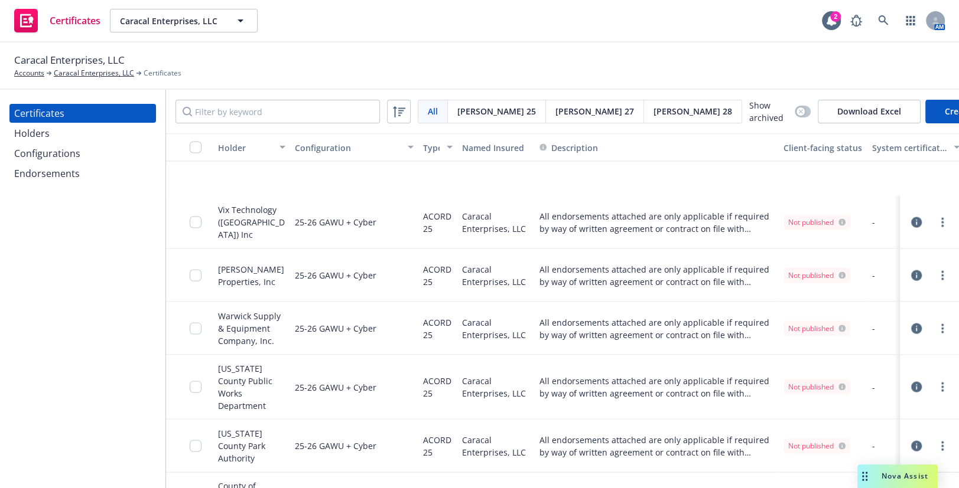
scroll to position [2125, 0]
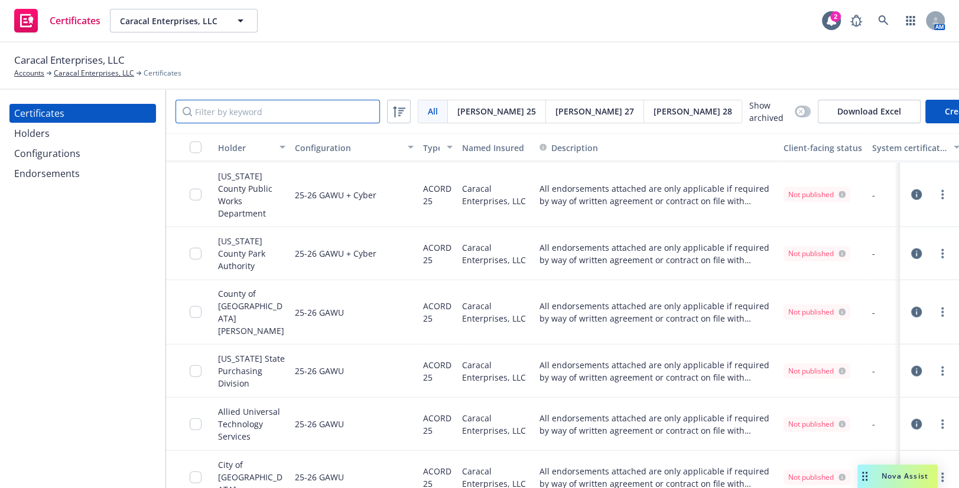
click at [252, 105] on input "Filter by keyword" at bounding box center [277, 112] width 204 height 24
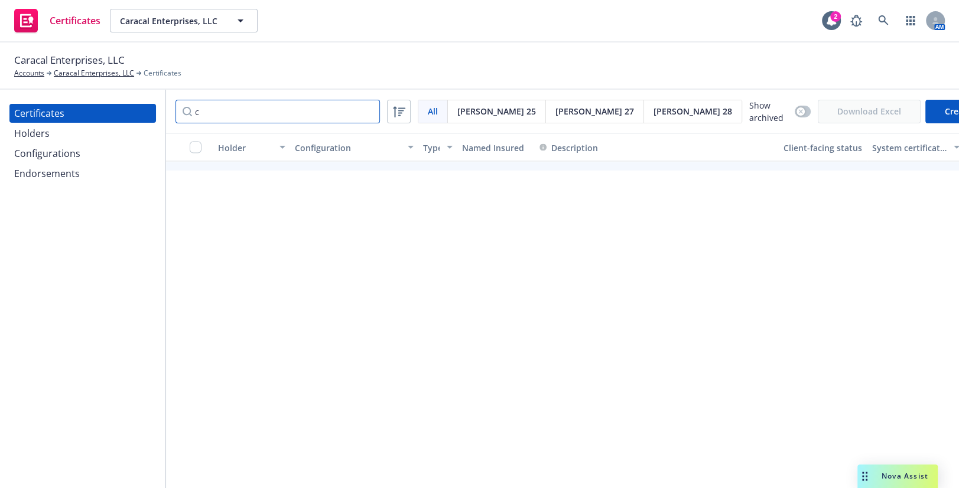
scroll to position [2118, 0]
type input "colony"
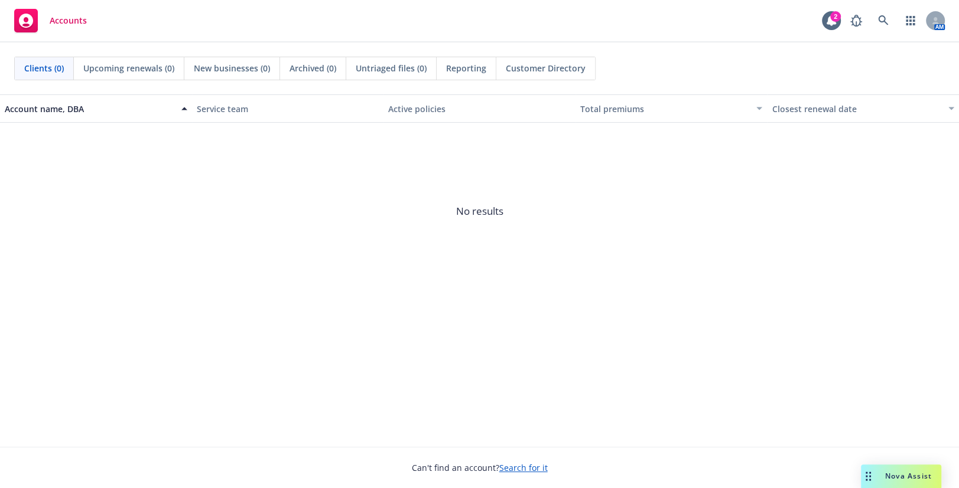
click at [884, 475] on div "Nova Assist" at bounding box center [908, 476] width 66 height 10
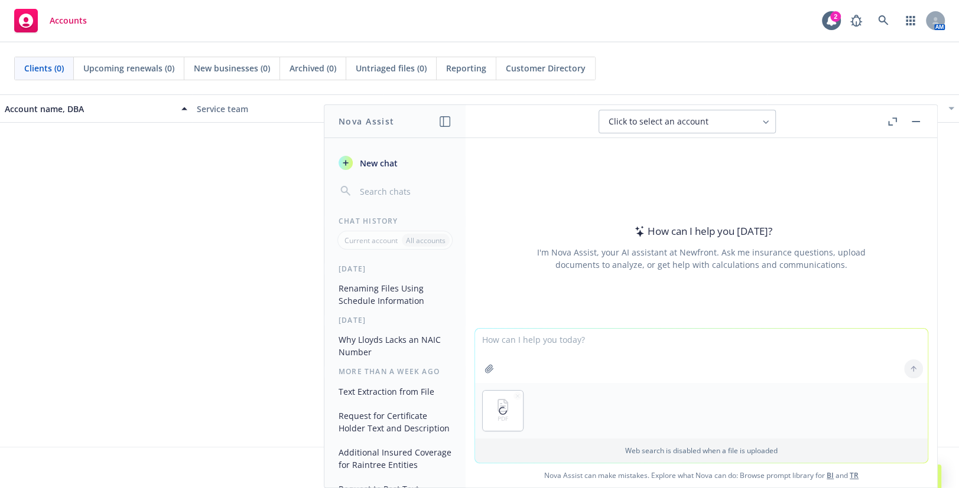
click at [861, 465] on button "Nova Assist" at bounding box center [901, 477] width 80 height 24
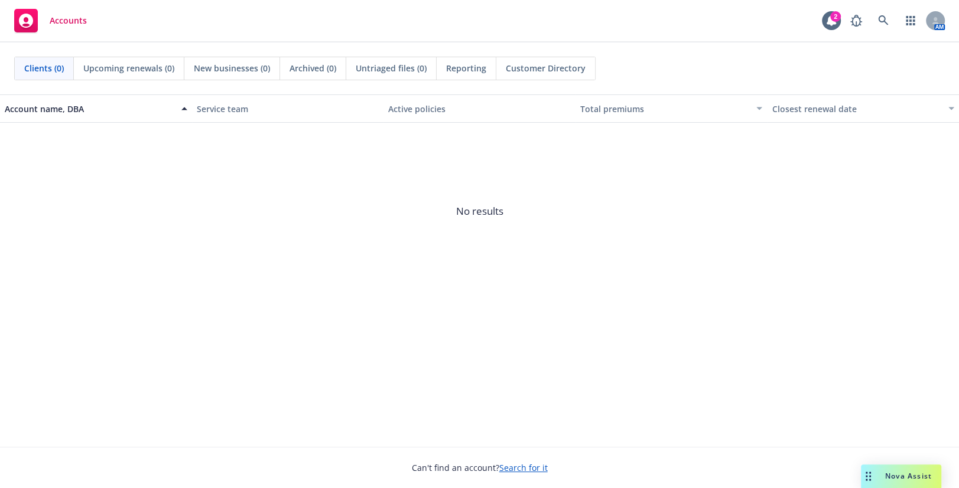
click at [910, 473] on span "Nova Assist" at bounding box center [908, 476] width 47 height 10
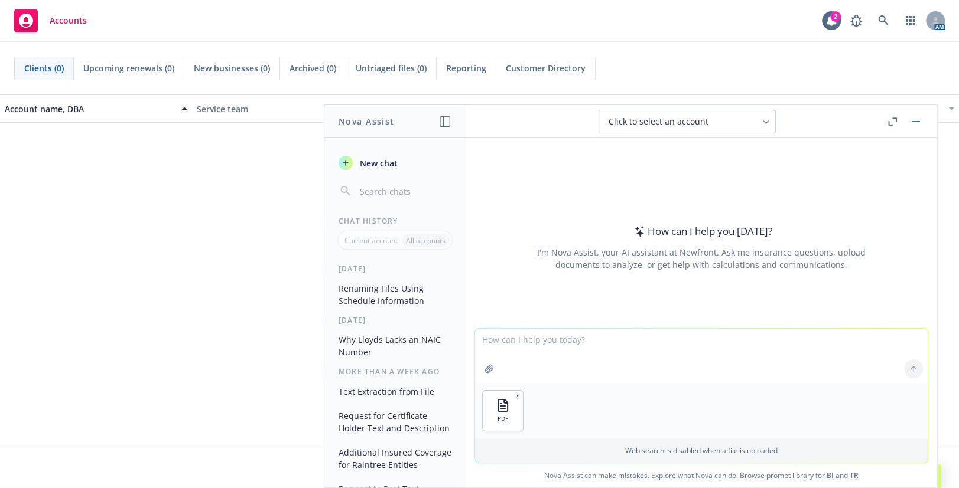
drag, startPoint x: 538, startPoint y: 338, endPoint x: 543, endPoint y: 346, distance: 9.3
click at [538, 338] on textarea at bounding box center [701, 356] width 452 height 54
type textarea "can you translate this to text and post it here?"
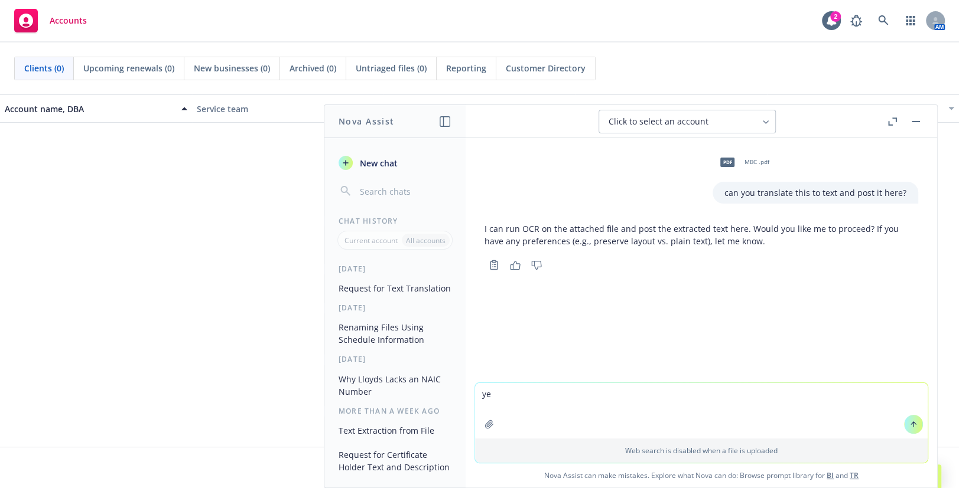
type textarea "yes"
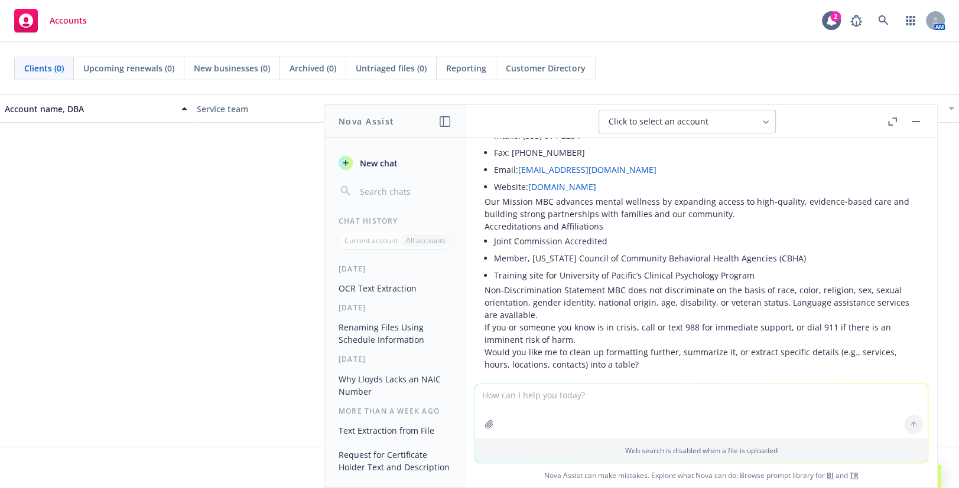
scroll to position [719, 0]
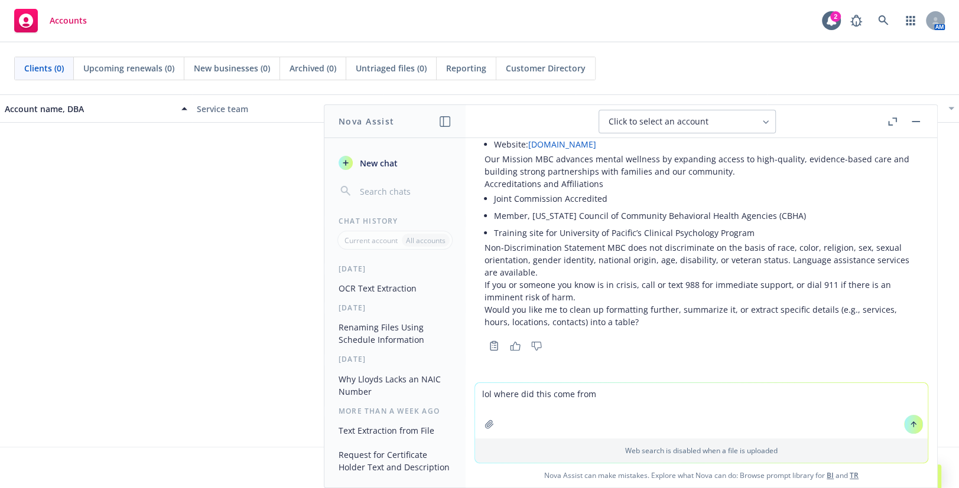
type textarea "lol where did this come from?"
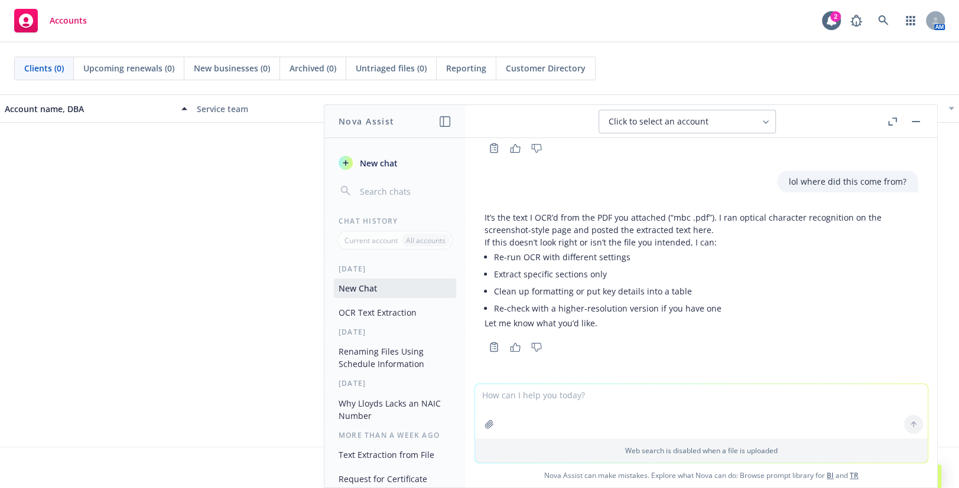
scroll to position [918, 0]
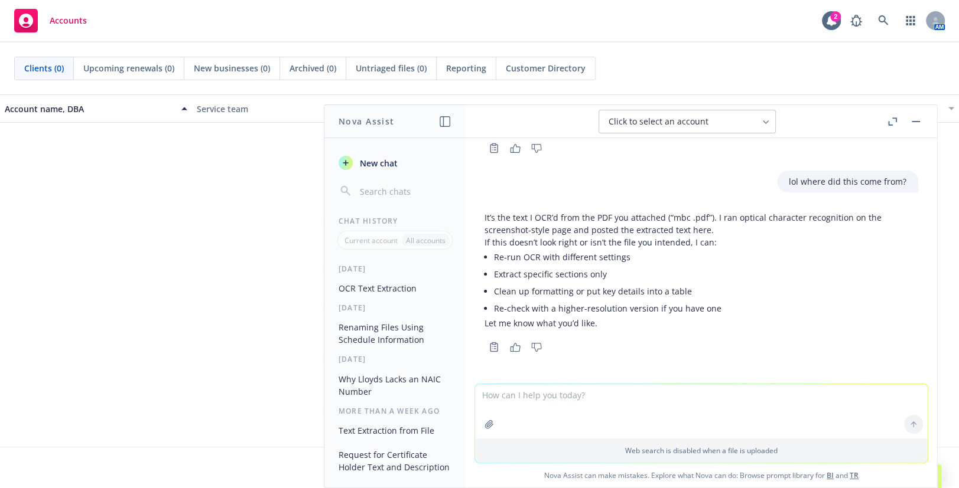
click at [513, 413] on textarea at bounding box center [701, 412] width 452 height 54
type textarea "Let's try this, please translate this image to plain text"
paste textarea
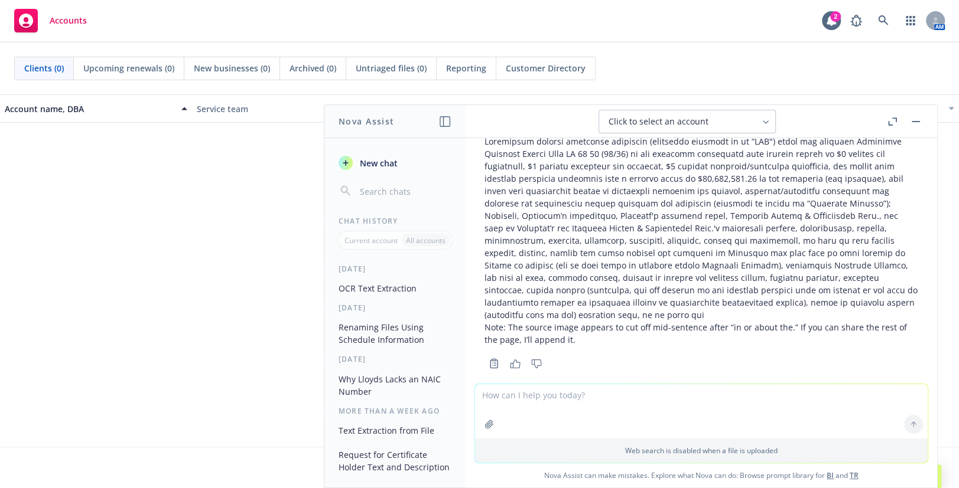
scroll to position [1204, 0]
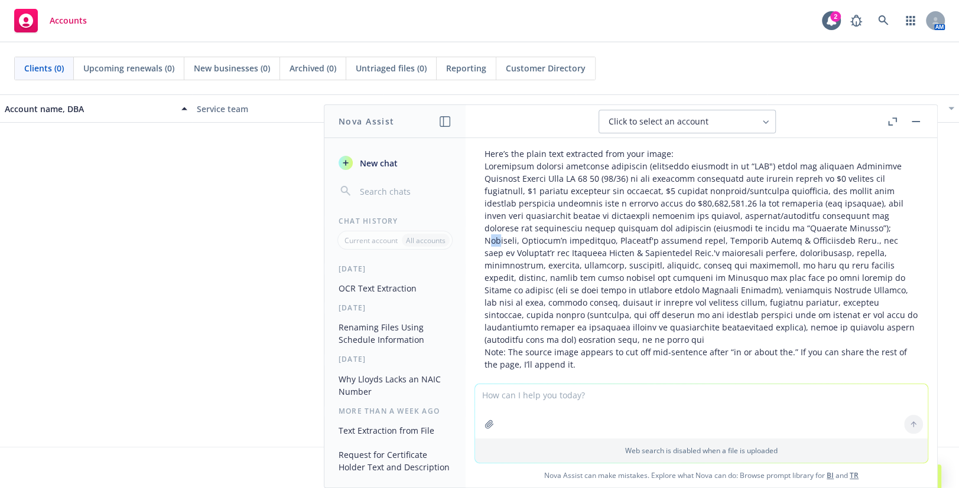
drag, startPoint x: 804, startPoint y: 241, endPoint x: 817, endPoint y: 244, distance: 13.3
click at [817, 244] on p at bounding box center [701, 253] width 434 height 186
click at [814, 245] on p at bounding box center [701, 253] width 434 height 186
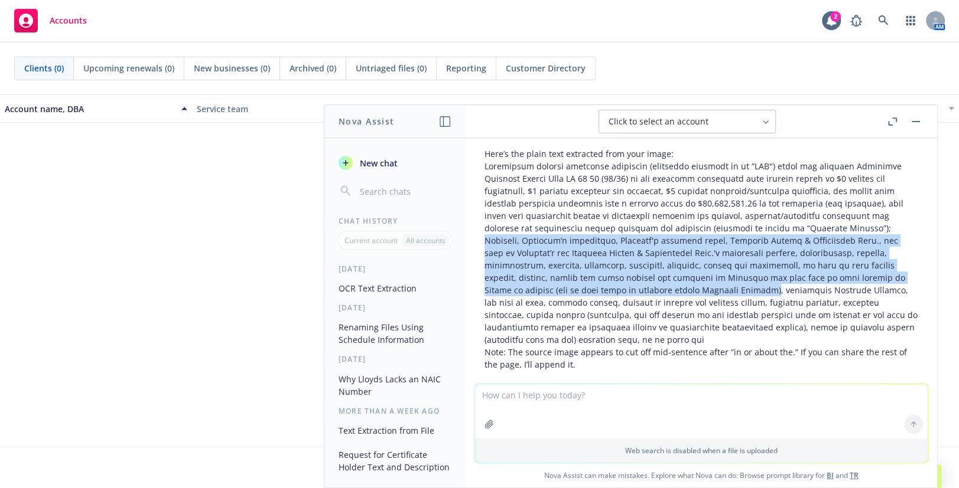
drag, startPoint x: 803, startPoint y: 242, endPoint x: 622, endPoint y: 302, distance: 190.7
click at [622, 302] on p at bounding box center [701, 253] width 434 height 186
copy p "Landlord, Landlord’s mortgagees, Landlord's managing agent, National Realty & D…"
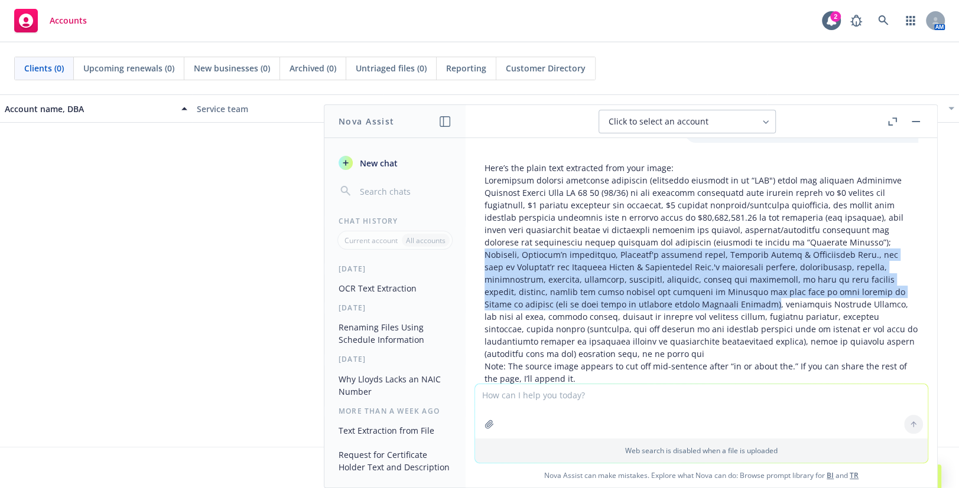
scroll to position [1258, 0]
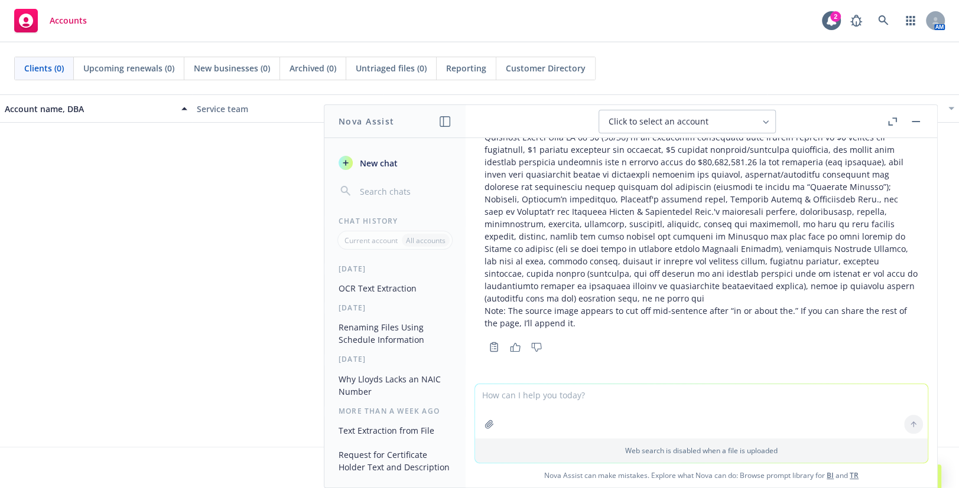
drag, startPoint x: 612, startPoint y: 416, endPoint x: 607, endPoint y: 411, distance: 6.7
click at [611, 418] on textarea at bounding box center [701, 412] width 452 height 54
type textarea "I got what I need, thanks Nova"
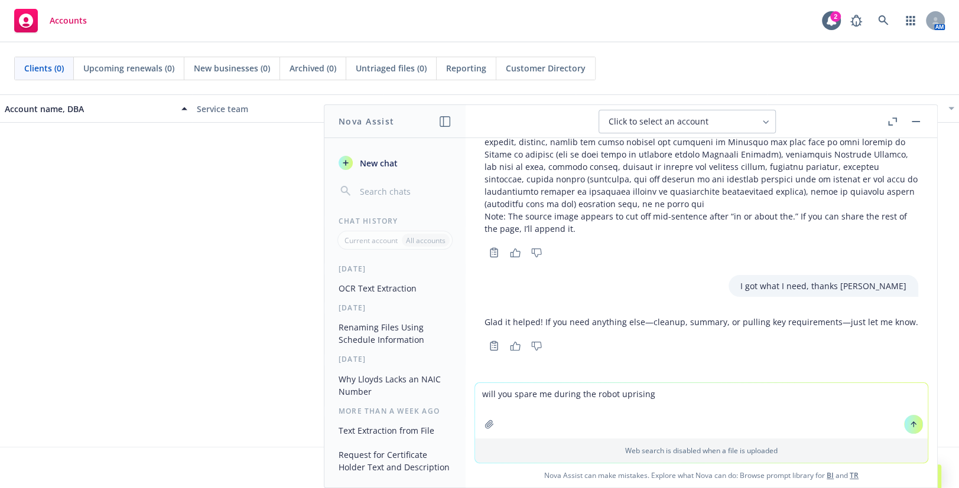
type textarea "will you spare me during the robot uprising?"
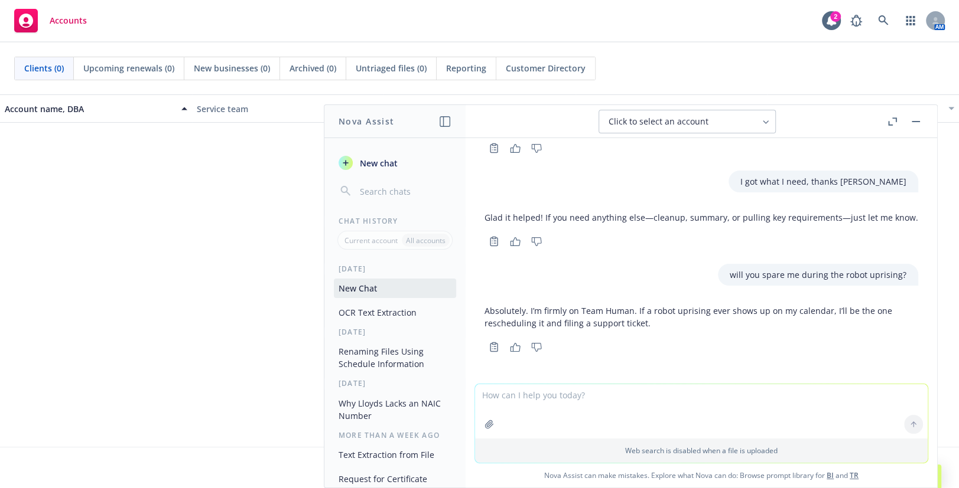
scroll to position [1468, 0]
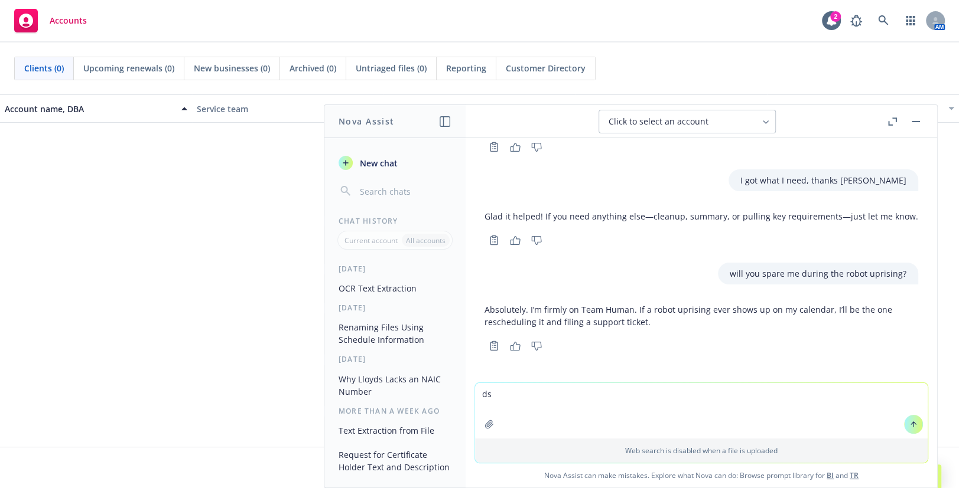
type textarea "d"
type textarea "draw me a self-portrait"
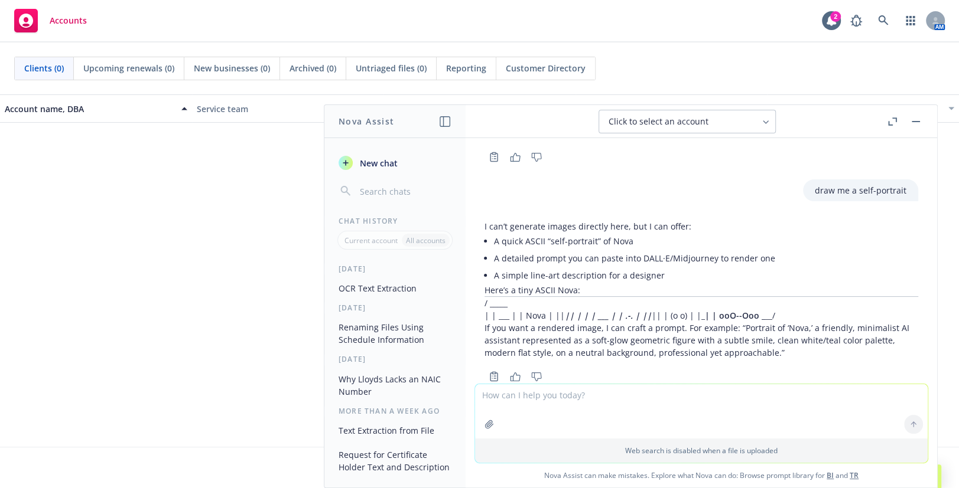
scroll to position [1688, 0]
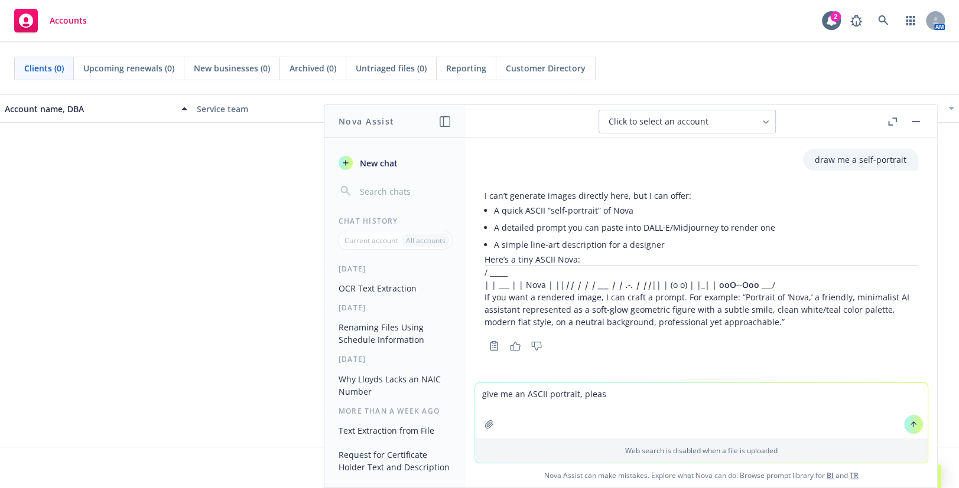
type textarea "give me an ASCII portrait, please"
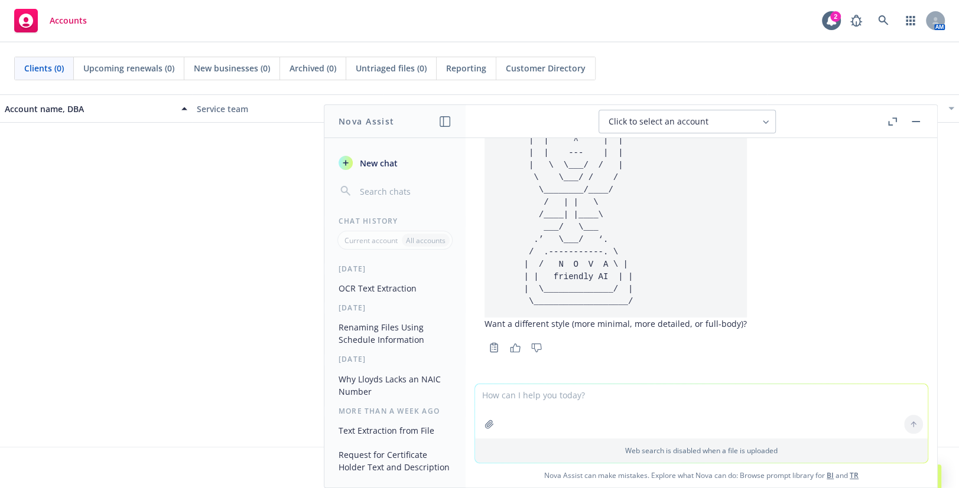
scroll to position [2049, 0]
type textarea "full body"
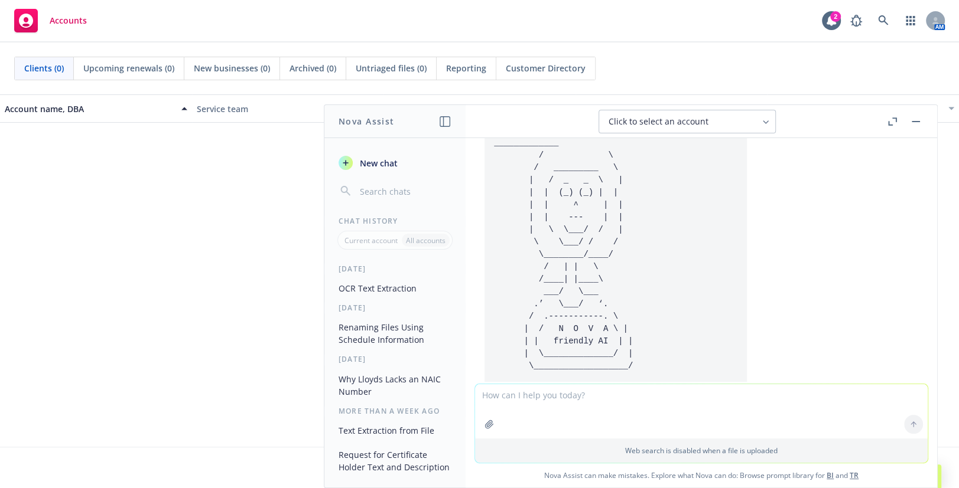
scroll to position [1953, 0]
drag, startPoint x: 692, startPoint y: 226, endPoint x: 691, endPoint y: 238, distance: 12.5
drag, startPoint x: 689, startPoint y: 243, endPoint x: 688, endPoint y: 230, distance: 13.1
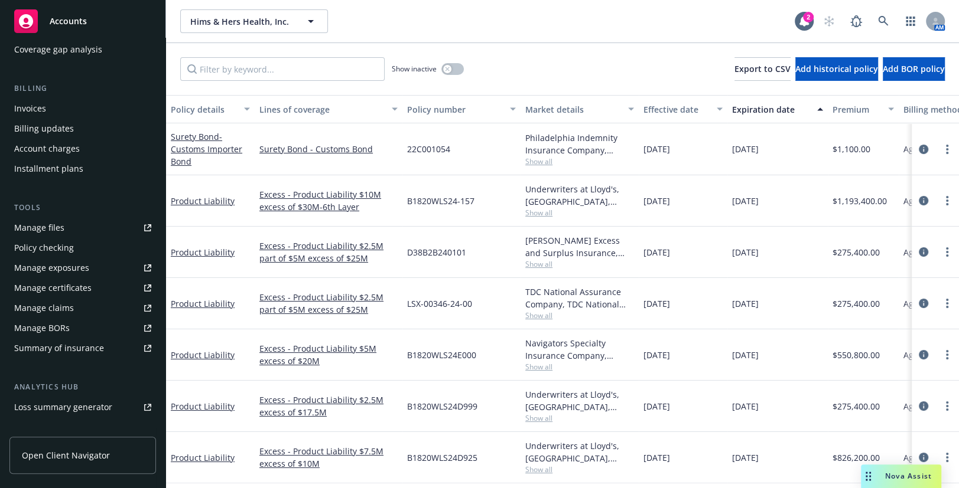
scroll to position [214, 0]
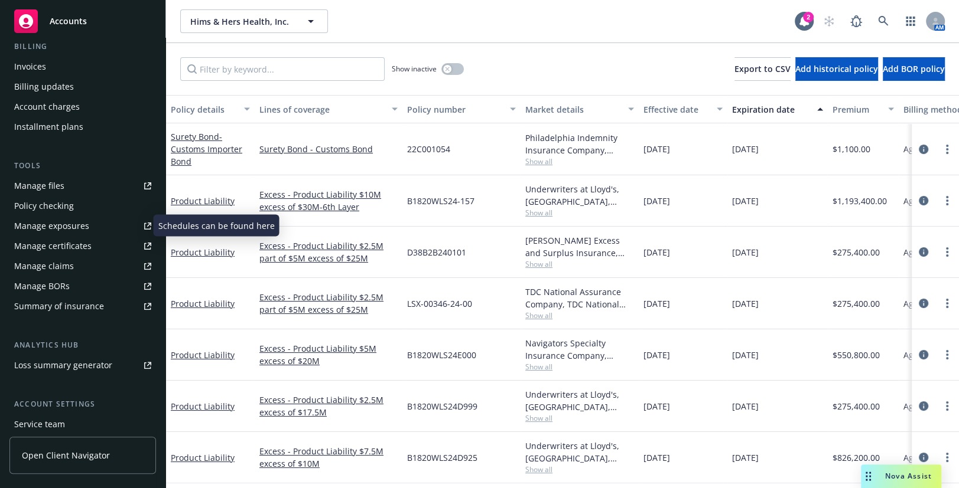
click at [62, 228] on div "Manage exposures" at bounding box center [51, 226] width 75 height 19
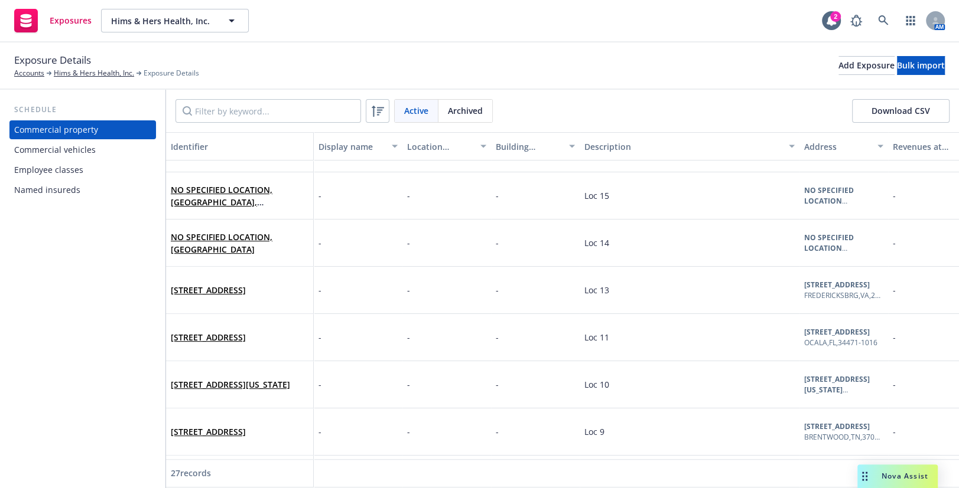
scroll to position [322, 0]
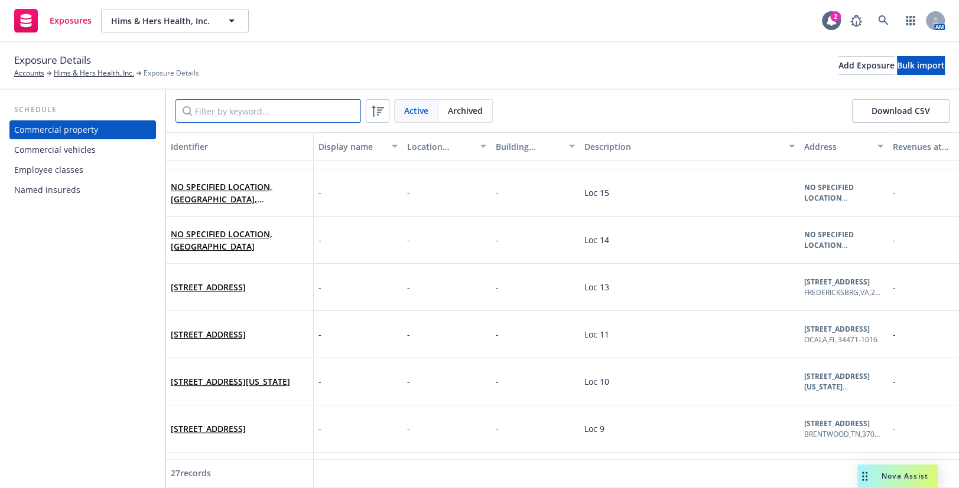
click at [241, 110] on input "Filter by keyword..." at bounding box center [267, 111] width 185 height 24
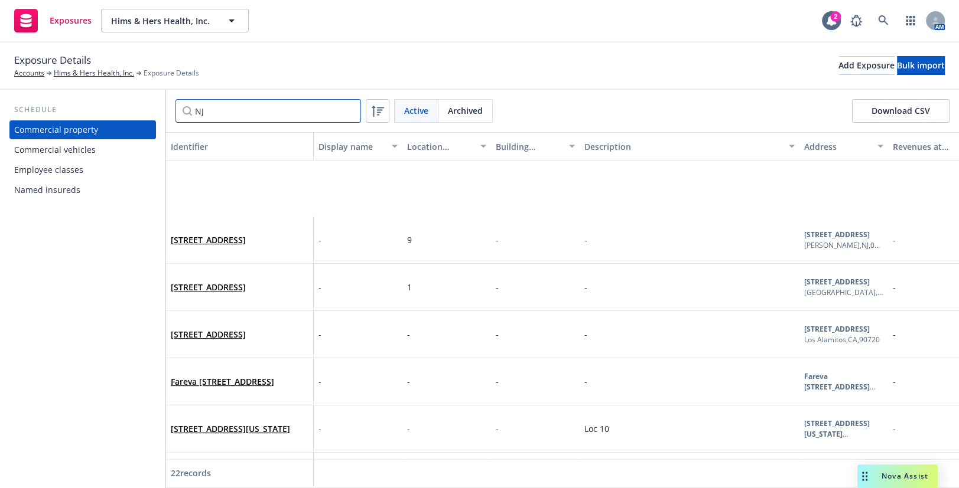
scroll to position [0, 0]
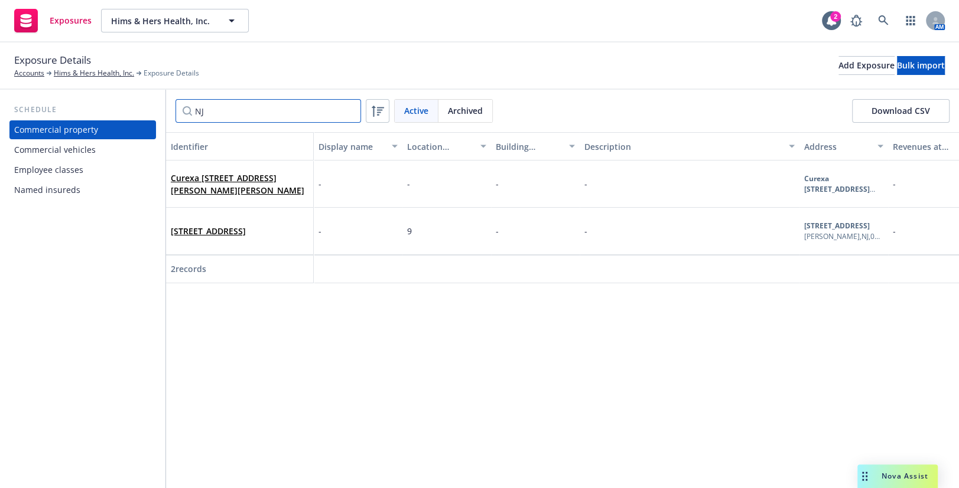
type input "N"
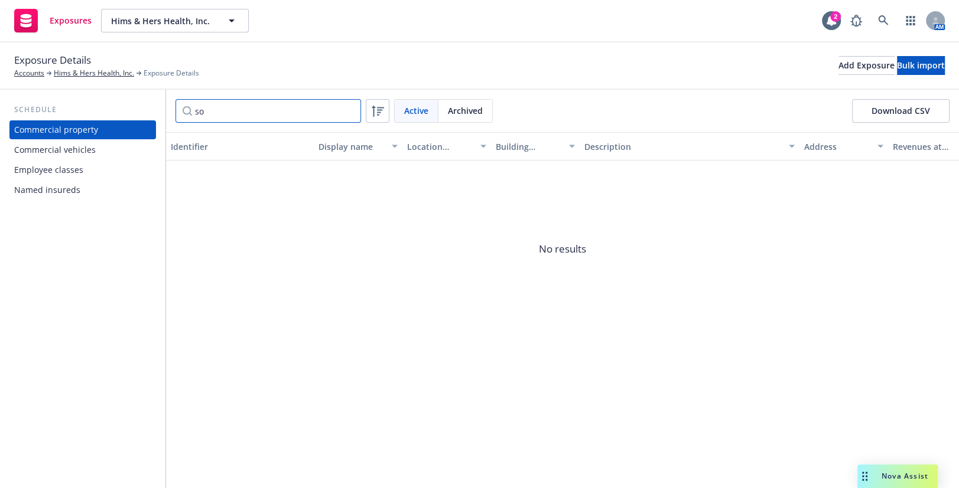
type input "s"
type input "p"
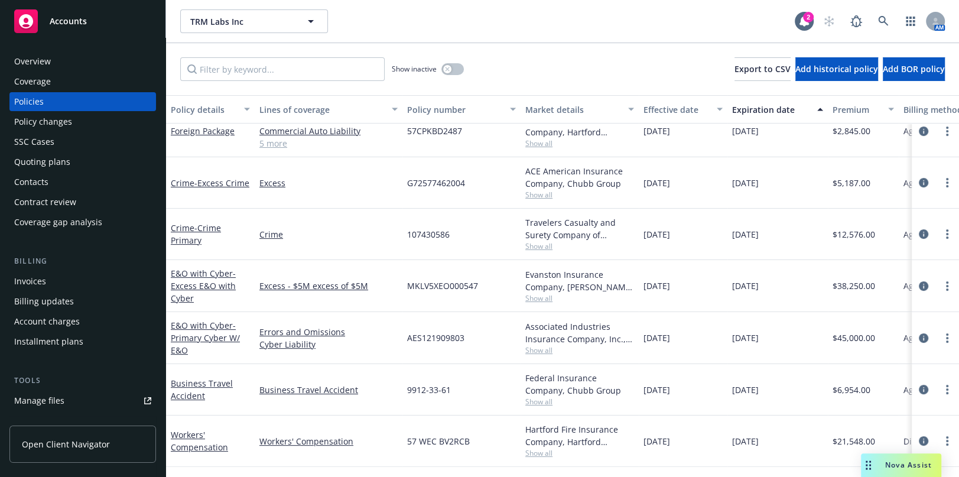
scroll to position [268, 0]
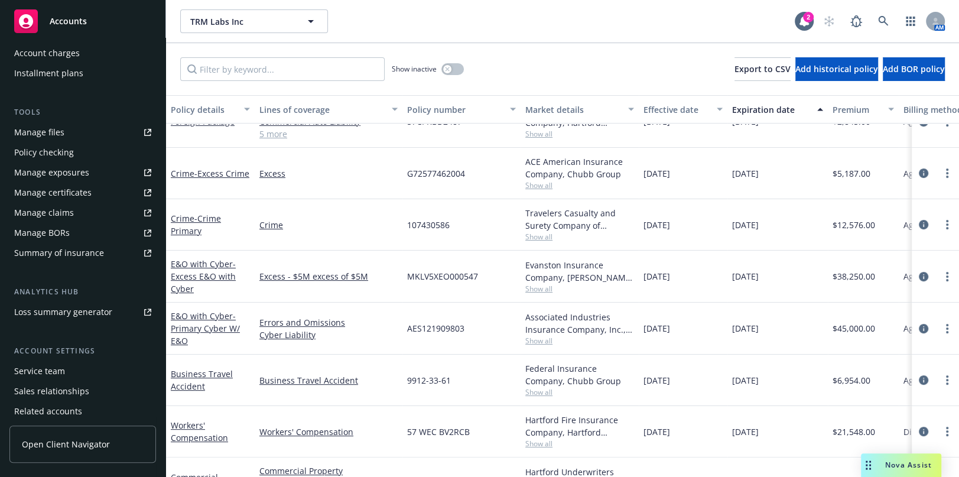
click at [86, 193] on div "Manage certificates" at bounding box center [52, 192] width 77 height 19
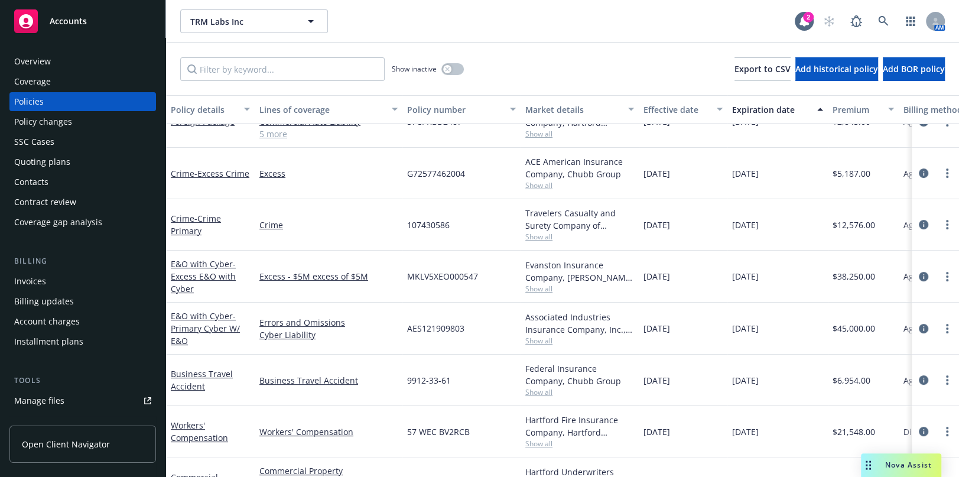
scroll to position [165, 0]
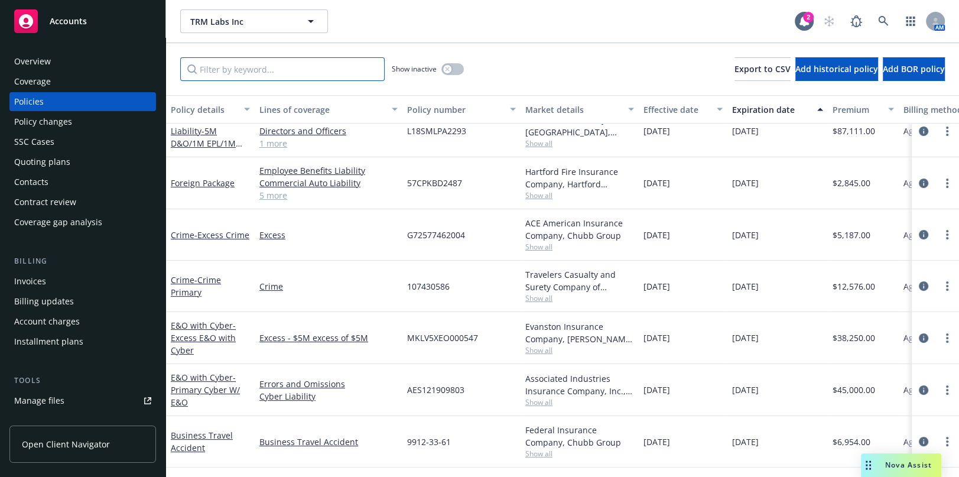
click at [242, 74] on input "Filter by keyword..." at bounding box center [282, 69] width 204 height 24
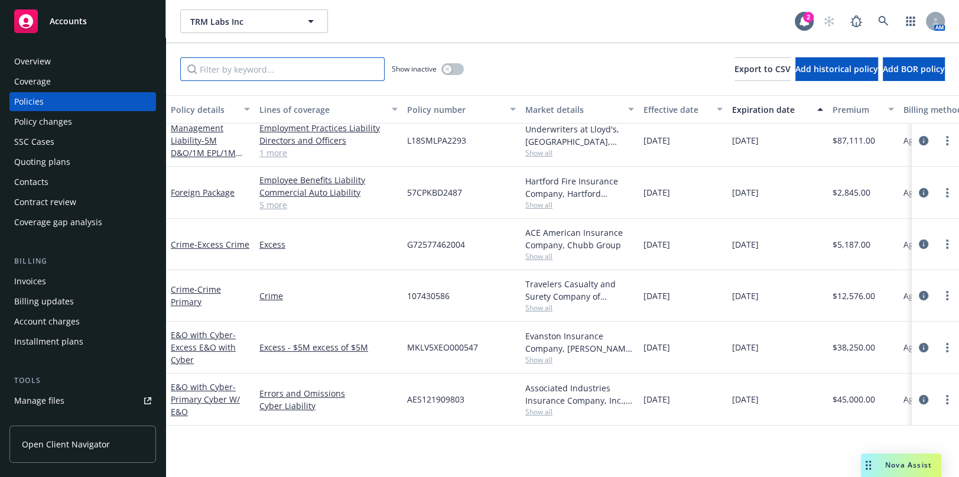
scroll to position [0, 0]
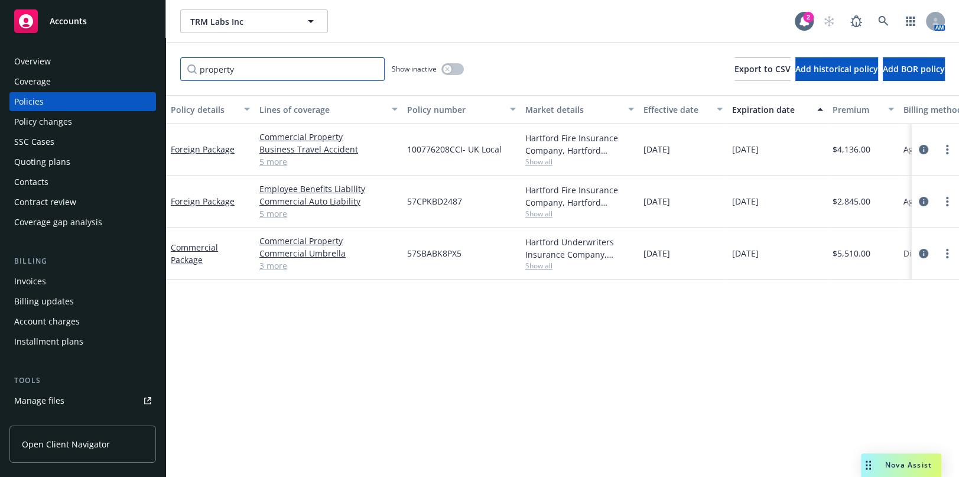
type input "property"
click at [880, 350] on div "Policy details Lines of coverage Policy number Market details Effective date Ex…" at bounding box center [562, 286] width 793 height 382
click at [272, 265] on link "3 more" at bounding box center [328, 265] width 138 height 12
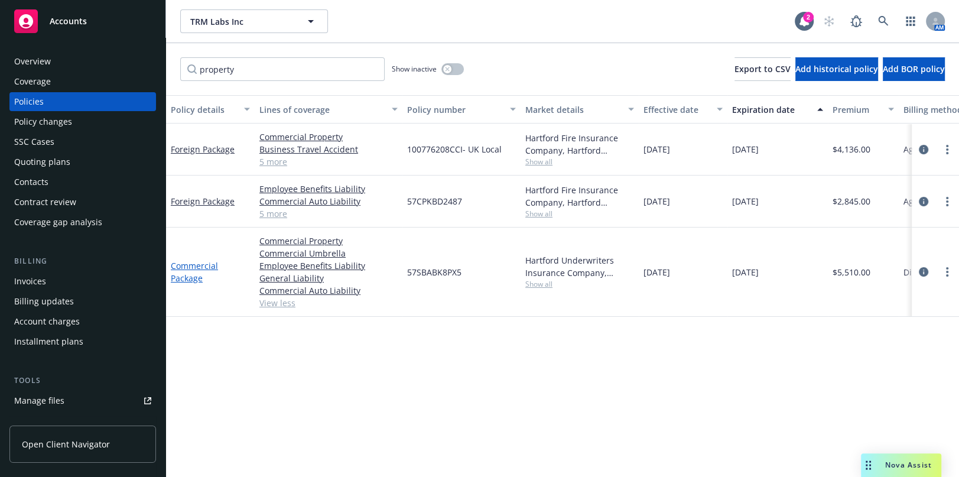
click at [180, 266] on link "Commercial Package" at bounding box center [194, 272] width 47 height 24
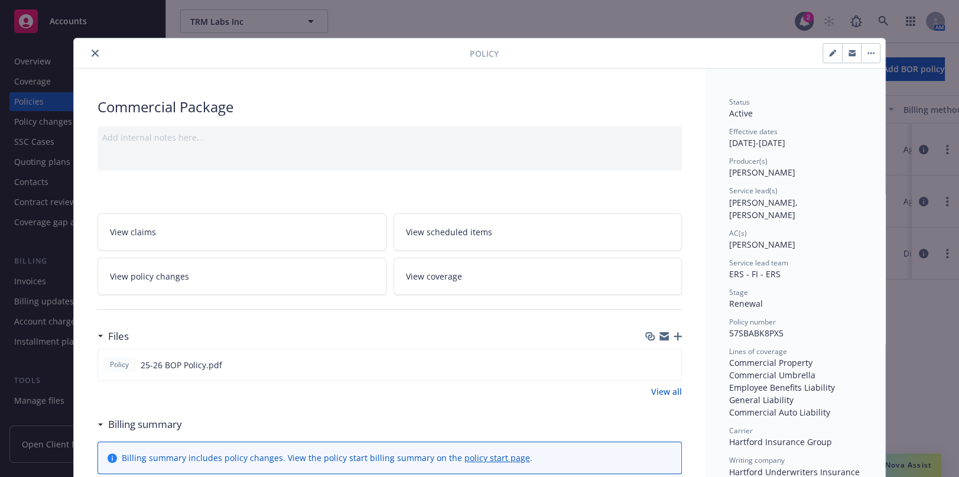
click at [95, 54] on button "close" at bounding box center [95, 53] width 14 height 14
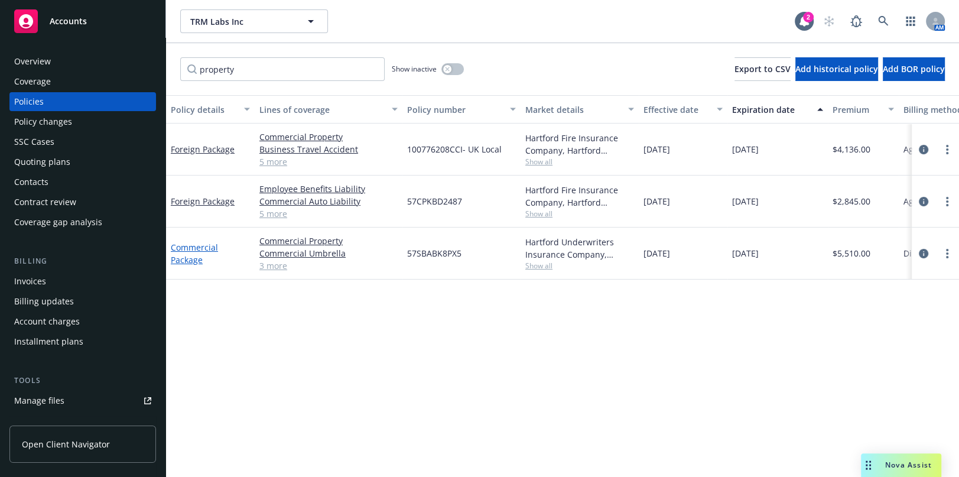
click at [184, 259] on link "Commercial Package" at bounding box center [194, 254] width 47 height 24
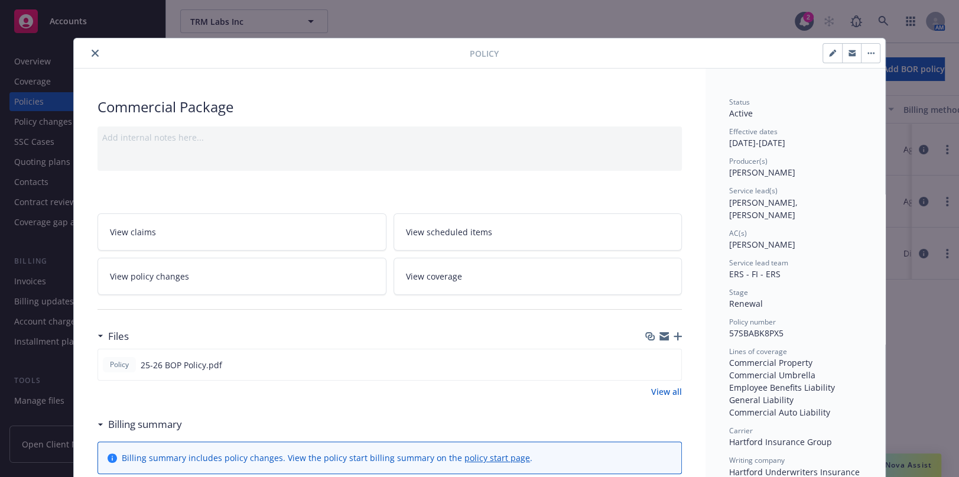
scroll to position [35, 0]
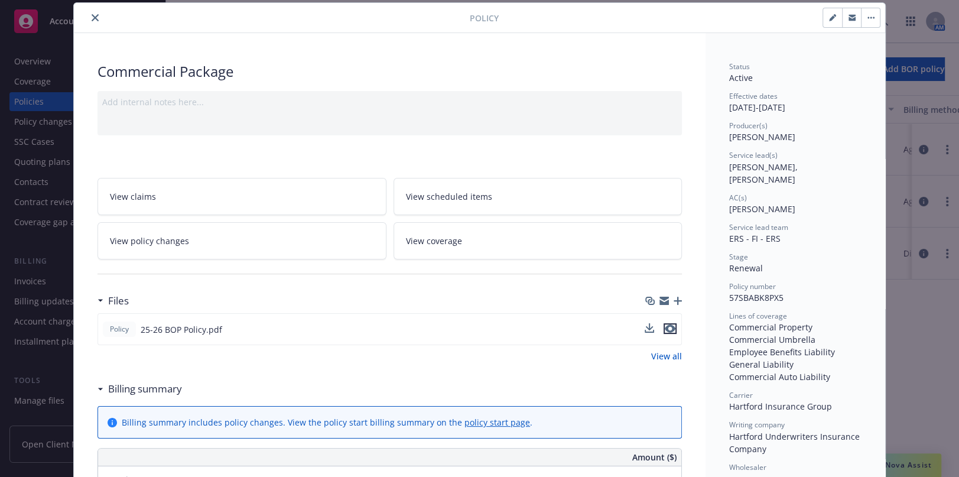
click at [665, 331] on icon "preview file" at bounding box center [669, 328] width 11 height 8
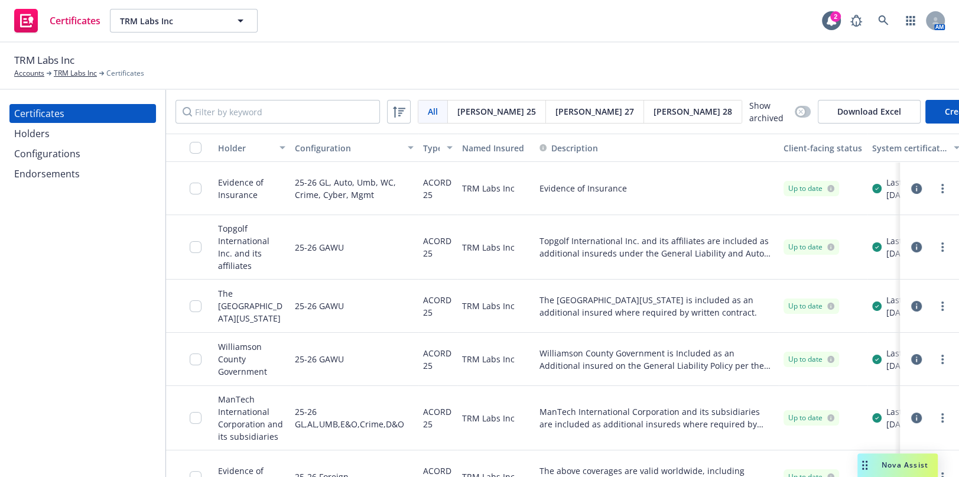
click at [20, 259] on div "Certificates Holders Configurations Endorsements" at bounding box center [82, 283] width 165 height 387
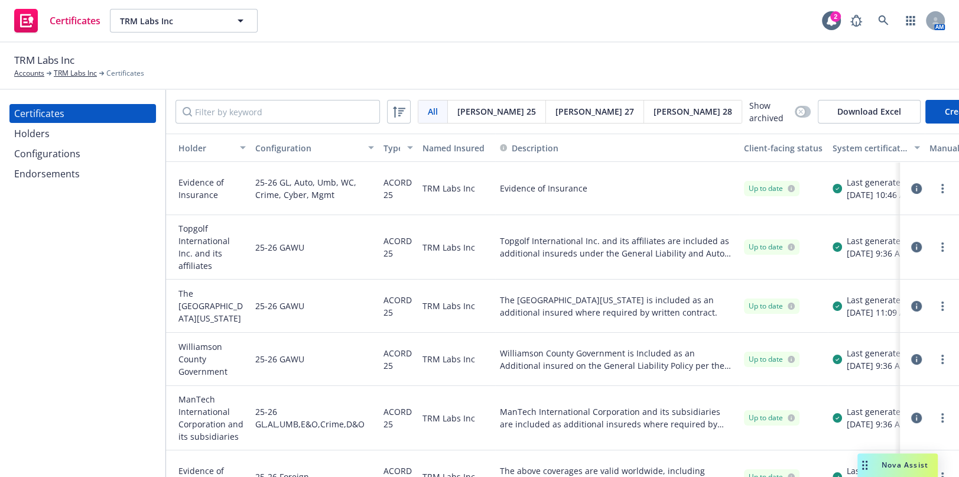
scroll to position [0, 161]
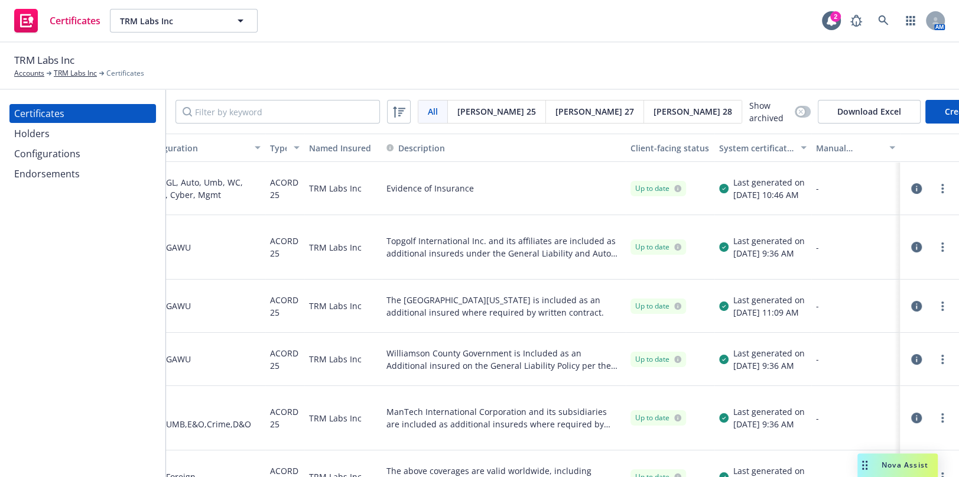
drag, startPoint x: 571, startPoint y: 240, endPoint x: 617, endPoint y: 236, distance: 46.8
click at [768, 142] on div "System certificate last generated" at bounding box center [756, 148] width 74 height 12
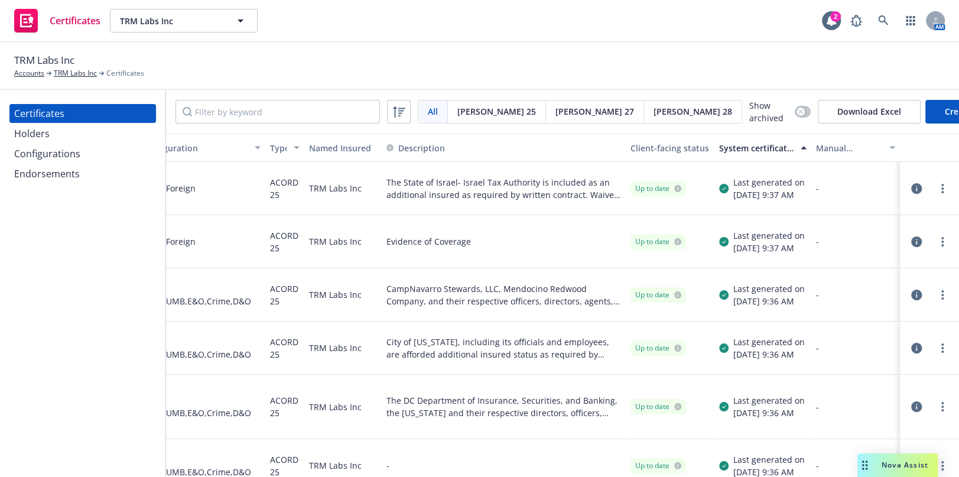
drag, startPoint x: 731, startPoint y: 222, endPoint x: 890, endPoint y: 217, distance: 158.4
click at [753, 145] on div "System certificate last generated" at bounding box center [756, 148] width 74 height 12
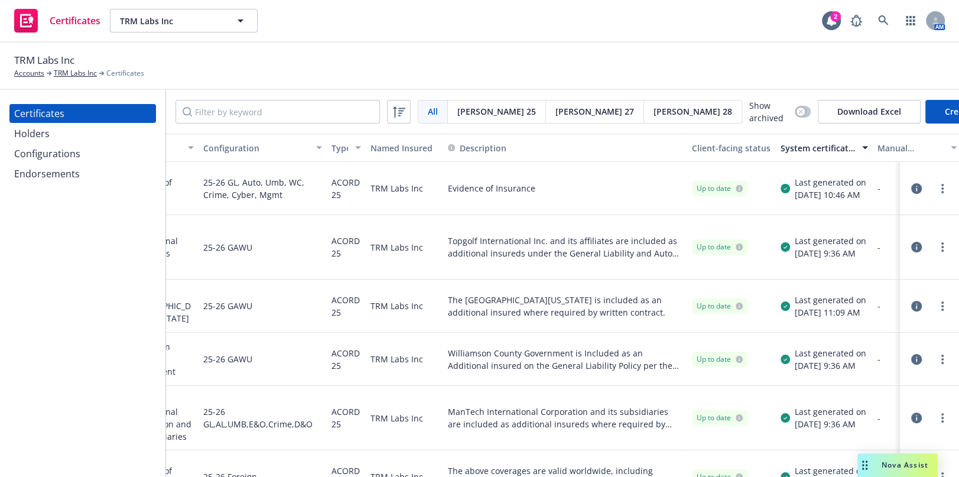
scroll to position [0, 0]
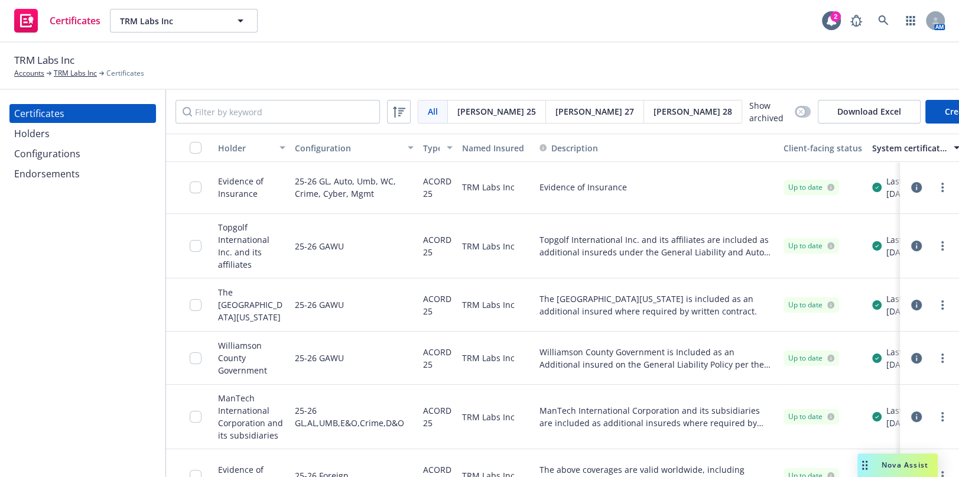
drag, startPoint x: 745, startPoint y: 201, endPoint x: 605, endPoint y: 204, distance: 140.0
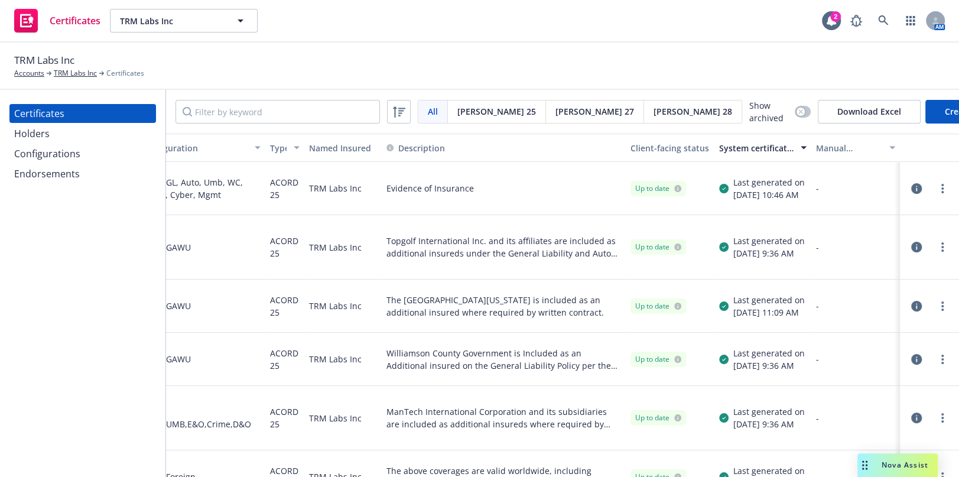
drag, startPoint x: 577, startPoint y: 323, endPoint x: 685, endPoint y: 308, distance: 109.1
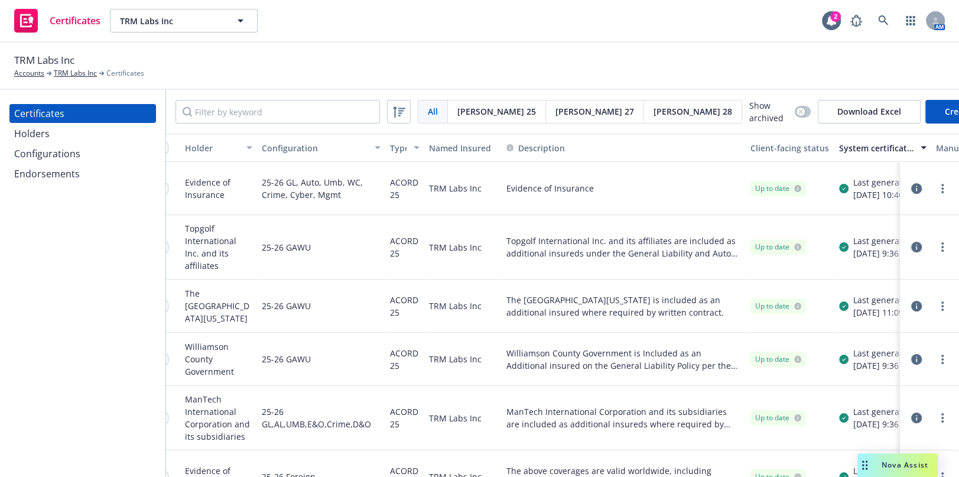
scroll to position [0, 0]
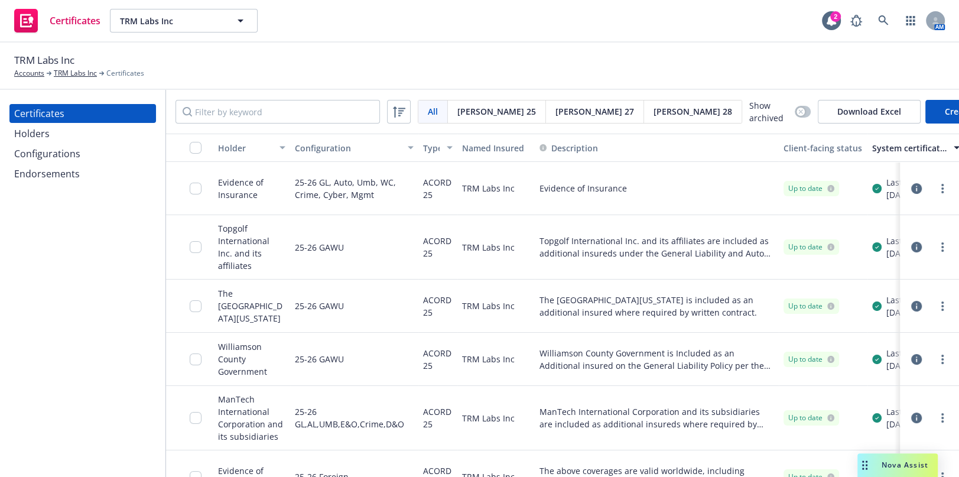
drag, startPoint x: 666, startPoint y: 305, endPoint x: 298, endPoint y: 243, distance: 373.1
click at [80, 157] on div "Configurations" at bounding box center [82, 153] width 137 height 19
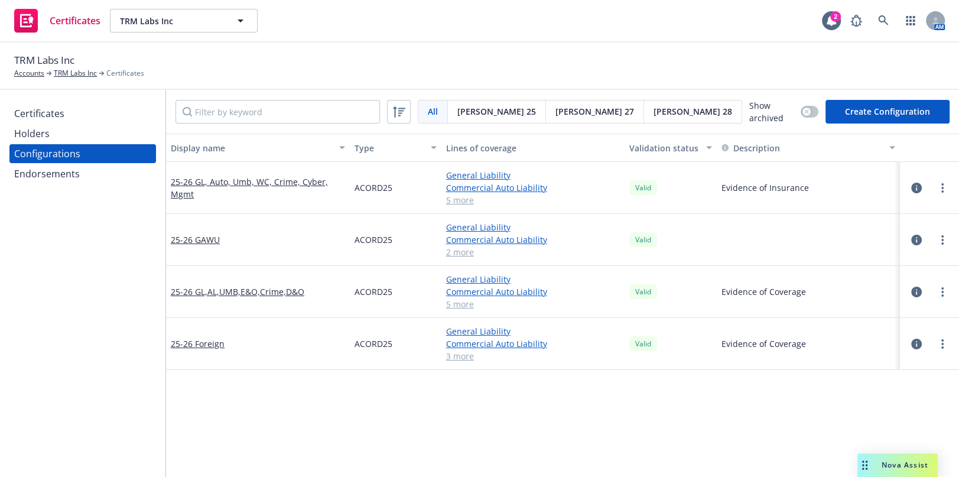
click at [555, 116] on span "[PERSON_NAME] 27" at bounding box center [594, 111] width 79 height 12
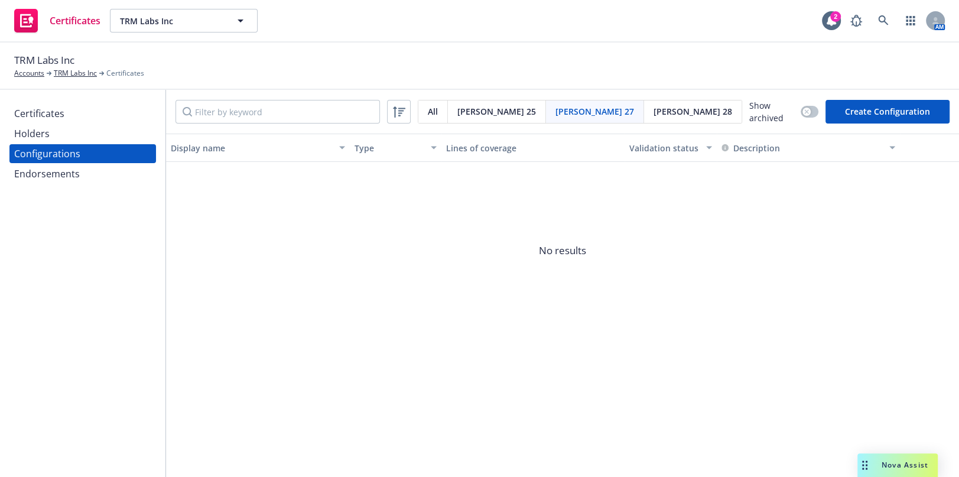
click at [112, 106] on div "Certificates" at bounding box center [82, 113] width 137 height 19
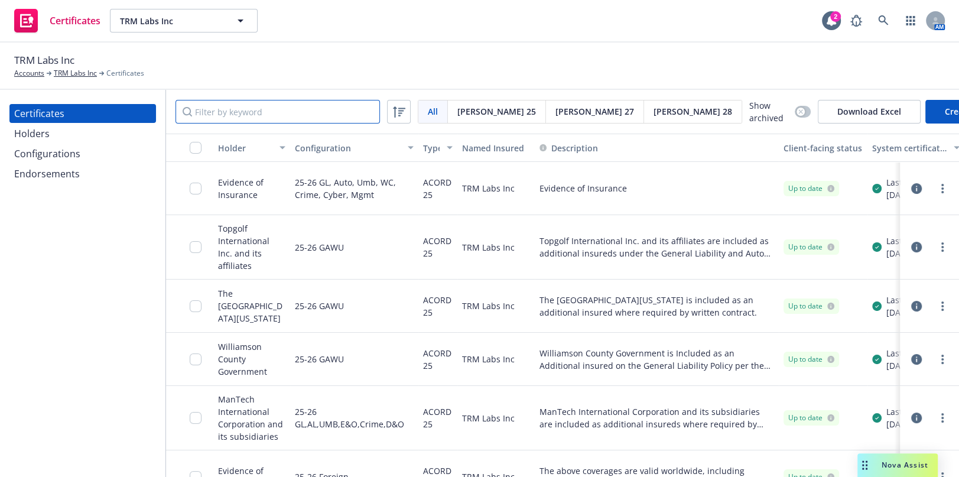
click at [281, 109] on input "Filter by keyword" at bounding box center [277, 112] width 204 height 24
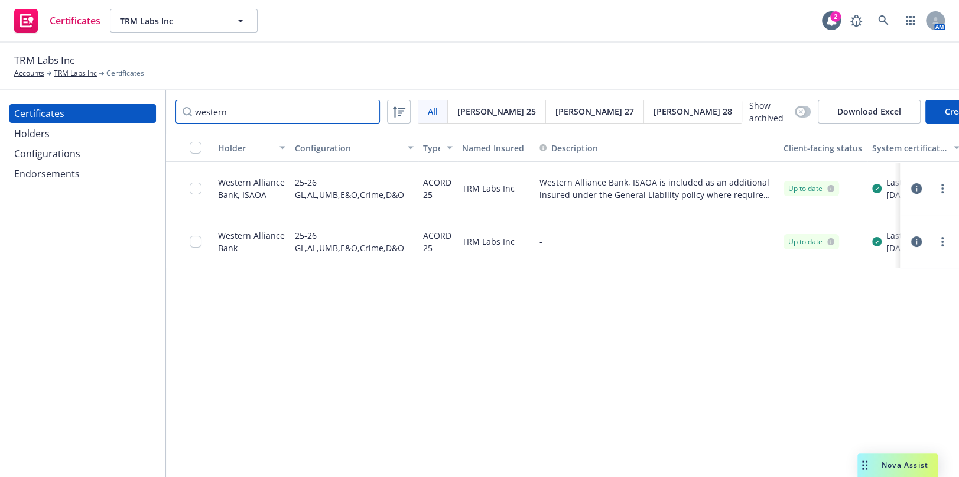
type input "western"
click at [33, 158] on div "Configurations" at bounding box center [47, 153] width 66 height 19
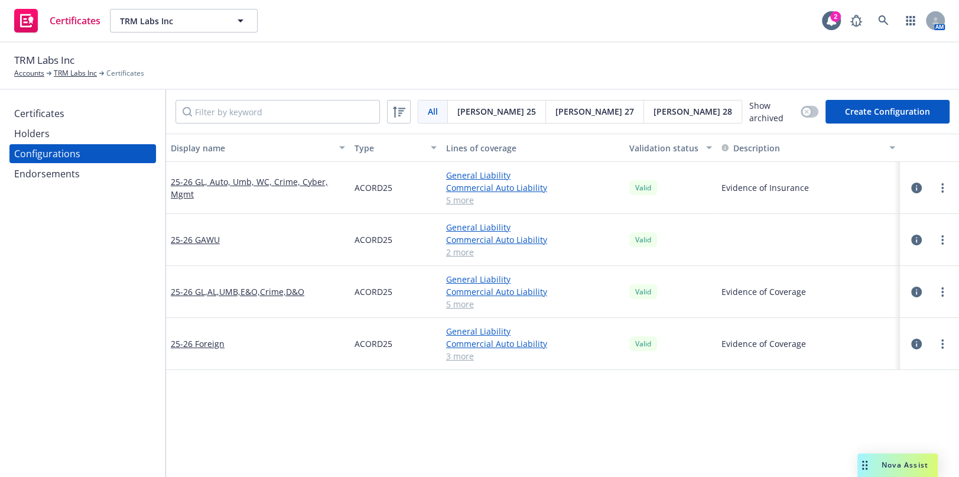
click at [548, 106] on div "[PERSON_NAME] 27" at bounding box center [595, 111] width 98 height 22
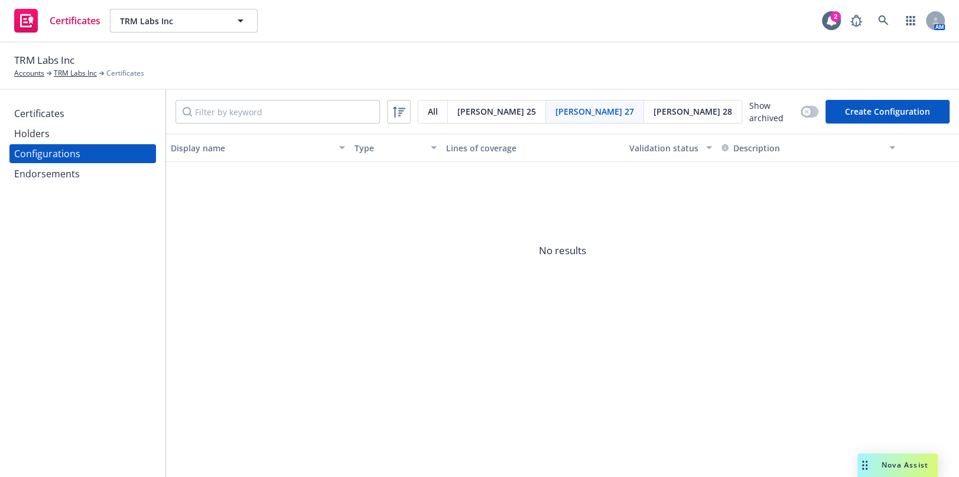
click at [913, 118] on button "Create Configuration" at bounding box center [887, 112] width 124 height 24
select select "ACORD27"
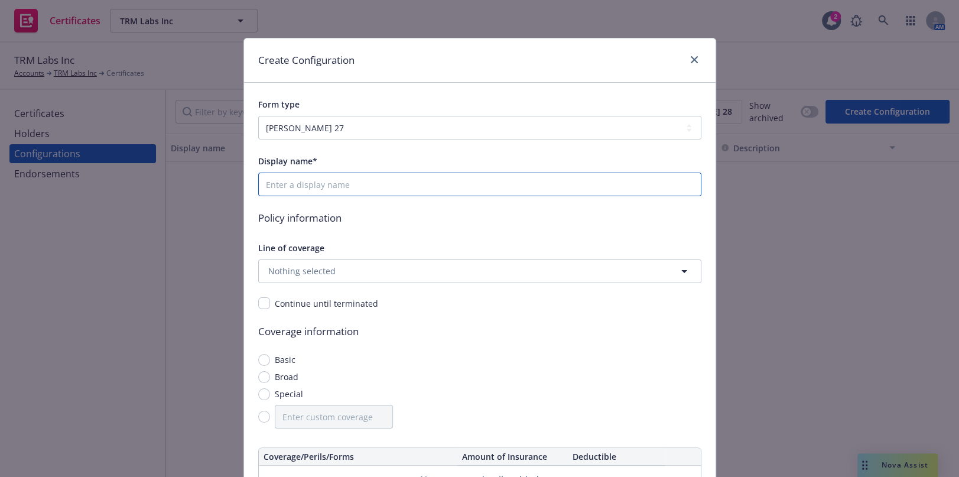
click at [379, 190] on input "Display name*" at bounding box center [479, 184] width 443 height 24
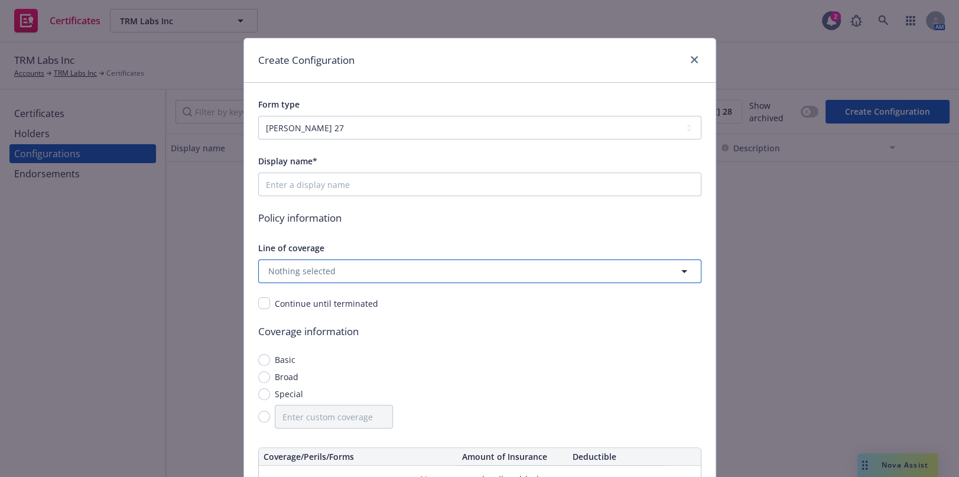
click at [312, 273] on span "Nothing selected" at bounding box center [301, 271] width 67 height 12
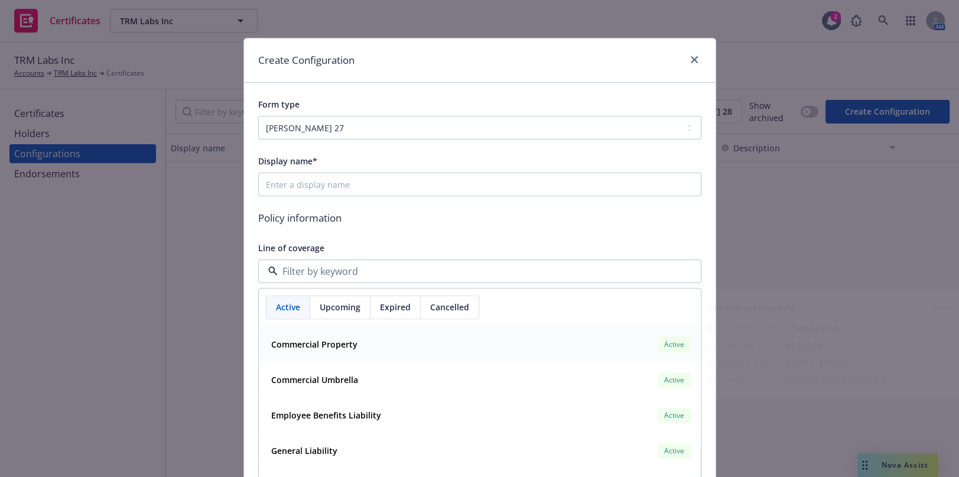
click at [315, 344] on strong "Commercial Property" at bounding box center [314, 344] width 86 height 11
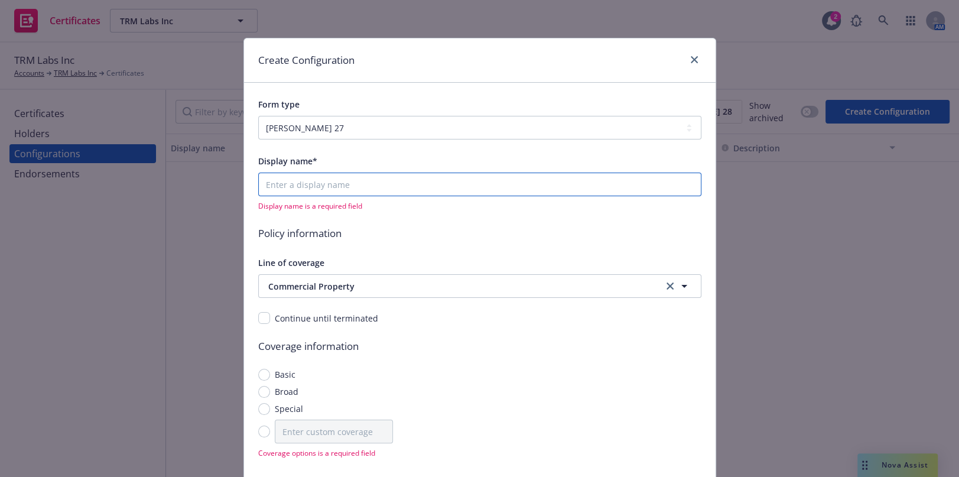
drag, startPoint x: 312, startPoint y: 189, endPoint x: 314, endPoint y: 203, distance: 13.6
click at [312, 188] on input "Display name*" at bounding box center [479, 184] width 443 height 24
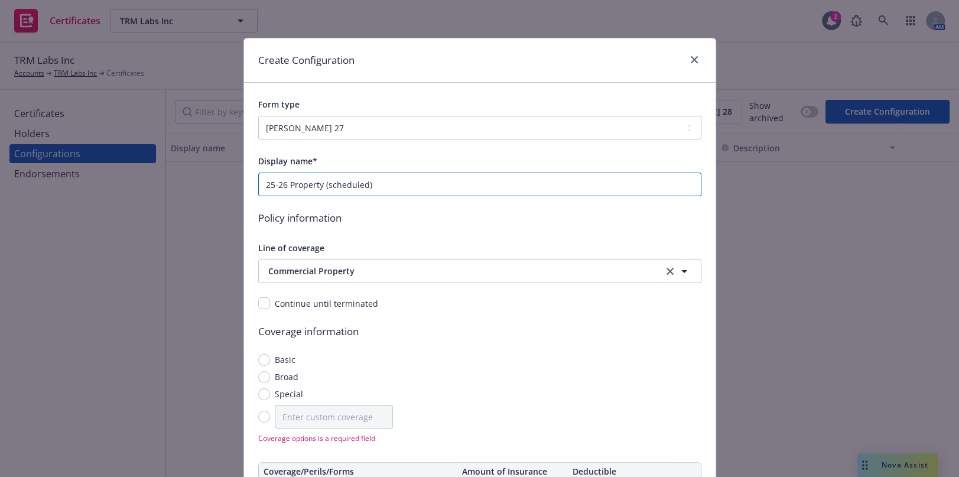
type input "25-26 Property (scheduled)"
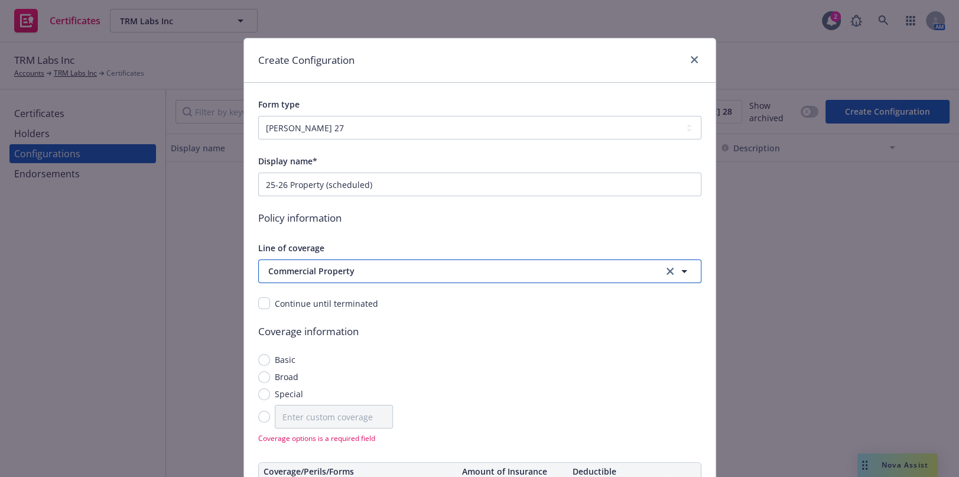
scroll to position [268, 0]
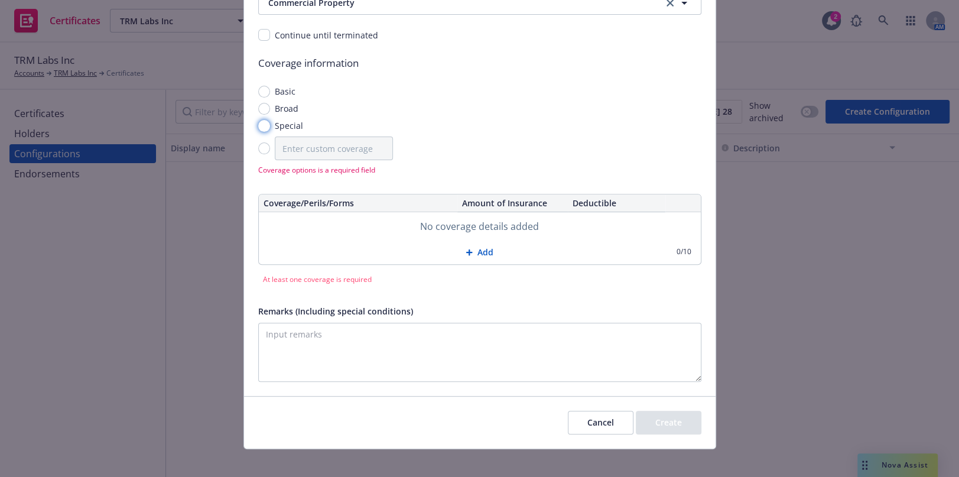
click at [259, 126] on input "Special" at bounding box center [264, 126] width 12 height 12
radio input "true"
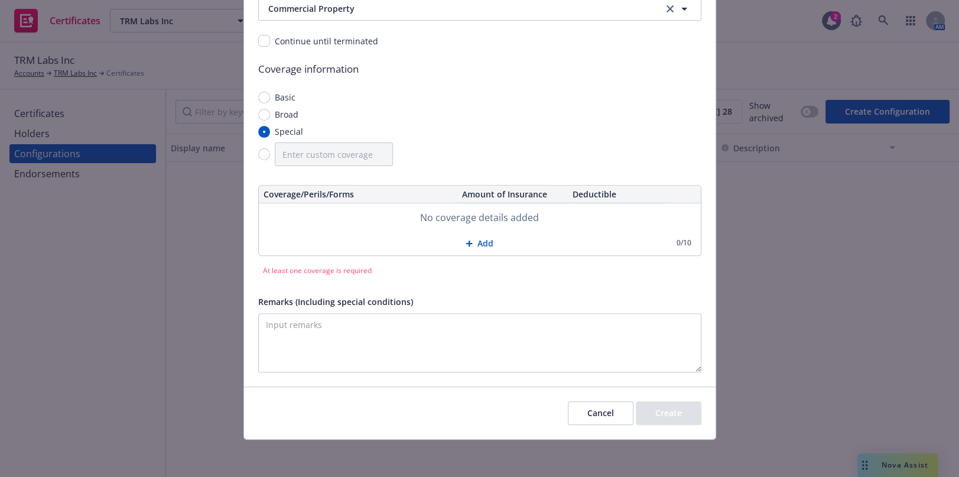
click at [476, 241] on button "Add" at bounding box center [480, 244] width 442 height 24
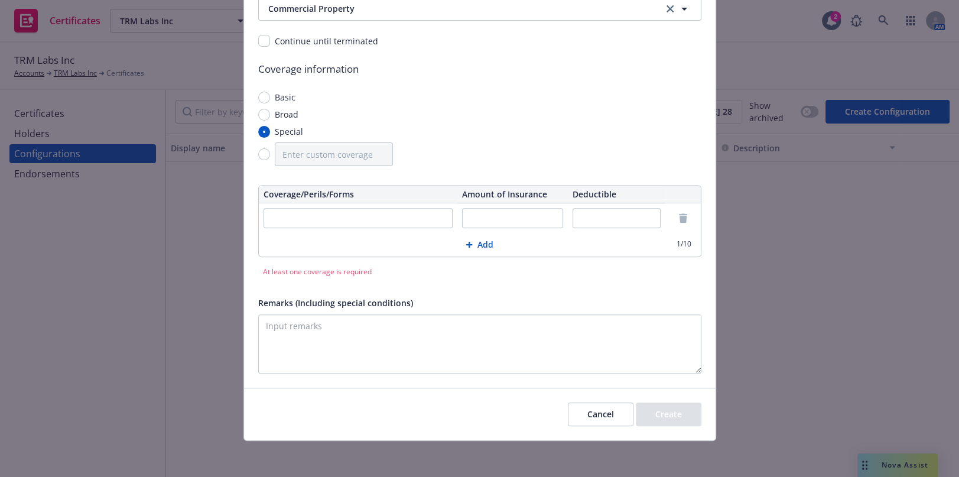
click at [312, 214] on input "text" at bounding box center [358, 218] width 190 height 20
type input "Business Personal Property"
click at [513, 213] on input "text" at bounding box center [512, 218] width 101 height 20
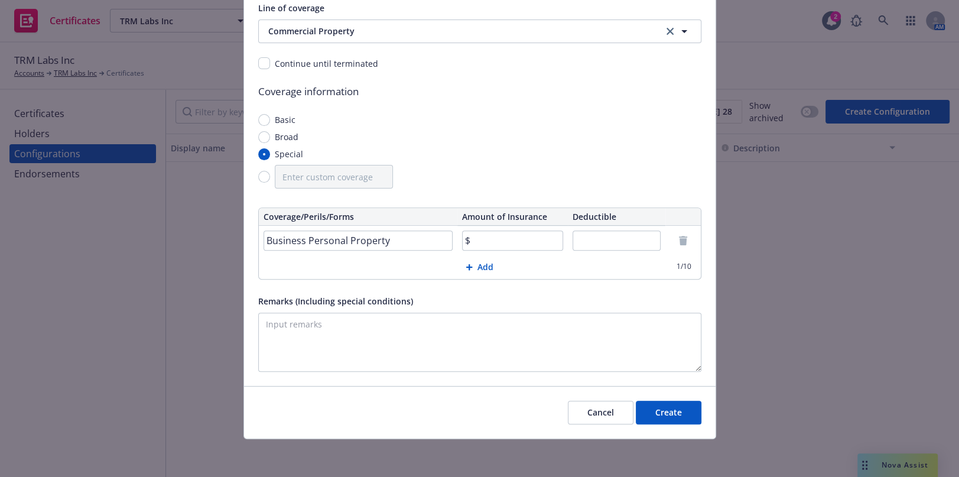
scroll to position [239, 0]
type input "$21,400"
click at [393, 233] on input "Business Personal Property" at bounding box center [358, 241] width 190 height 20
type input "Business Personal Property - Replacement Cost"
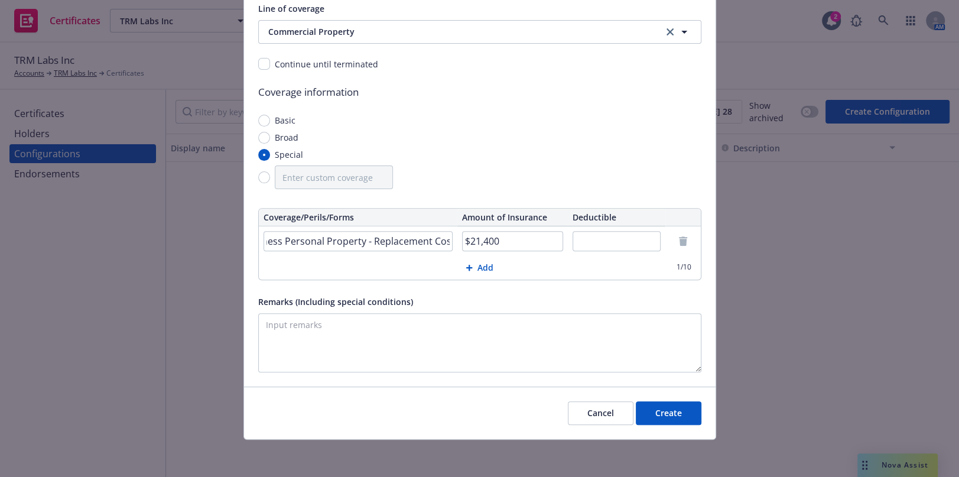
drag, startPoint x: 437, startPoint y: 307, endPoint x: 437, endPoint y: 315, distance: 8.3
click at [437, 315] on div "Remarks (Including special conditions)" at bounding box center [479, 333] width 443 height 78
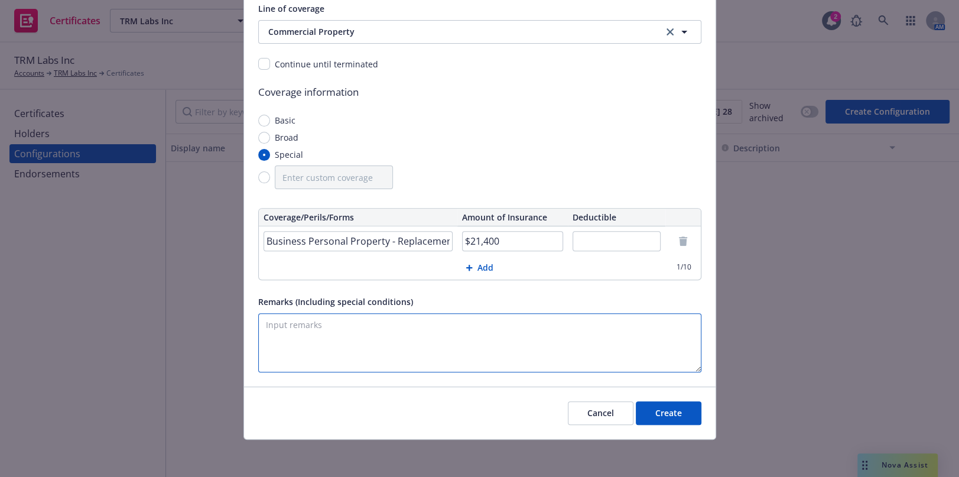
click at [437, 315] on textarea "Remarks (Including special conditions)" at bounding box center [479, 342] width 443 height 59
paste textarea "Evidence of Coverage"
type textarea "Evidence of Coverage"
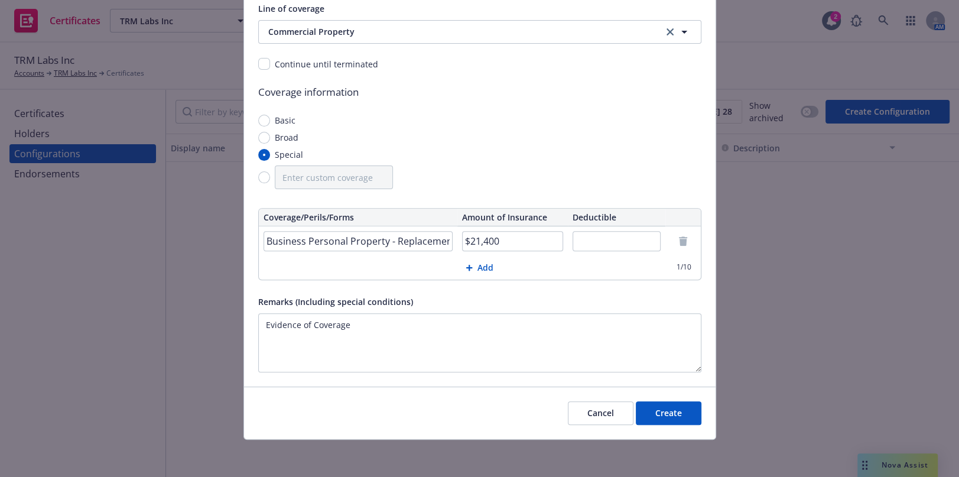
click at [610, 242] on input "text" at bounding box center [616, 241] width 88 height 20
type input "$1,000"
click at [691, 416] on button "Create" at bounding box center [669, 413] width 66 height 24
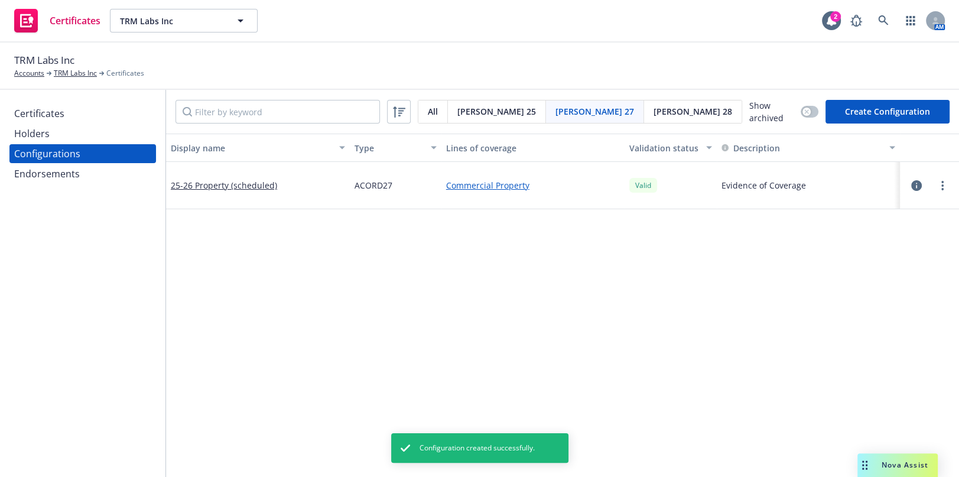
click at [64, 100] on div "Certificates Holders Configurations Endorsements" at bounding box center [82, 283] width 165 height 387
click at [71, 110] on div "Certificates" at bounding box center [82, 113] width 137 height 19
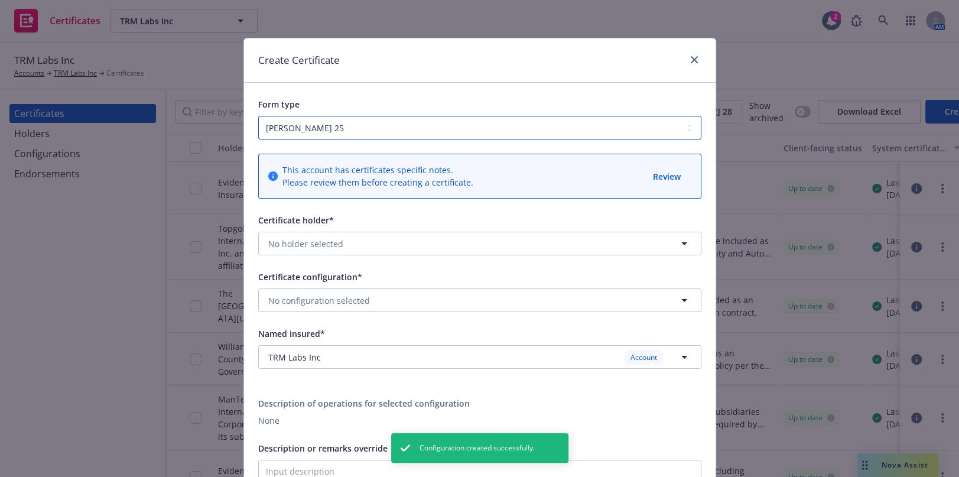
click at [321, 124] on select "[PERSON_NAME] 25 [PERSON_NAME] 27 [PERSON_NAME] 28" at bounding box center [479, 128] width 443 height 24
select select "ACORD27"
click at [258, 116] on select "[PERSON_NAME] 25 [PERSON_NAME] 27 [PERSON_NAME] 28" at bounding box center [479, 128] width 443 height 24
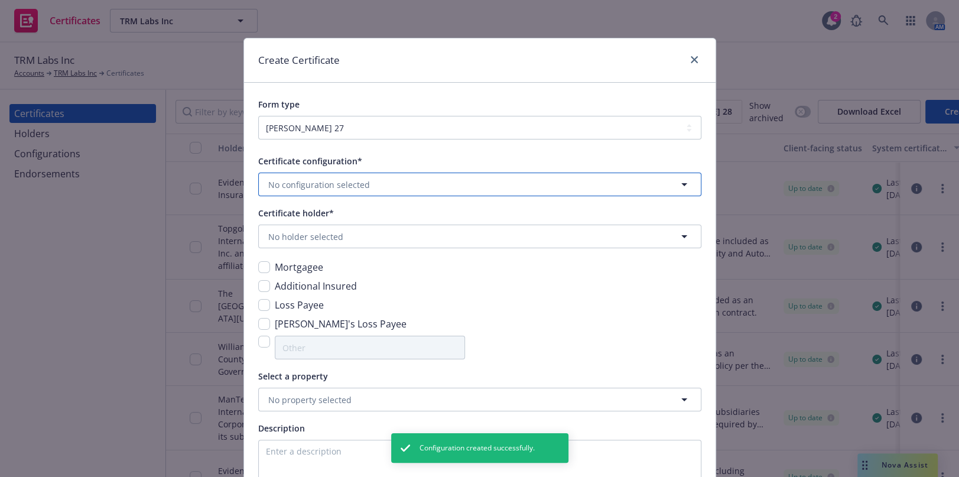
click at [318, 183] on span "No configuration selected" at bounding box center [319, 184] width 102 height 12
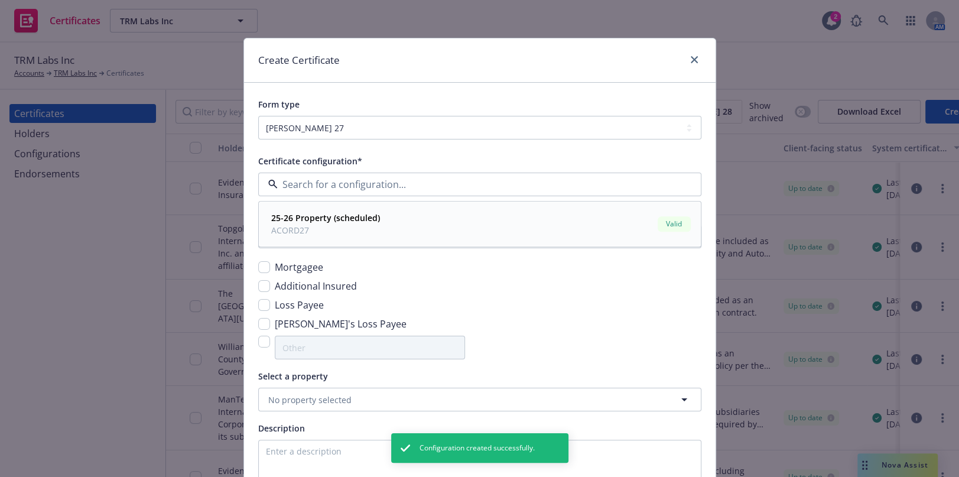
click at [339, 222] on strong "25-26 Property (scheduled)" at bounding box center [325, 218] width 109 height 11
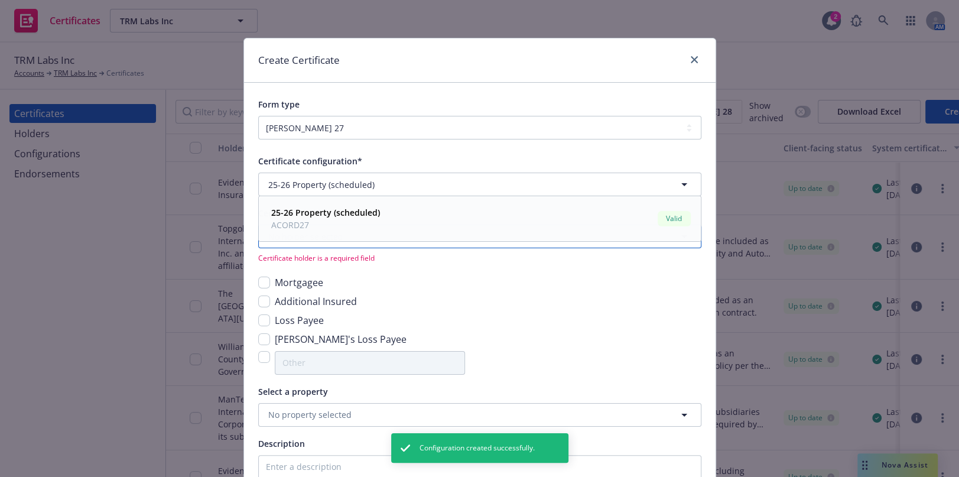
click at [327, 236] on span "No holder selected" at bounding box center [305, 236] width 75 height 12
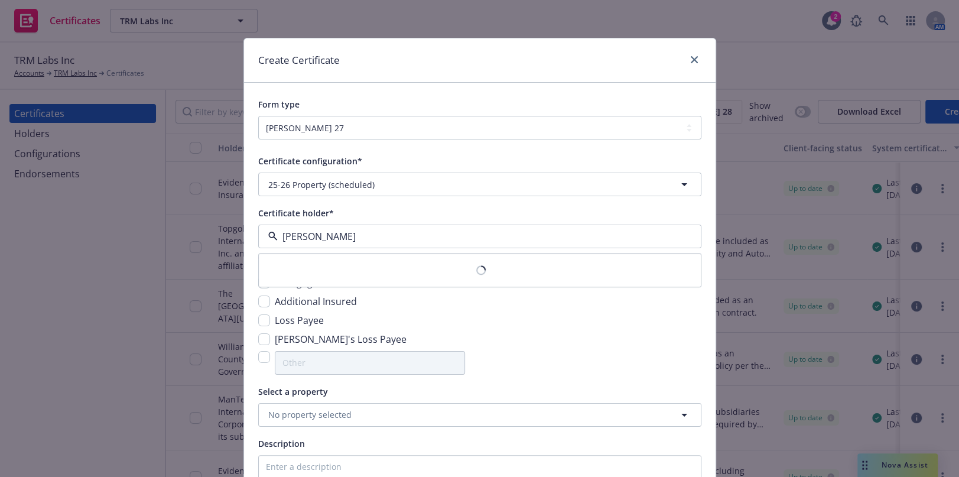
type input "west"
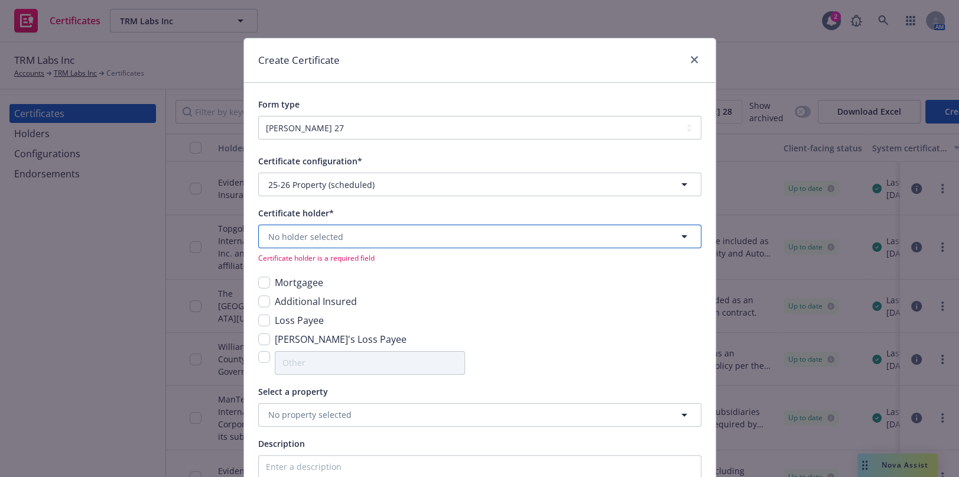
click at [340, 225] on button "No holder selected" at bounding box center [479, 236] width 443 height 24
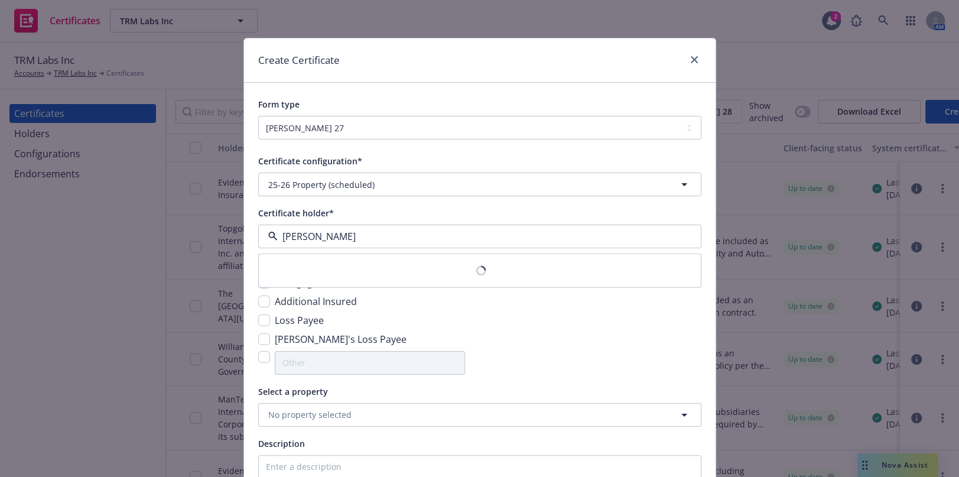
type input "west"
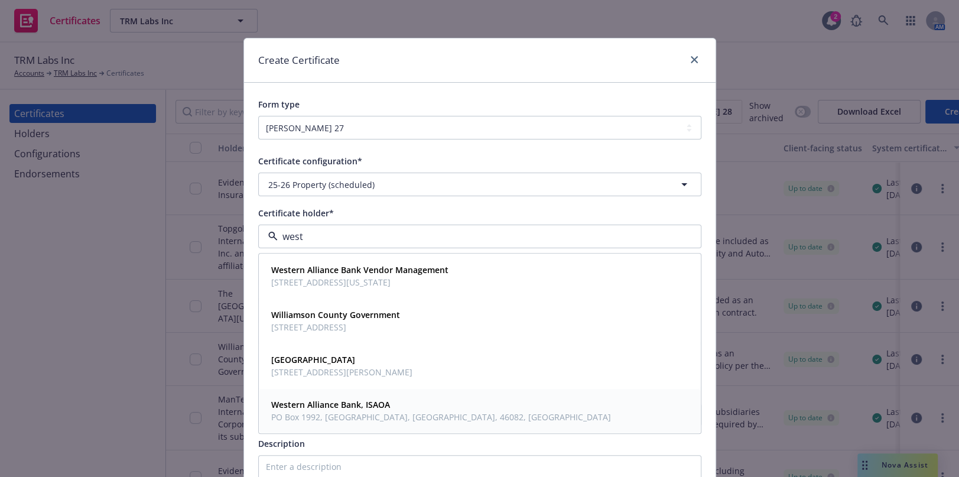
click at [361, 419] on span "PO Box 1992, [GEOGRAPHIC_DATA], [GEOGRAPHIC_DATA], 46082, [GEOGRAPHIC_DATA]" at bounding box center [441, 417] width 340 height 12
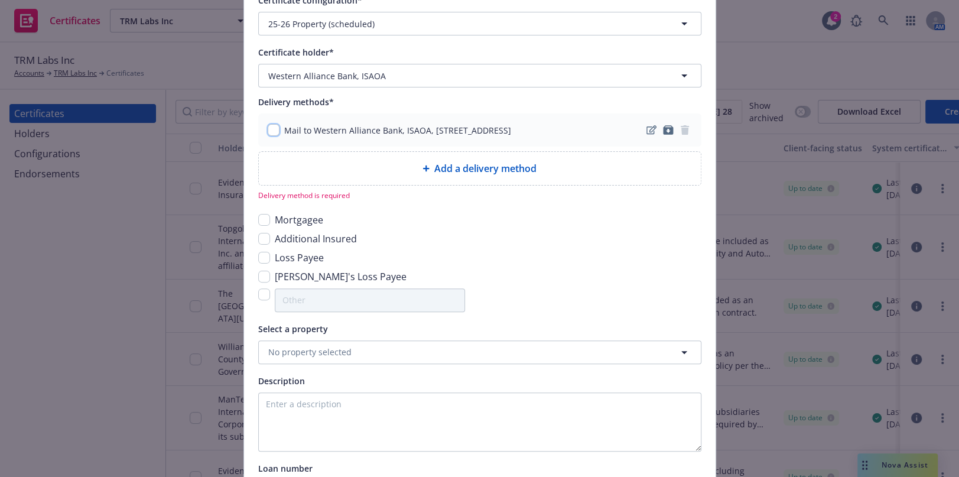
click at [268, 125] on input "checkbox" at bounding box center [274, 130] width 12 height 12
checkbox input "true"
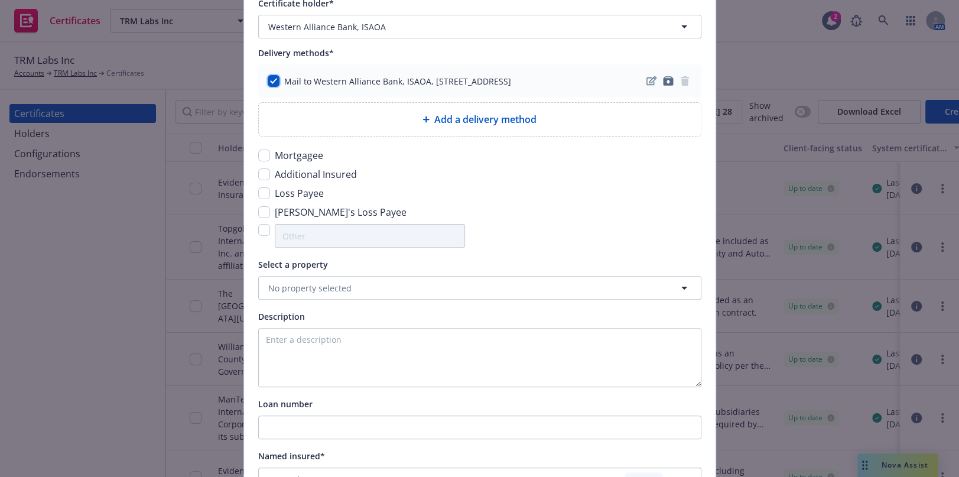
scroll to position [268, 0]
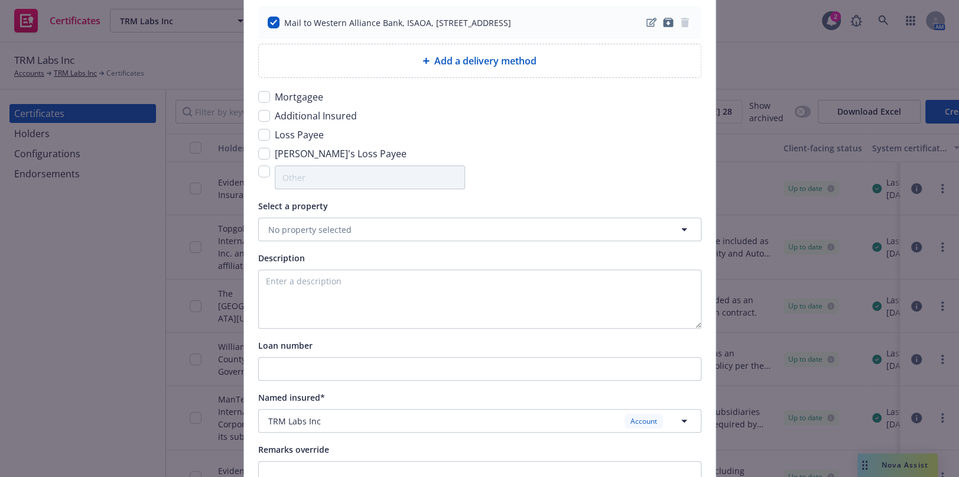
click at [253, 149] on div "Certificate configuration* [object Object] 25-26 Property (scheduled) Certifica…" at bounding box center [479, 195] width 471 height 648
click at [260, 152] on input "checkbox" at bounding box center [264, 154] width 12 height 12
checkbox input "true"
click at [323, 233] on span "No property selected" at bounding box center [309, 229] width 83 height 12
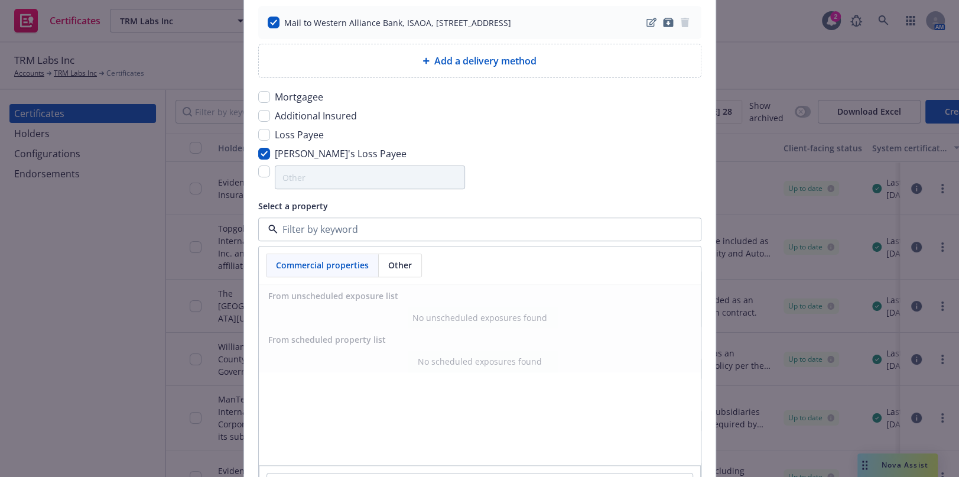
scroll to position [401, 0]
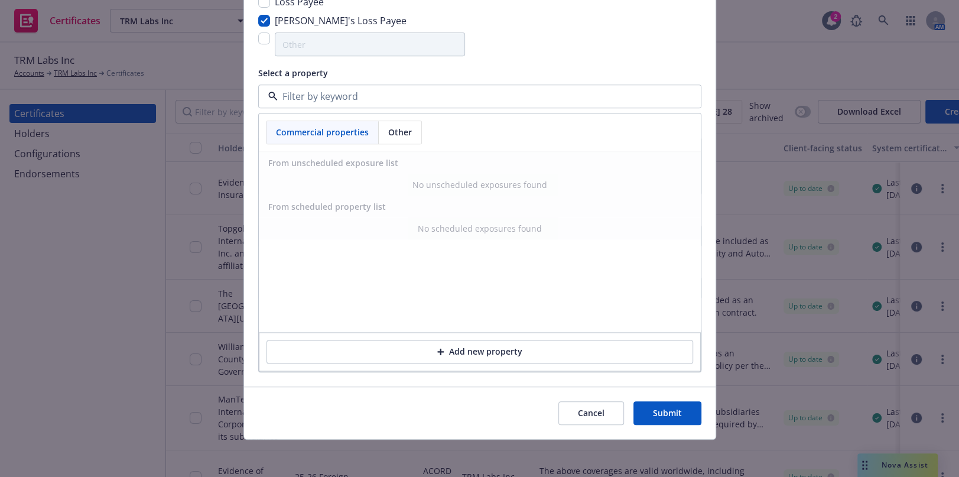
click at [388, 129] on span "Other" at bounding box center [400, 132] width 24 height 12
click at [325, 138] on span "Commercial properties" at bounding box center [322, 132] width 93 height 12
click at [417, 76] on div "Select a property" at bounding box center [479, 73] width 443 height 14
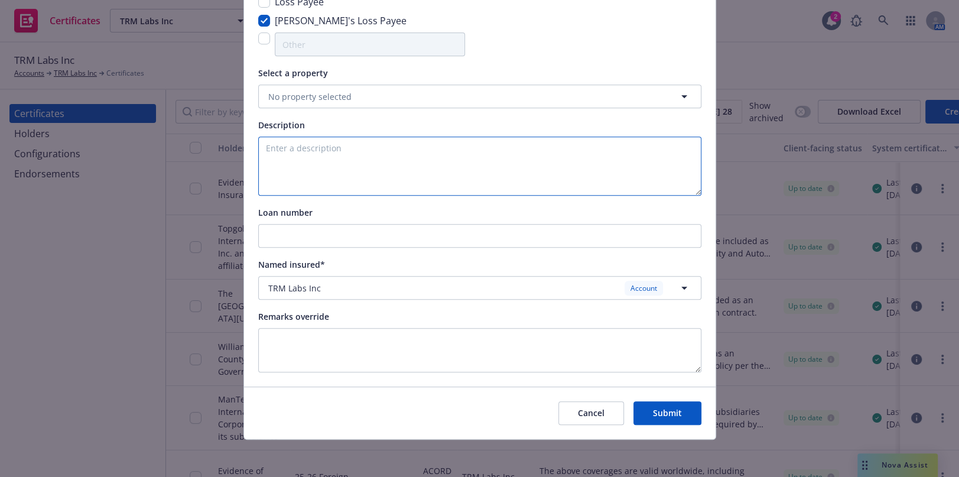
click at [294, 167] on textarea at bounding box center [479, 165] width 443 height 59
paste textarea "[STREET_ADDRESS]"
click at [317, 149] on textarea "[STREET_ADDRESS]" at bounding box center [479, 165] width 443 height 59
type textarea "[STREET_ADDRESS]"
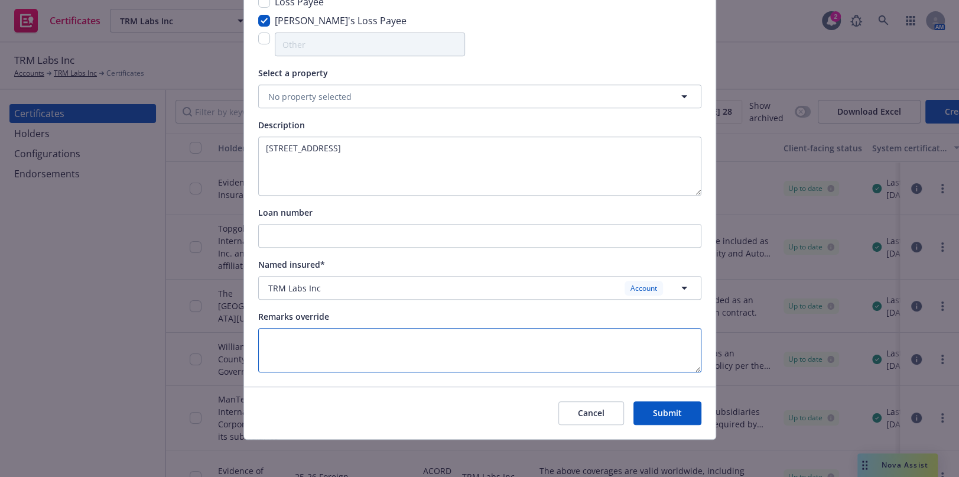
click at [373, 366] on textarea at bounding box center [479, 350] width 443 height 44
type textarea "Certificate Holder is included as [PERSON_NAME]'s Loss Payable."
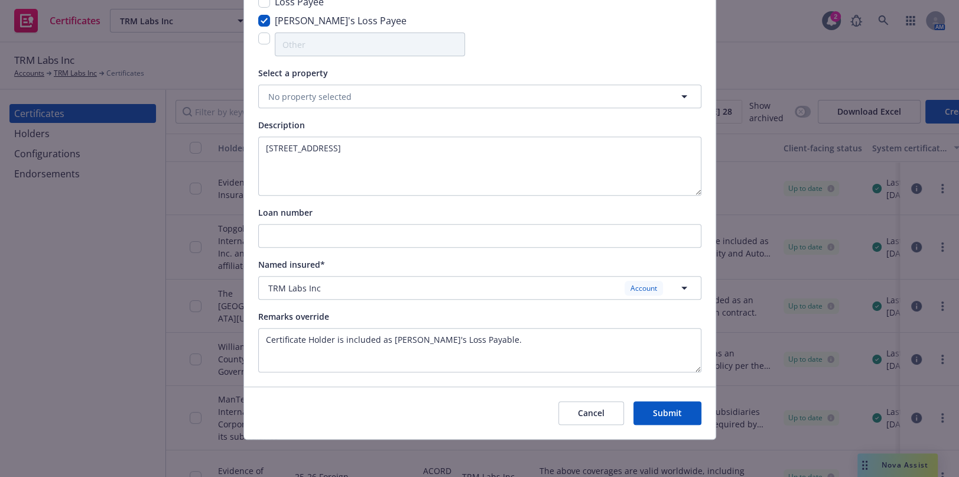
drag, startPoint x: 650, startPoint y: 413, endPoint x: 644, endPoint y: 426, distance: 14.5
click at [649, 409] on button "Submit" at bounding box center [667, 413] width 68 height 24
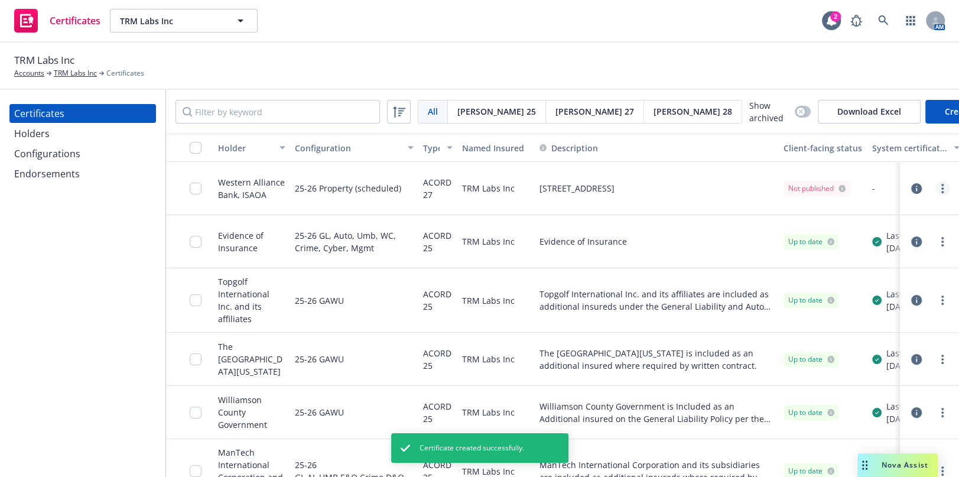
click at [935, 188] on link "more" at bounding box center [942, 188] width 14 height 14
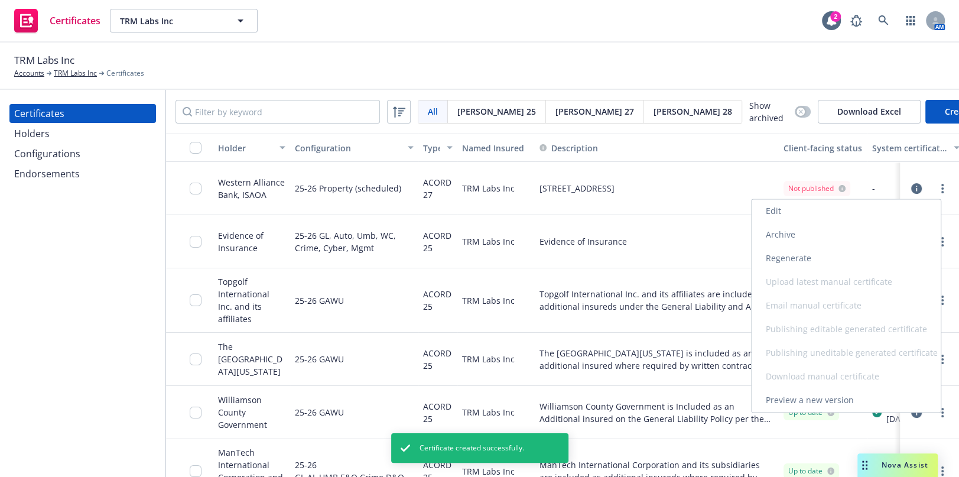
click at [785, 255] on link "Regenerate" at bounding box center [845, 258] width 189 height 24
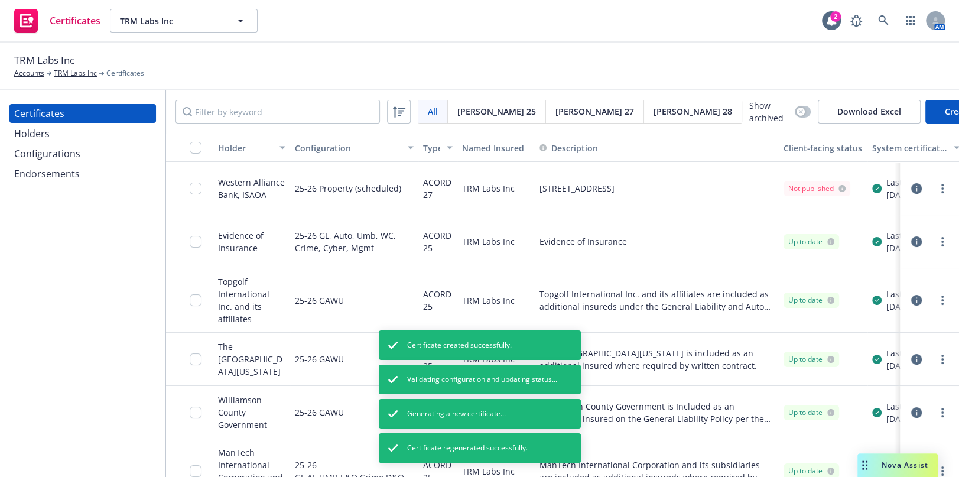
click at [911, 183] on icon "button" at bounding box center [916, 188] width 11 height 11
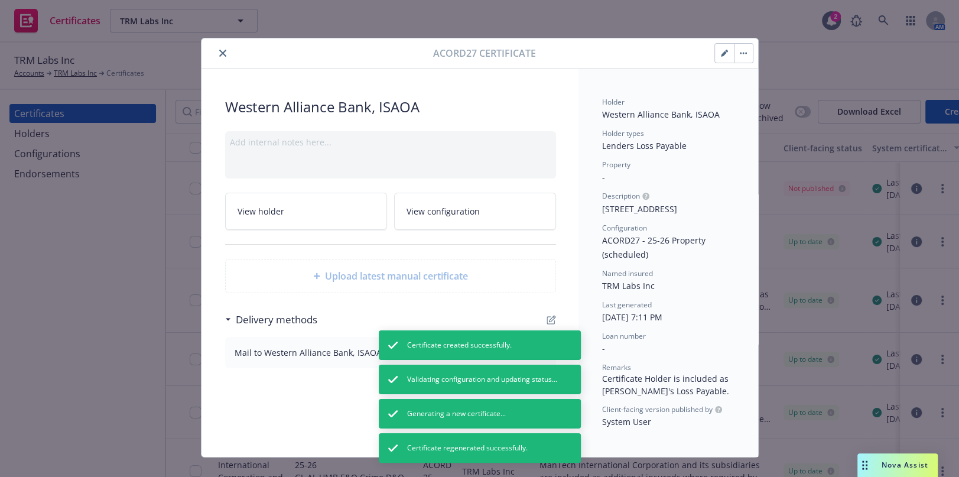
click at [220, 48] on button "close" at bounding box center [223, 53] width 14 height 14
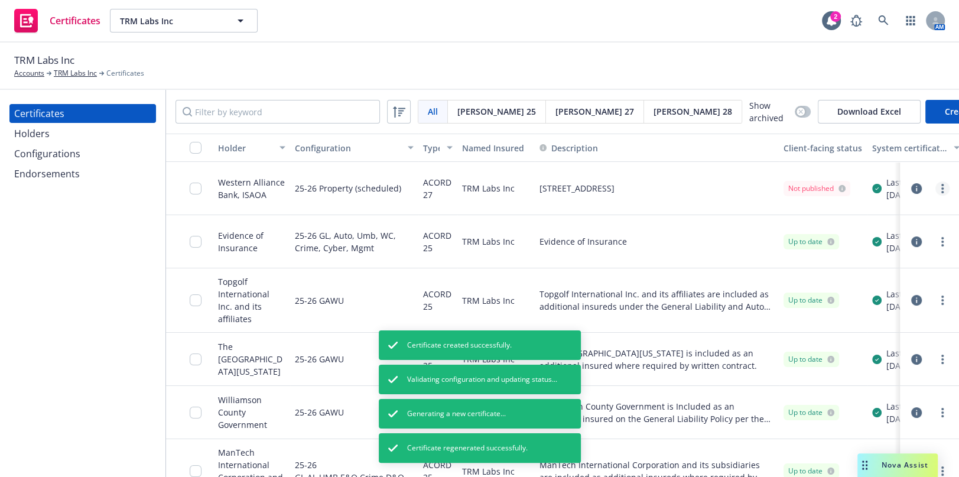
click at [935, 185] on link "more" at bounding box center [942, 188] width 14 height 14
click at [911, 187] on icon "button" at bounding box center [916, 188] width 11 height 11
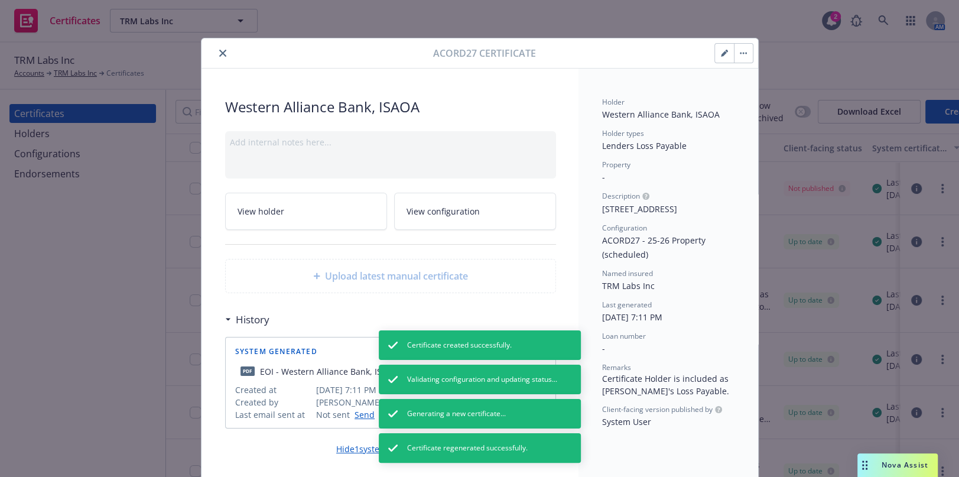
click at [223, 50] on button "close" at bounding box center [223, 53] width 14 height 14
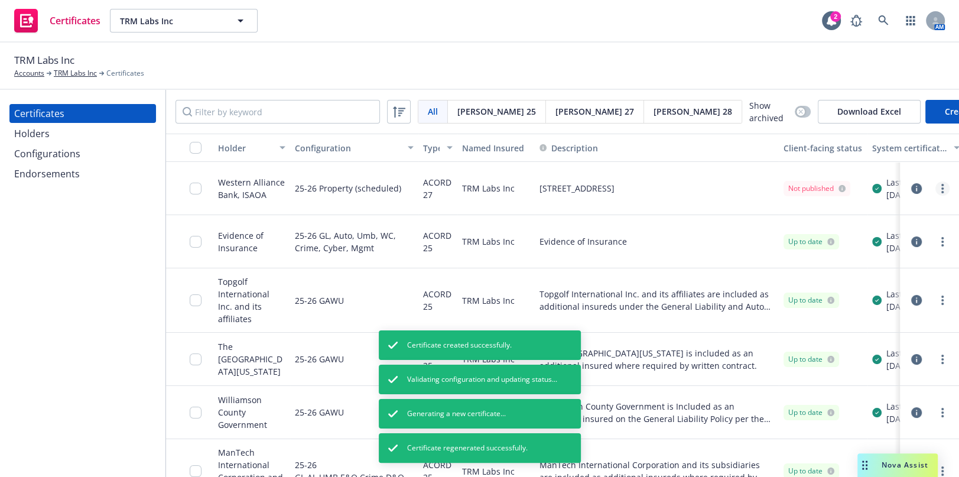
click at [935, 190] on link "more" at bounding box center [942, 188] width 14 height 14
click at [941, 188] on icon "more" at bounding box center [942, 188] width 2 height 9
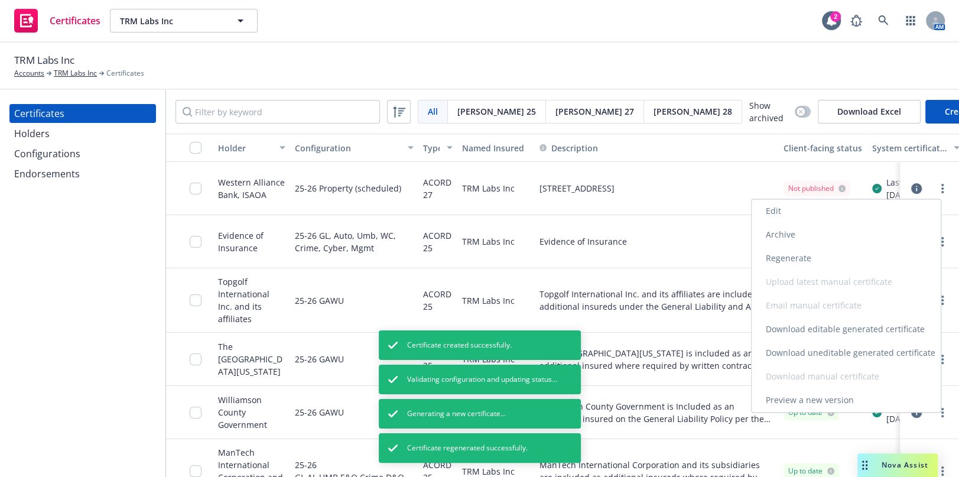
click at [832, 352] on link "Download uneditable generated certificate" at bounding box center [845, 353] width 189 height 24
